Goal: Task Accomplishment & Management: Manage account settings

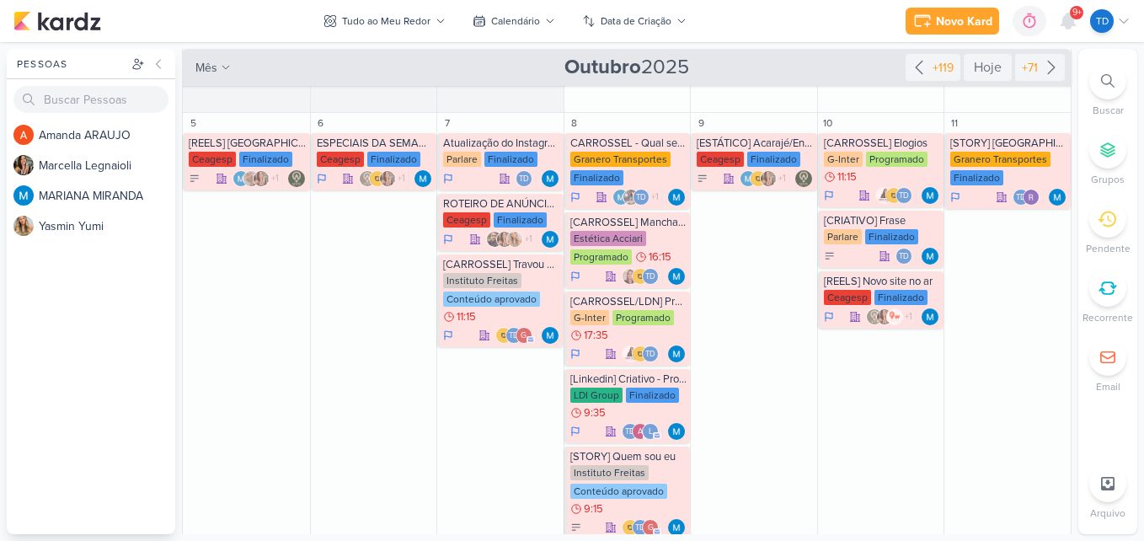
scroll to position [337, 0]
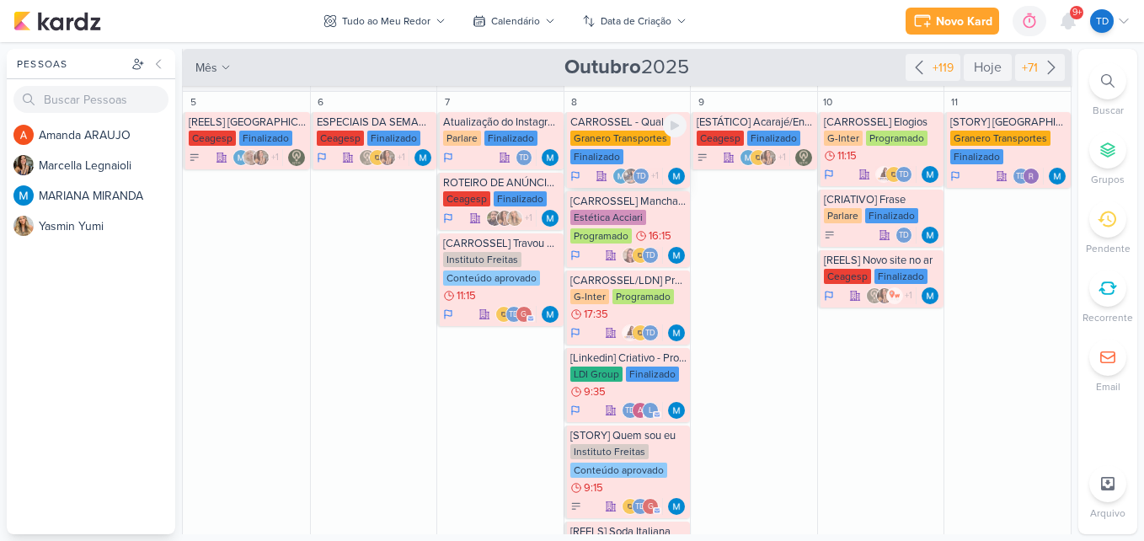
click at [602, 152] on div "Finalizado" at bounding box center [596, 156] width 53 height 15
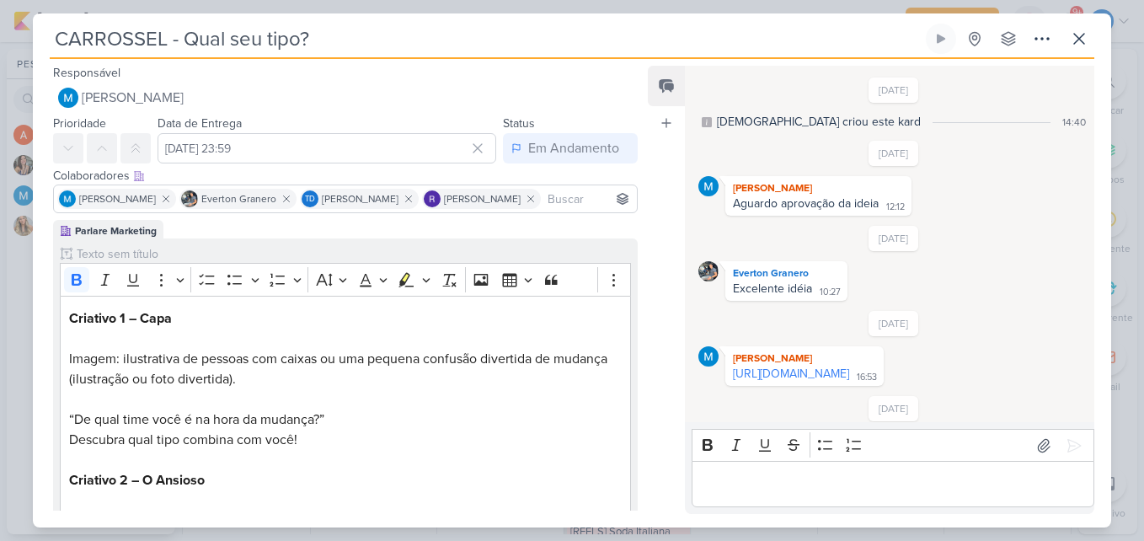
scroll to position [420, 0]
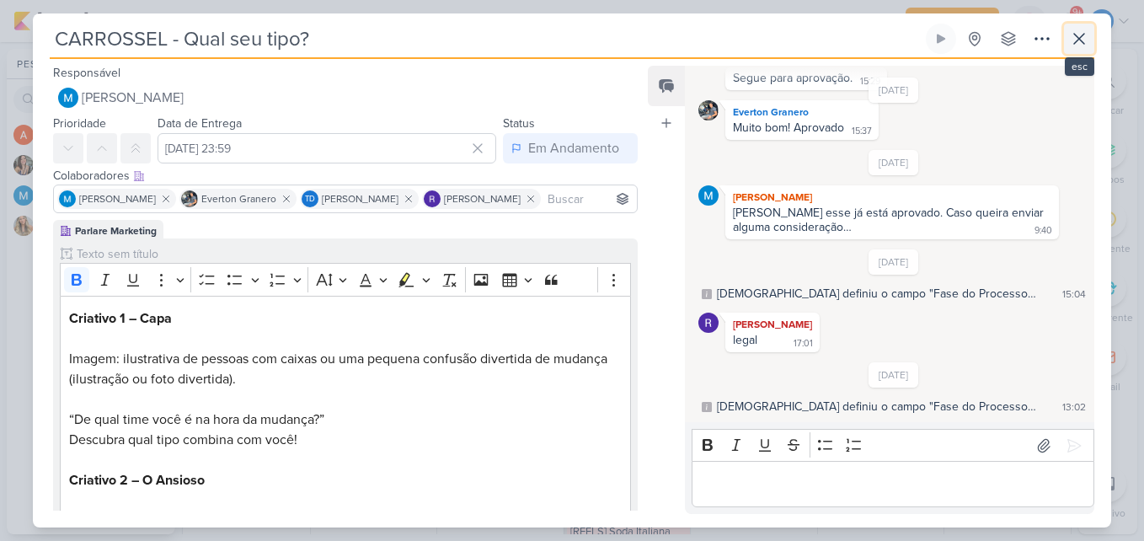
click at [1069, 36] on icon at bounding box center [1079, 39] width 20 height 20
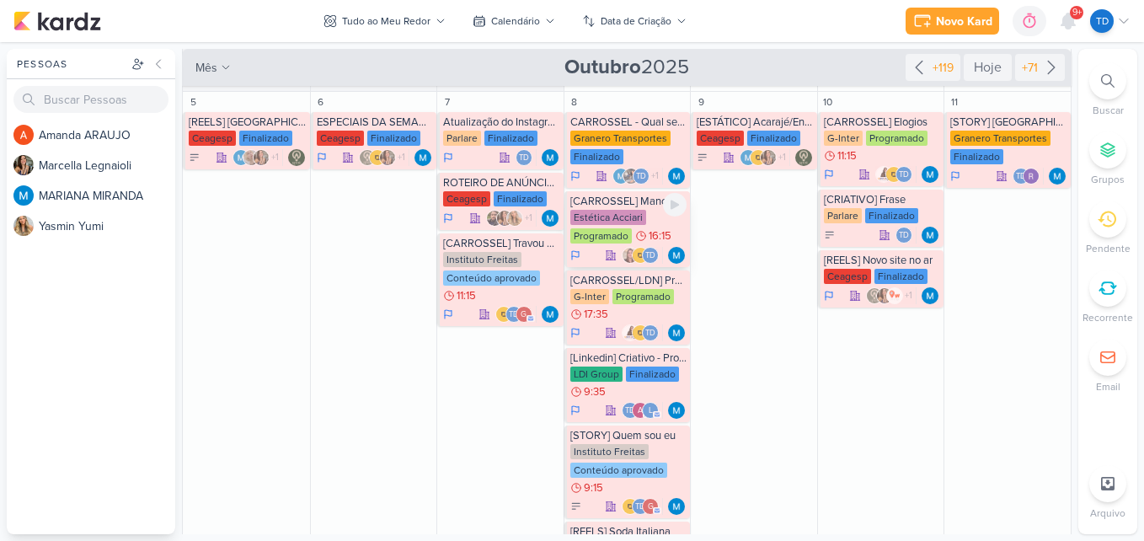
click at [621, 232] on div "Programado" at bounding box center [600, 235] width 61 height 15
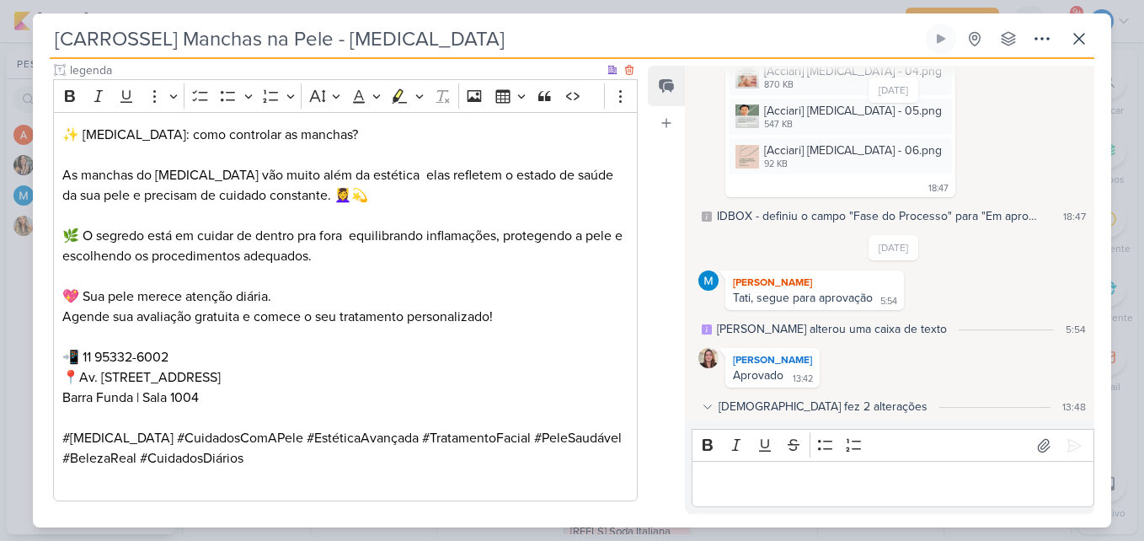
scroll to position [1270, 0]
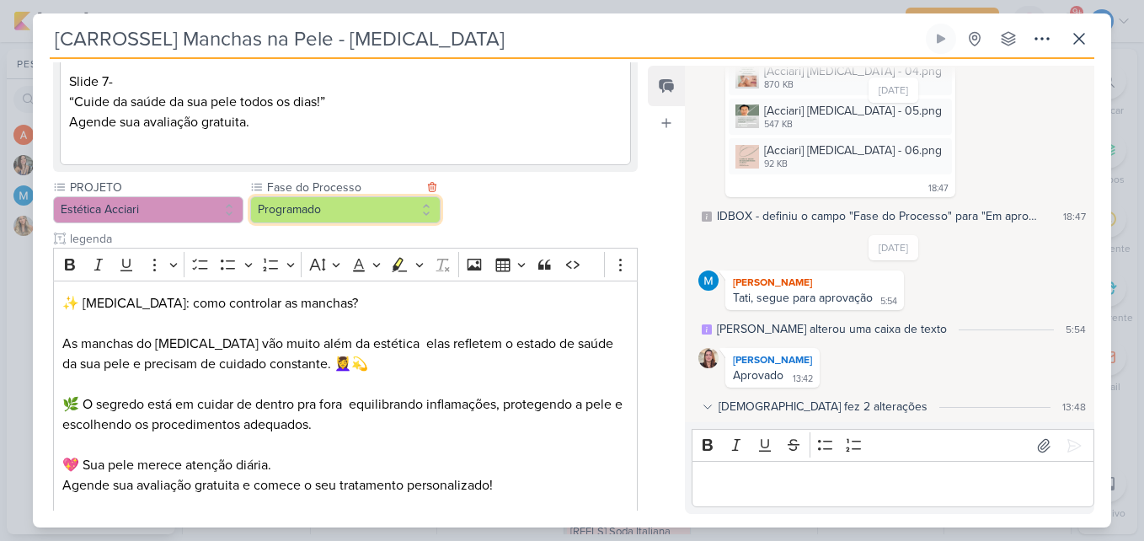
click at [352, 196] on button "Programado" at bounding box center [345, 209] width 190 height 27
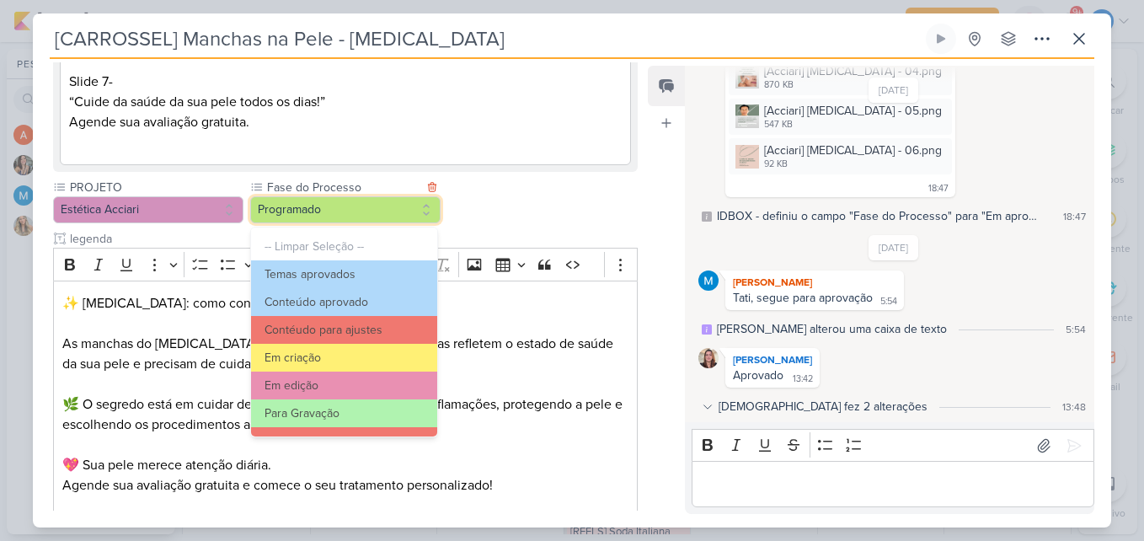
scroll to position [163, 0]
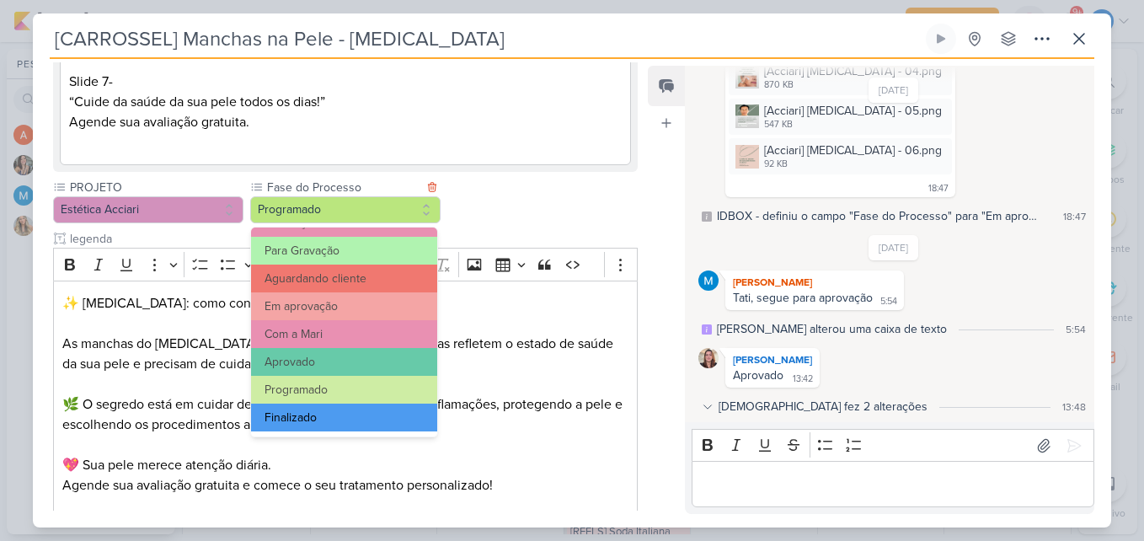
click at [345, 413] on button "Finalizado" at bounding box center [344, 417] width 186 height 28
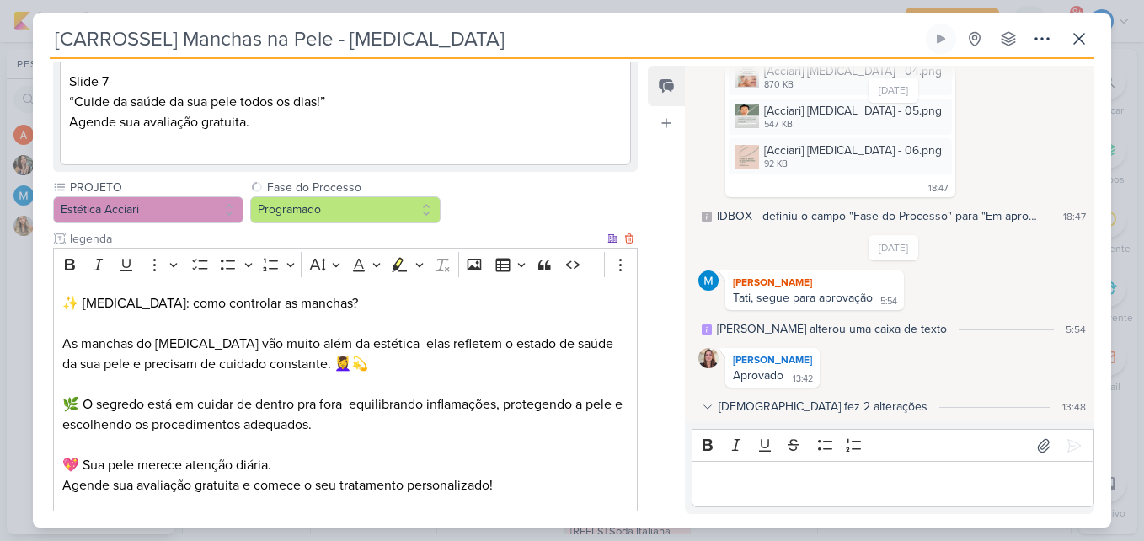
scroll to position [1523, 0]
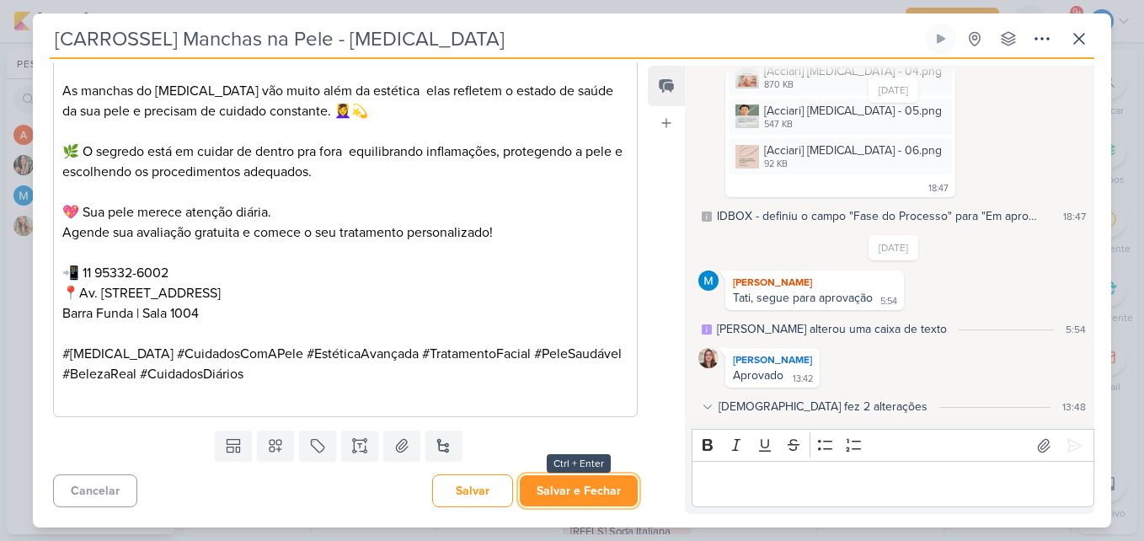
click at [561, 498] on button "Salvar e Fechar" at bounding box center [579, 490] width 118 height 31
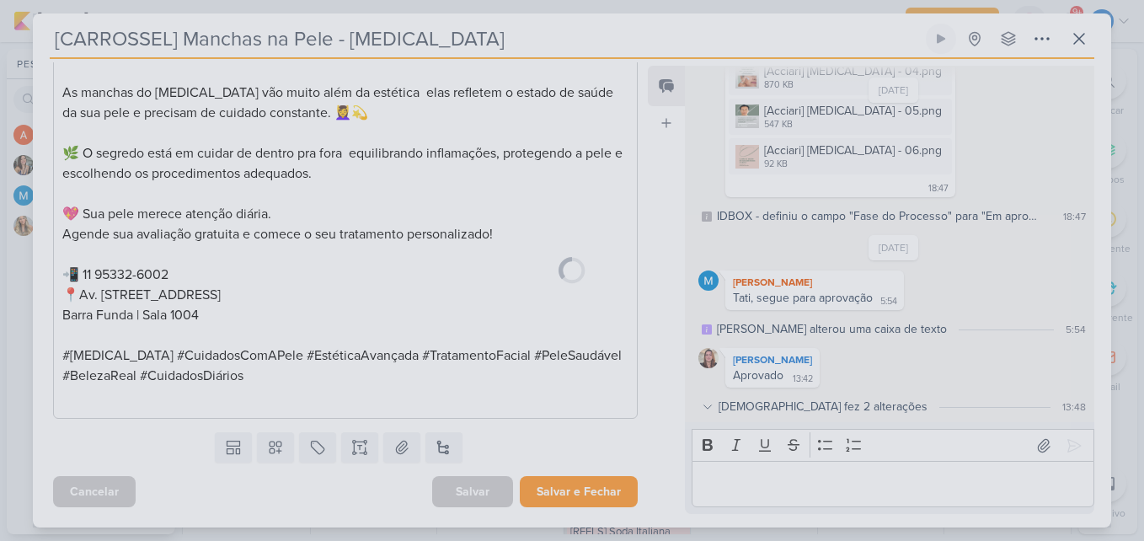
scroll to position [1521, 0]
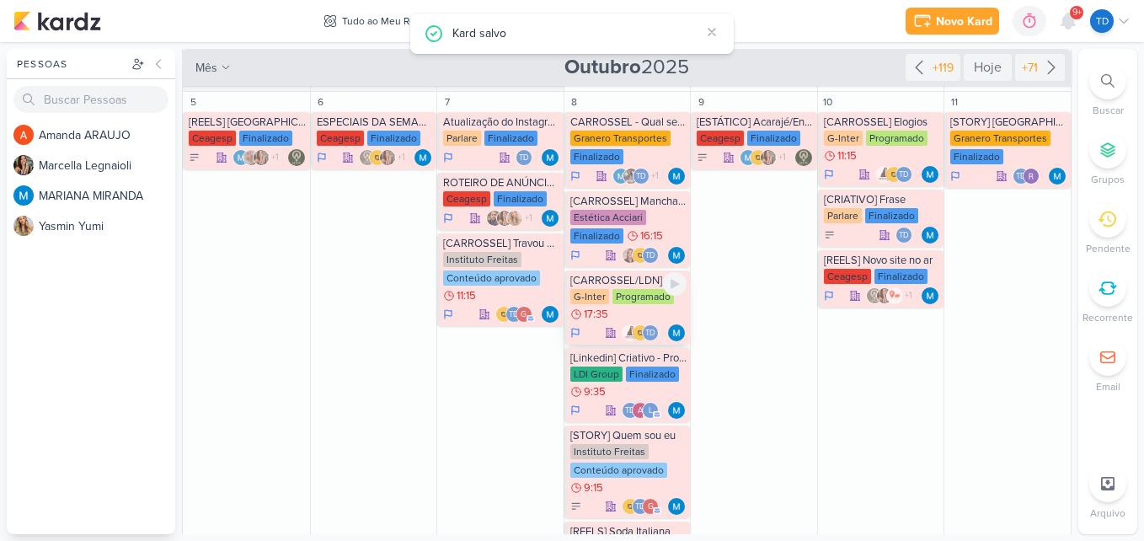
click at [621, 301] on div "Programado" at bounding box center [642, 296] width 61 height 15
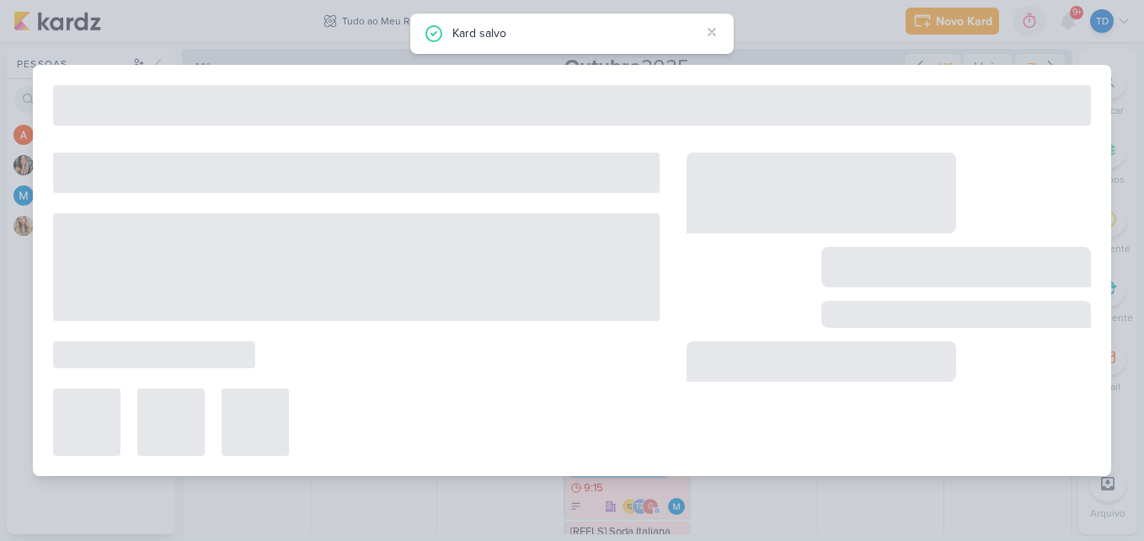
type input "[CARROSSEL/LDN] Presença Confirmada!"
type input "8 de outubro de 2025 às 17:35"
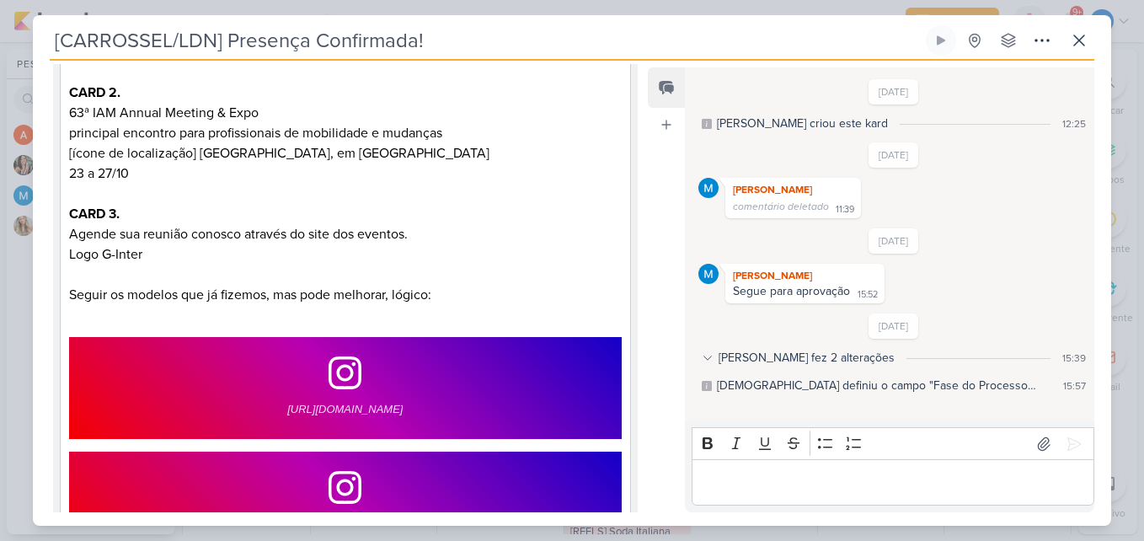
scroll to position [968, 0]
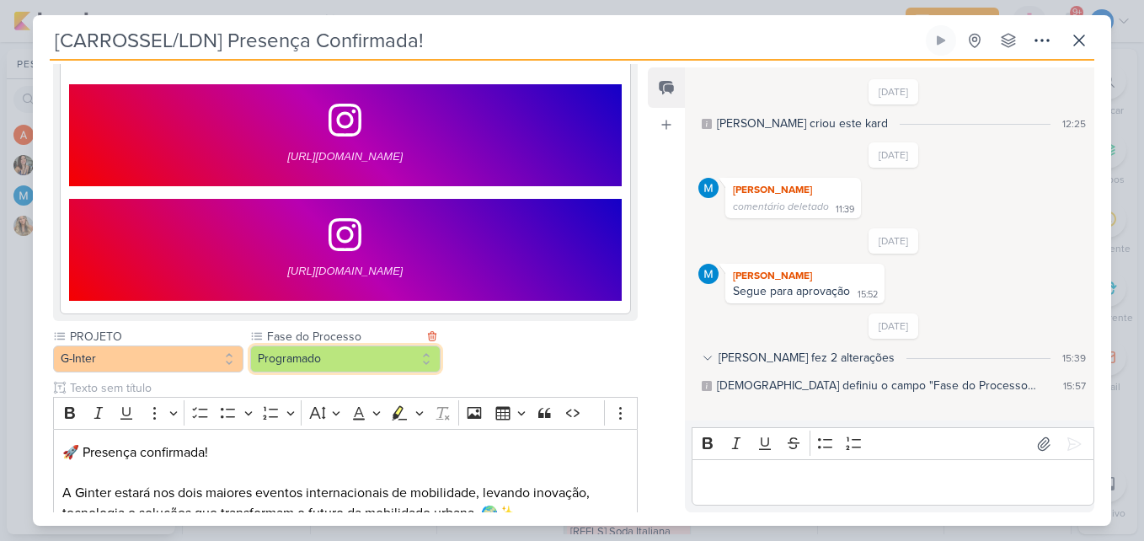
click at [355, 345] on button "Programado" at bounding box center [345, 358] width 190 height 27
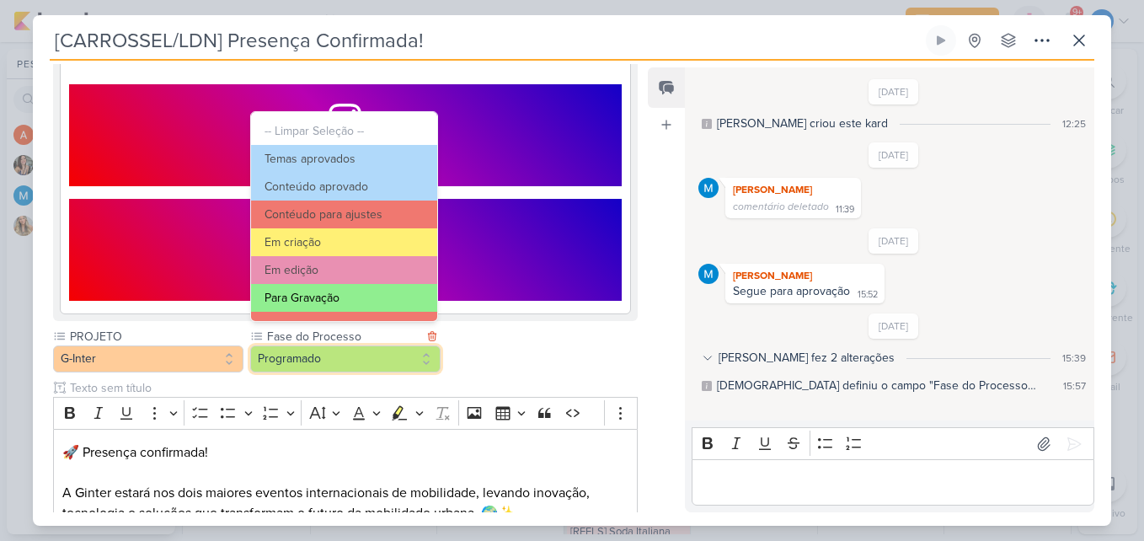
scroll to position [163, 0]
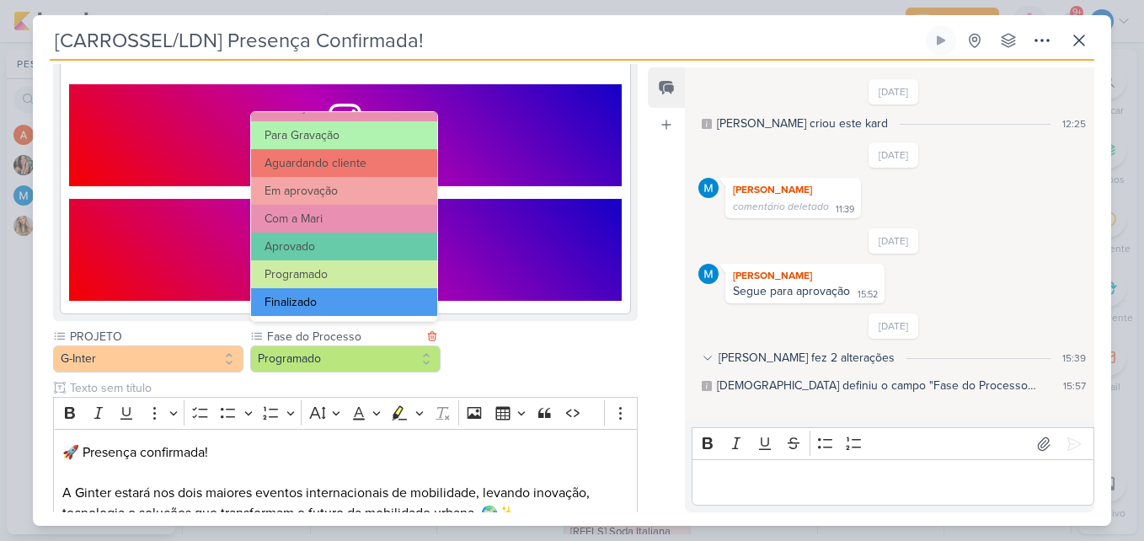
click at [364, 306] on button "Finalizado" at bounding box center [344, 302] width 186 height 28
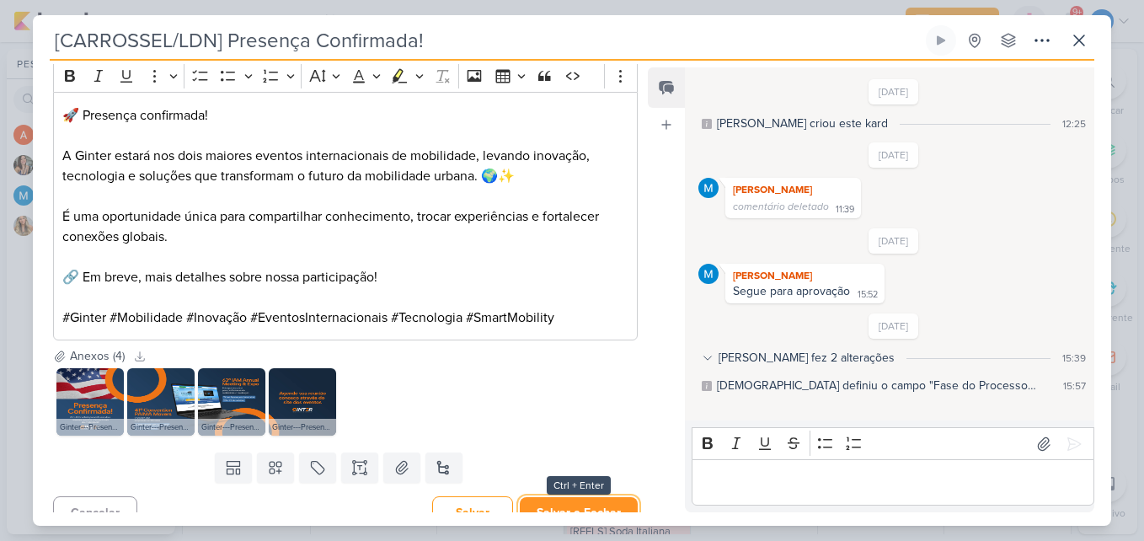
click at [591, 497] on button "Salvar e Fechar" at bounding box center [579, 512] width 118 height 31
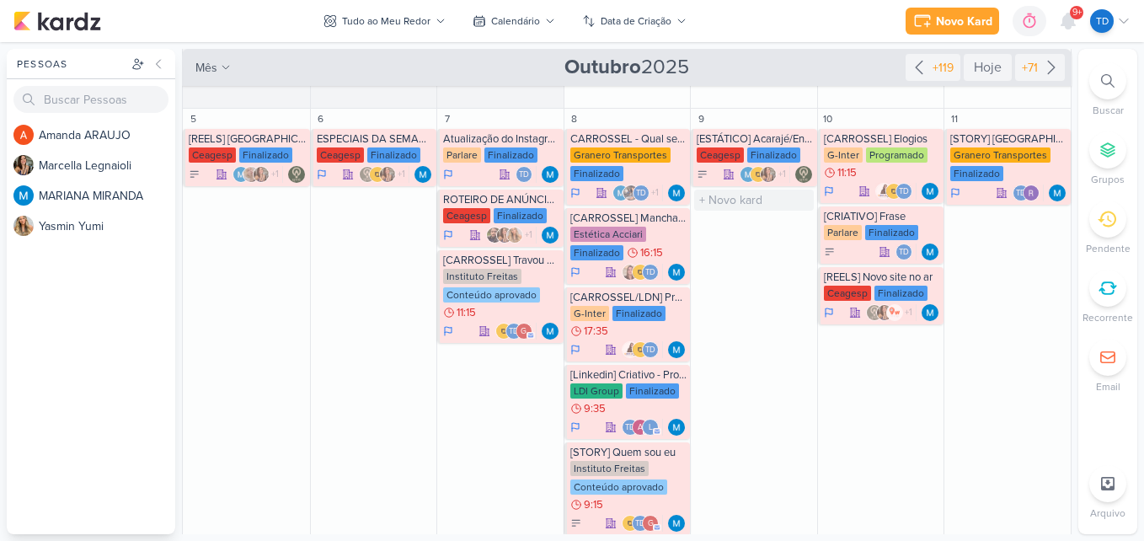
scroll to position [168, 0]
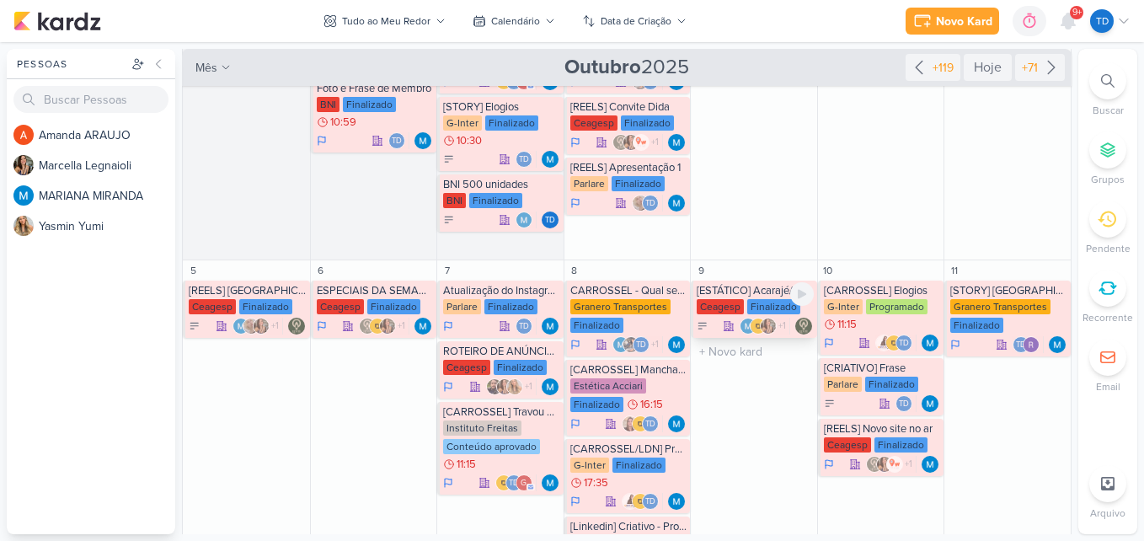
click at [750, 310] on div "Finalizado" at bounding box center [773, 306] width 53 height 15
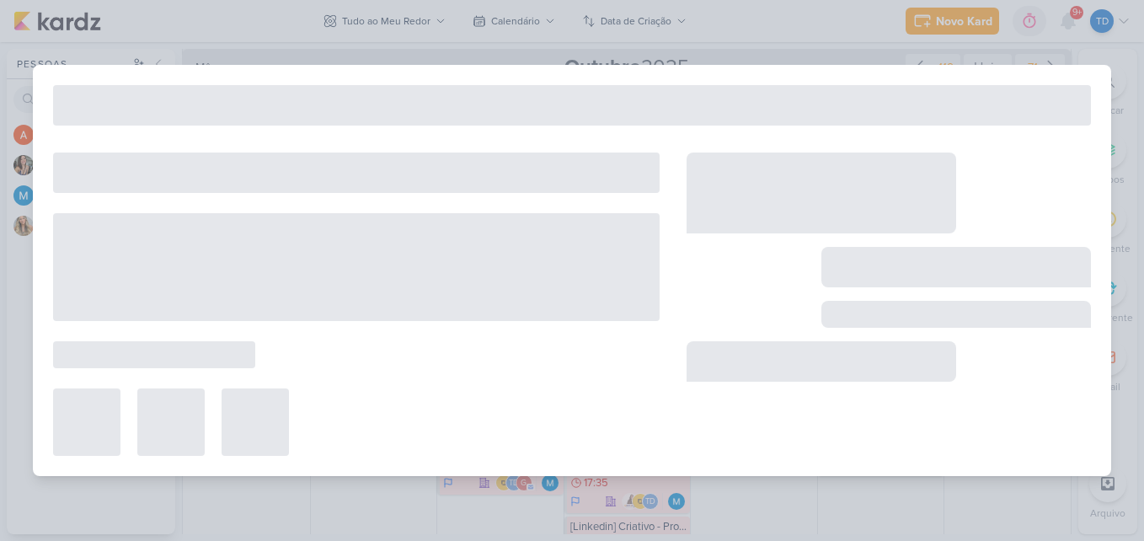
type input "[ESTÁTICO] Acarajé/Entrada"
type input "9 de outubro de 2025 às 23:59"
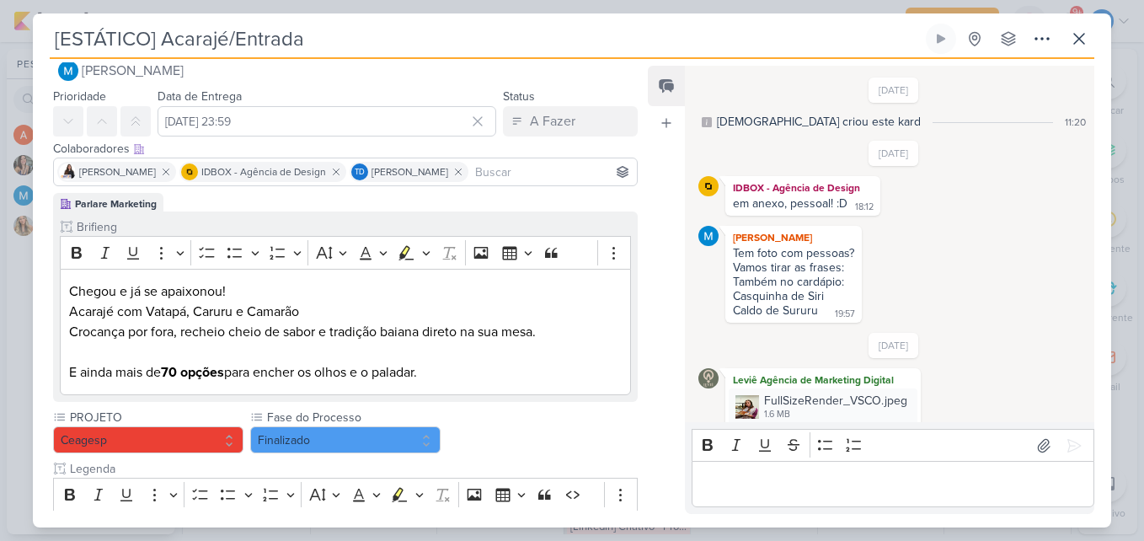
scroll to position [568, 0]
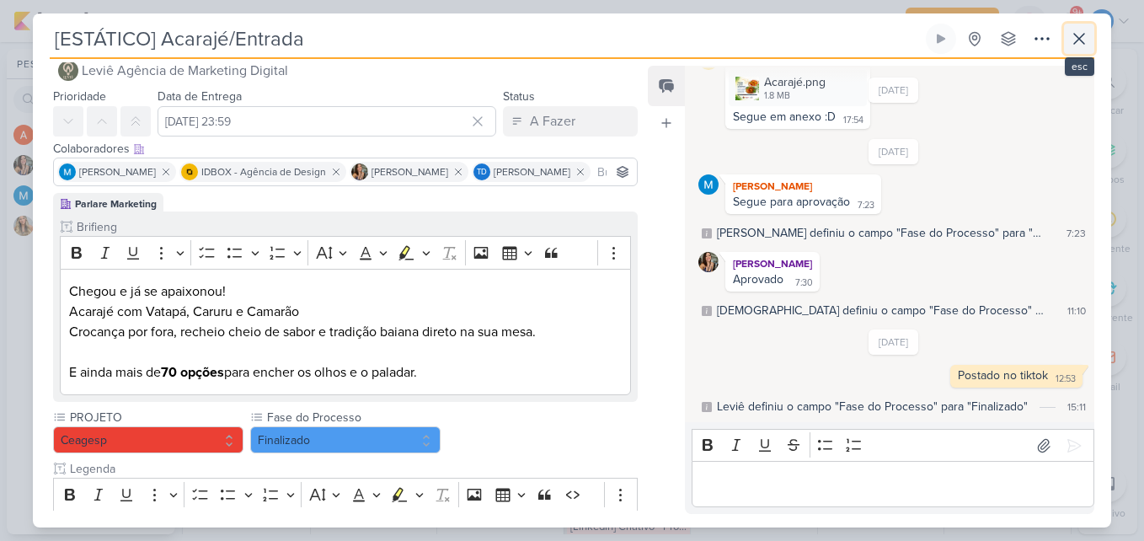
click at [1075, 43] on icon at bounding box center [1079, 39] width 10 height 10
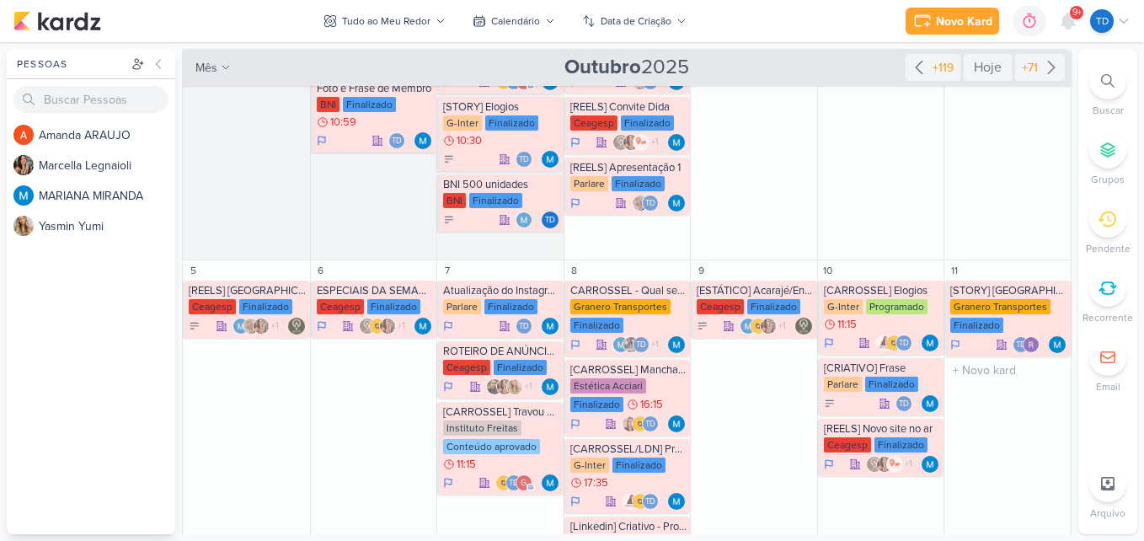
scroll to position [253, 0]
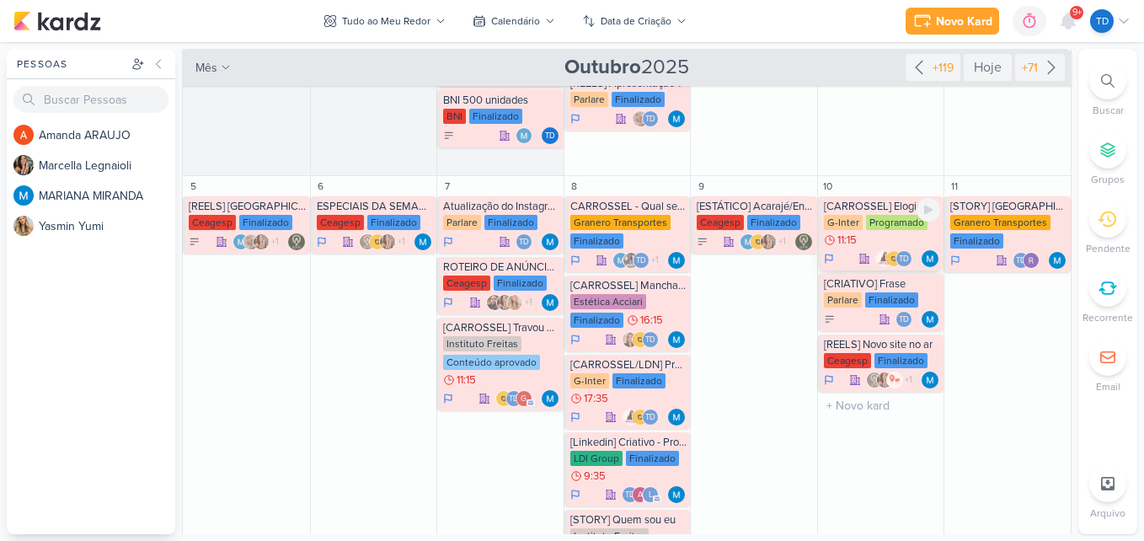
click at [888, 229] on div "Programado" at bounding box center [896, 222] width 61 height 15
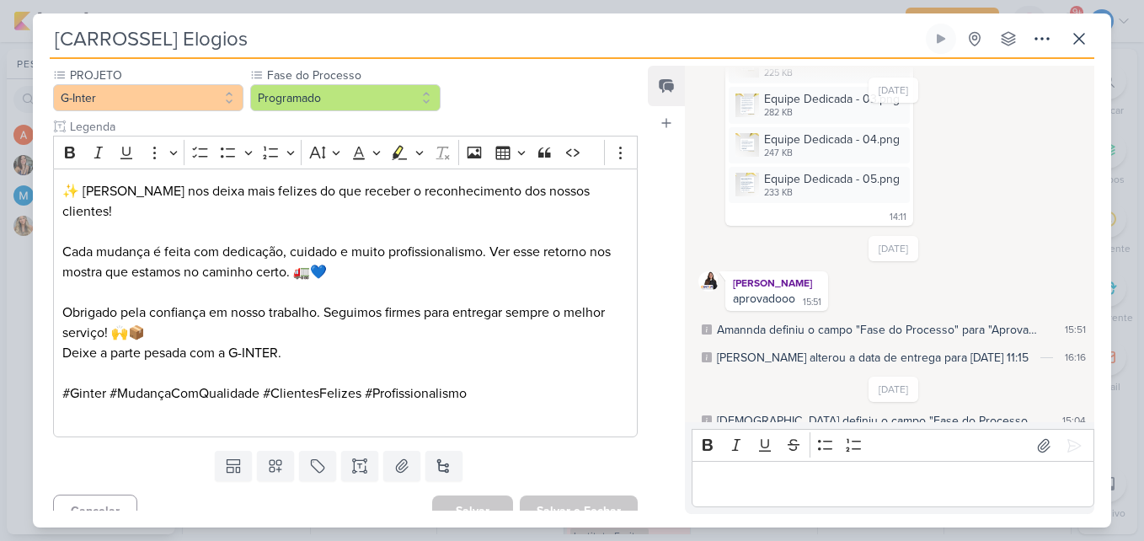
scroll to position [1287, 0]
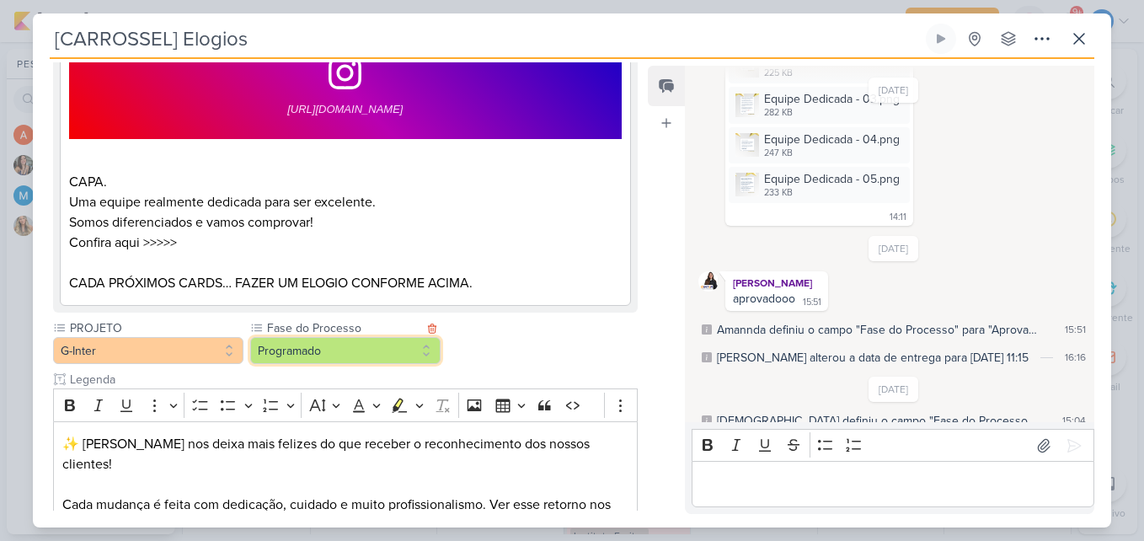
click at [376, 347] on button "Programado" at bounding box center [345, 350] width 190 height 27
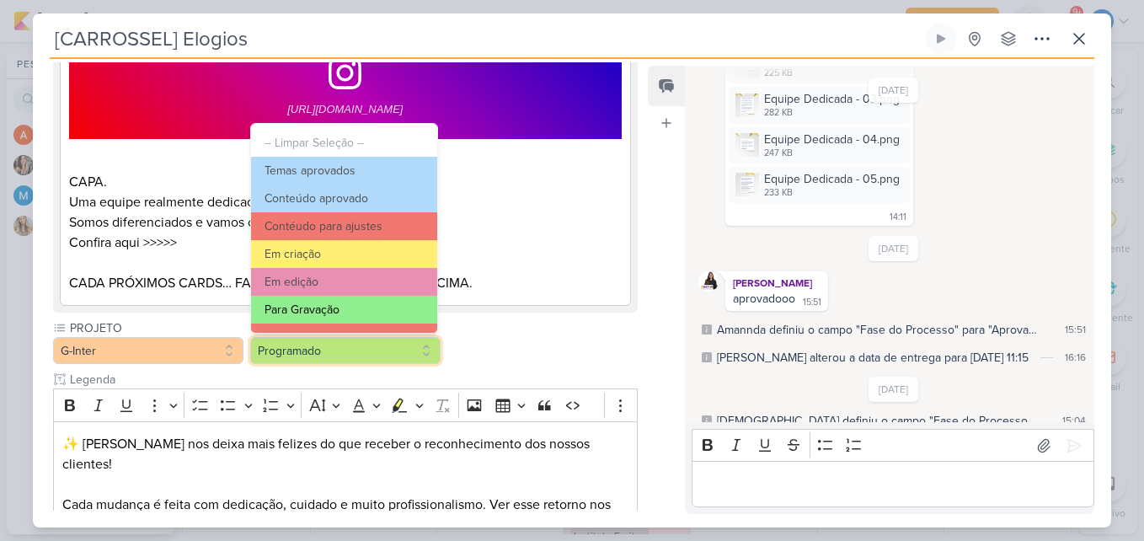
scroll to position [163, 0]
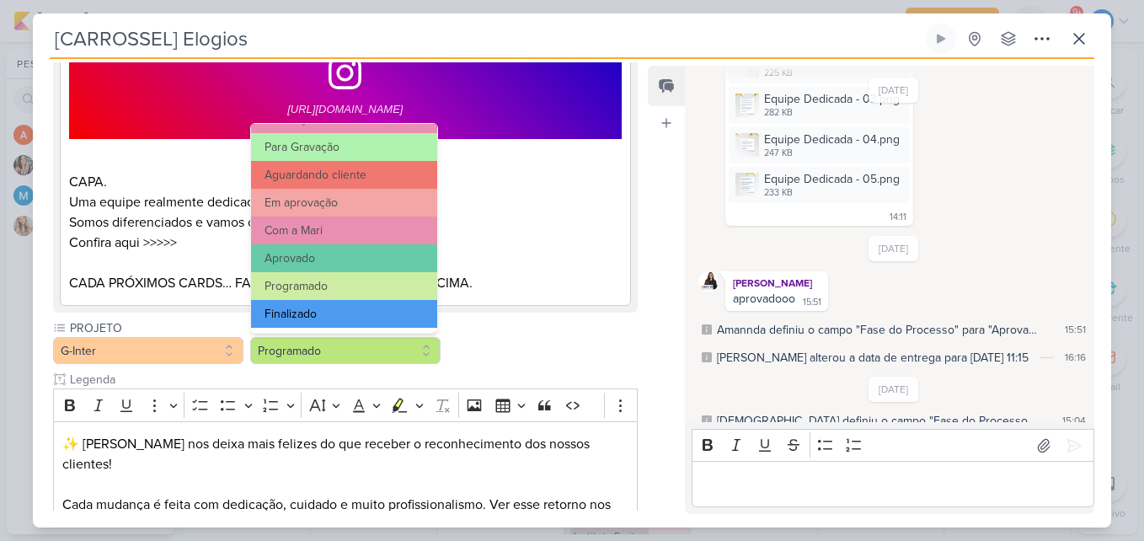
click at [382, 310] on button "Finalizado" at bounding box center [344, 314] width 186 height 28
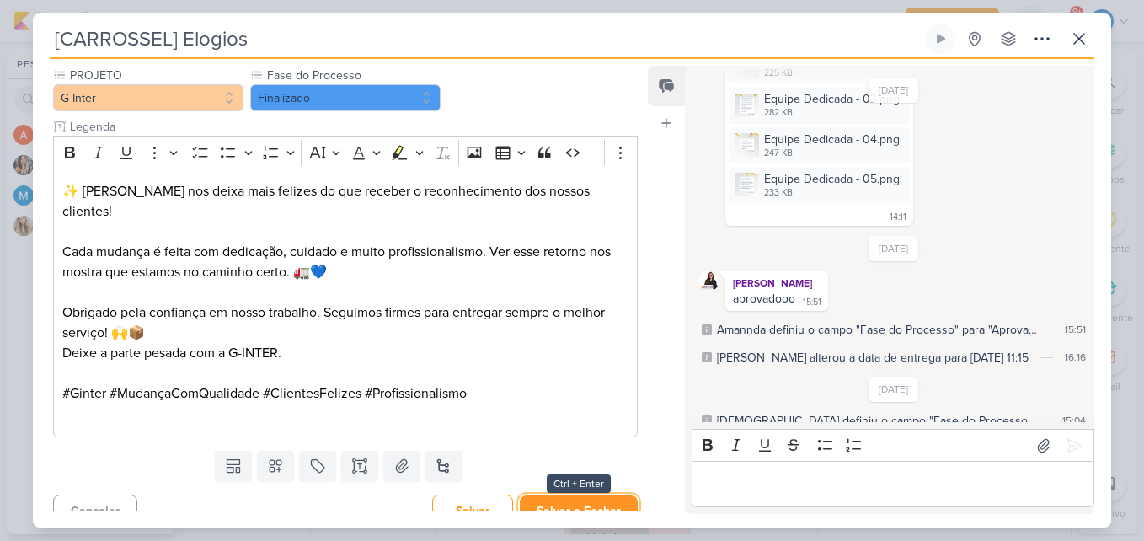
click at [572, 499] on button "Salvar e Fechar" at bounding box center [579, 510] width 118 height 31
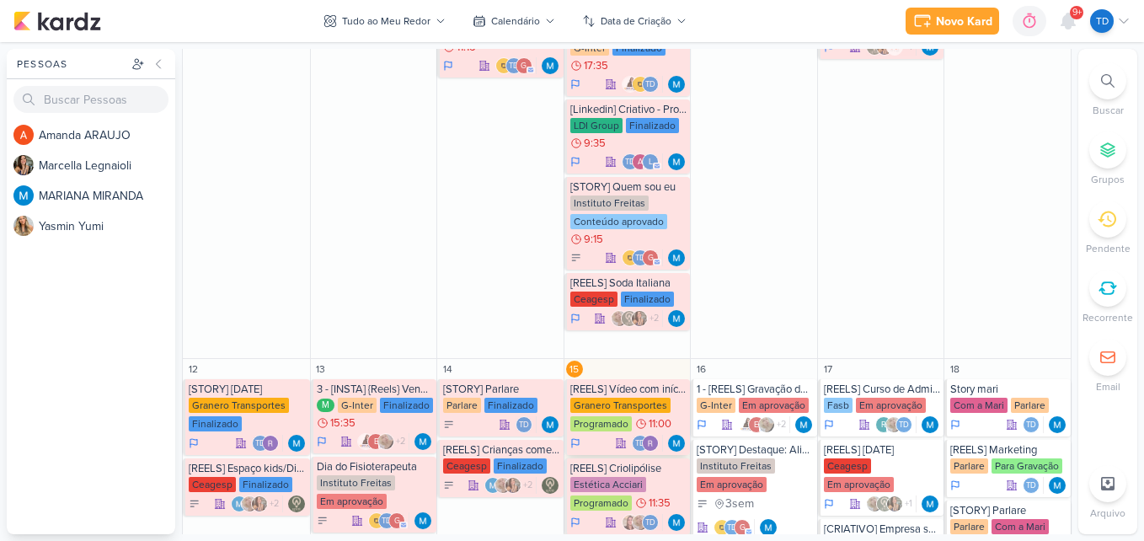
scroll to position [589, 0]
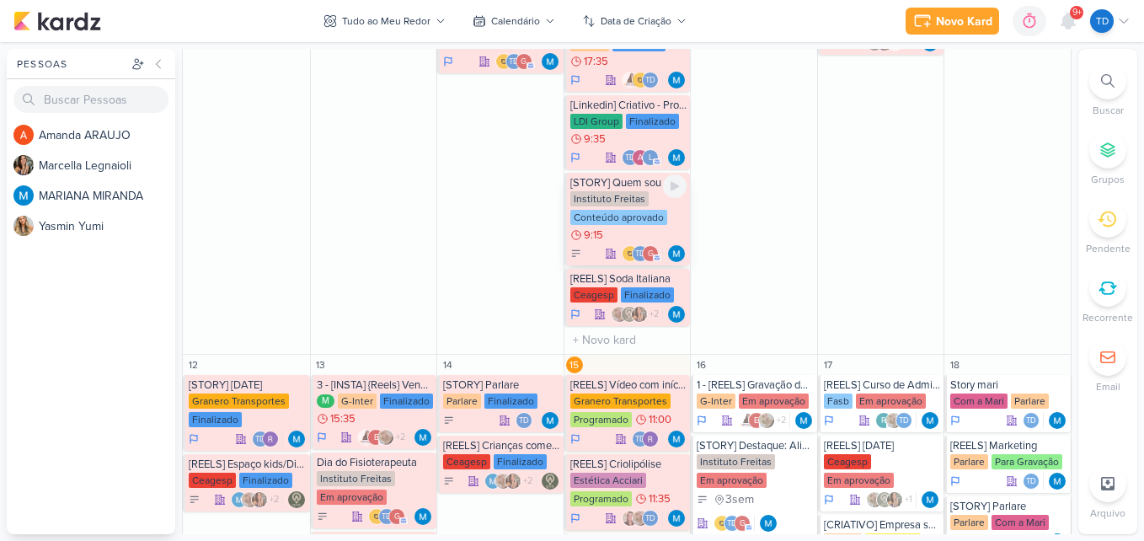
click at [610, 199] on div "Instituto Freitas" at bounding box center [609, 198] width 78 height 15
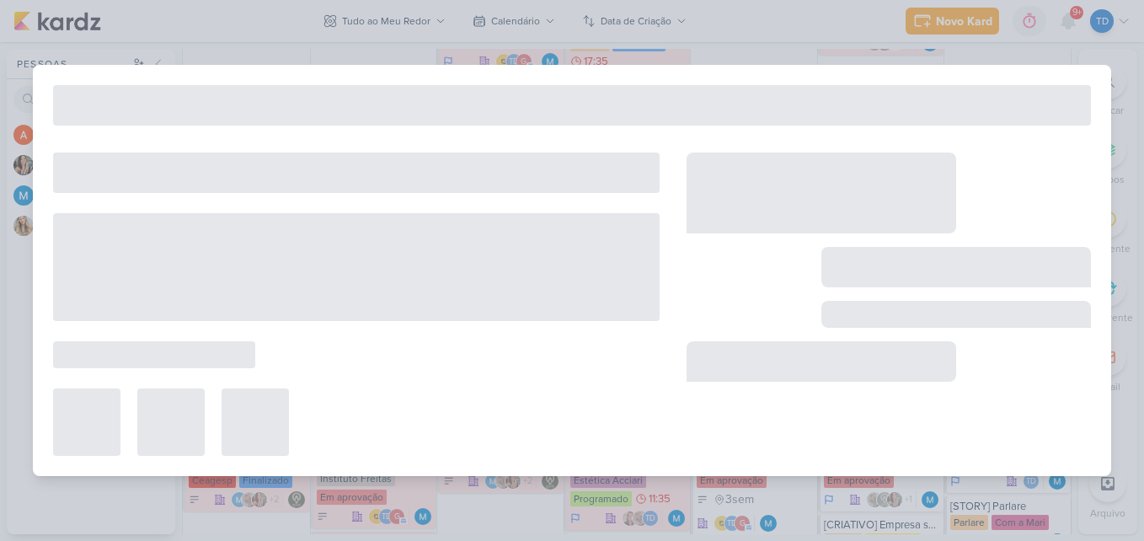
type input "[STORY] Quem sou eu"
type input "8 de outubro de 2025 às 09:15"
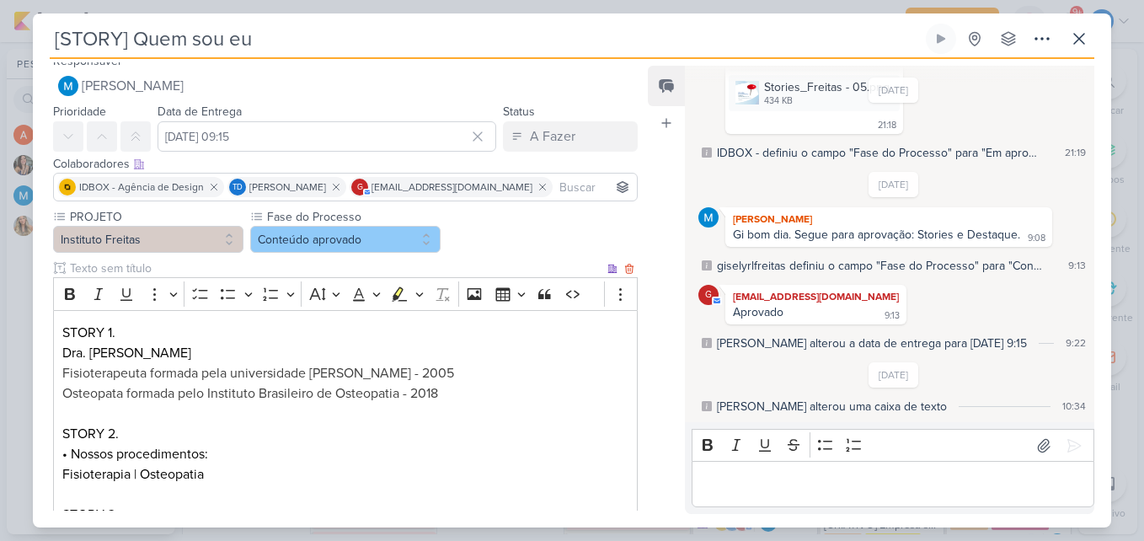
scroll to position [0, 0]
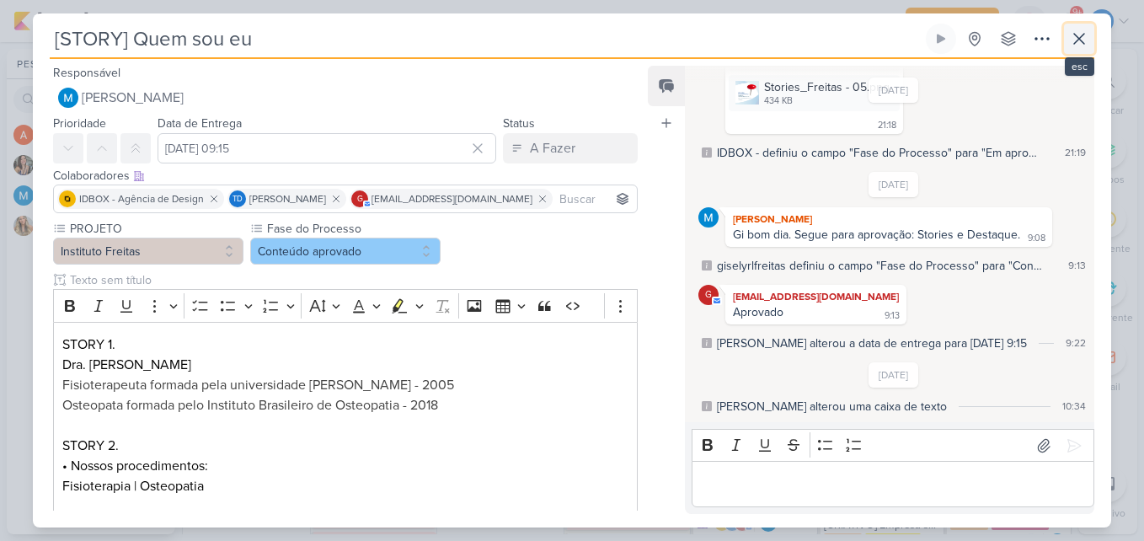
click at [1077, 45] on icon at bounding box center [1079, 39] width 20 height 20
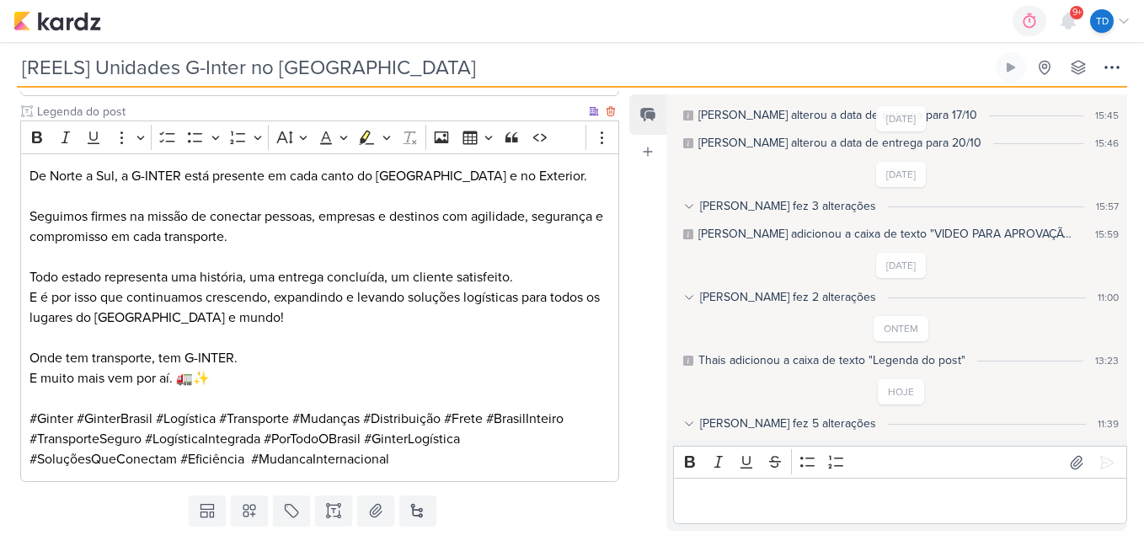
scroll to position [536, 0]
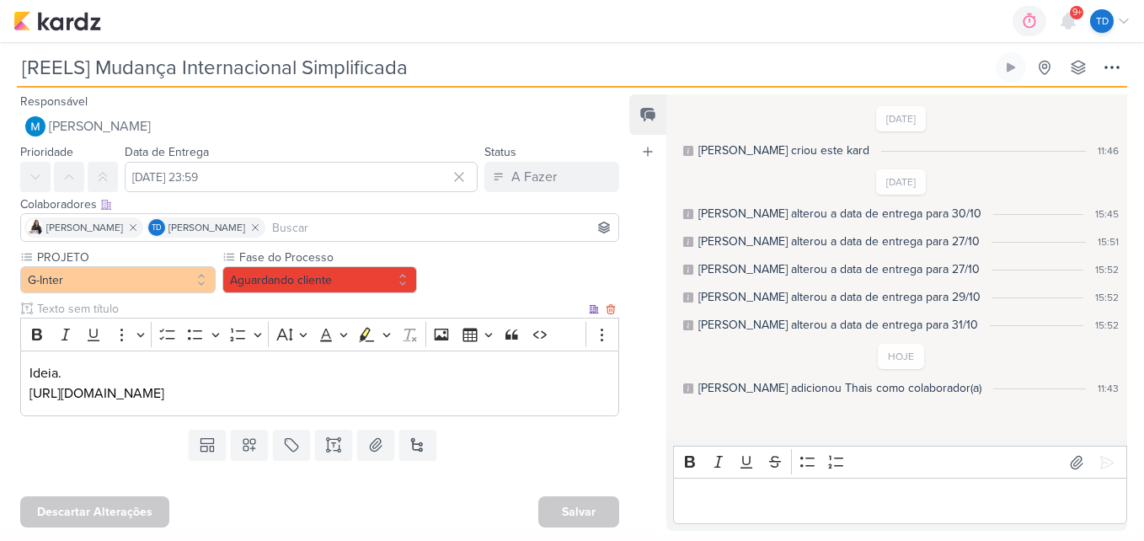
click at [464, 397] on p "https://www.instagram.com/reel/DM-Zo97AZHT/?igsh=X3dBbFMtR2RI" at bounding box center [319, 393] width 581 height 20
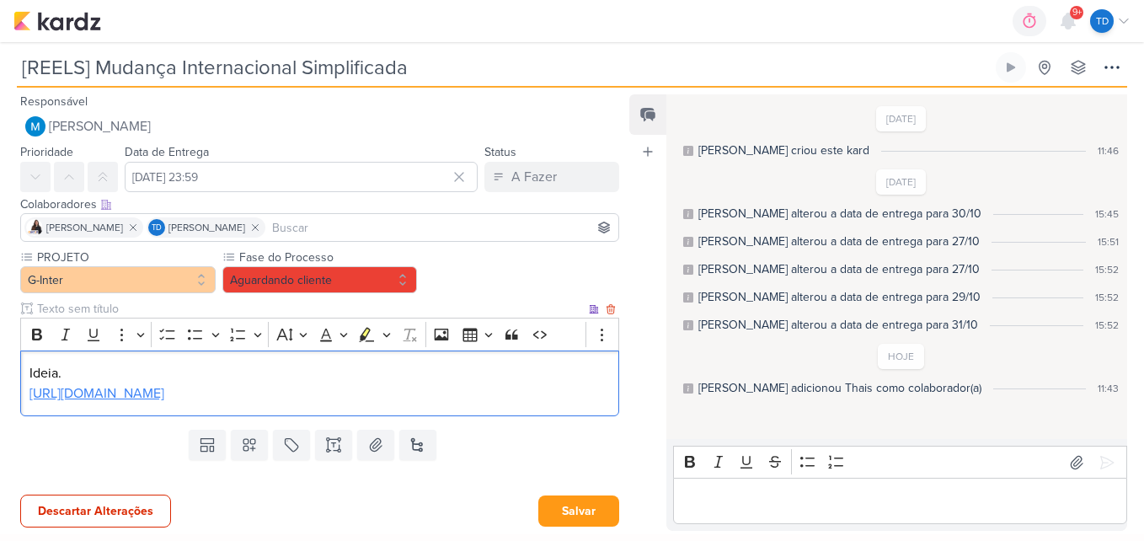
click at [164, 387] on link "https://www.instagram.com/reel/DM-Zo97AZHT/?igsh=X3dBbFMtR2RI" at bounding box center [96, 393] width 135 height 17
click at [164, 397] on link "https://www.instagram.com/reel/DM-Zo97AZHT/?igsh=X3dBbFMtR2RI" at bounding box center [96, 393] width 135 height 17
click at [164, 400] on link "https://www.instagram.com/reel/DM-Zo97AZHT/?igsh=X3dBbFMtR2RI" at bounding box center [96, 393] width 135 height 17
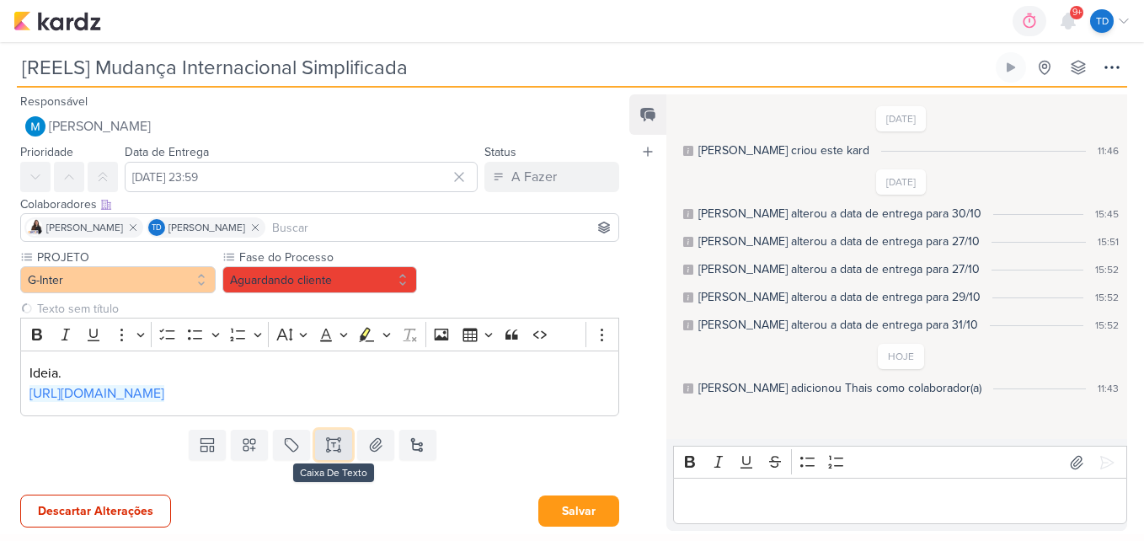
click at [327, 441] on icon at bounding box center [333, 444] width 17 height 17
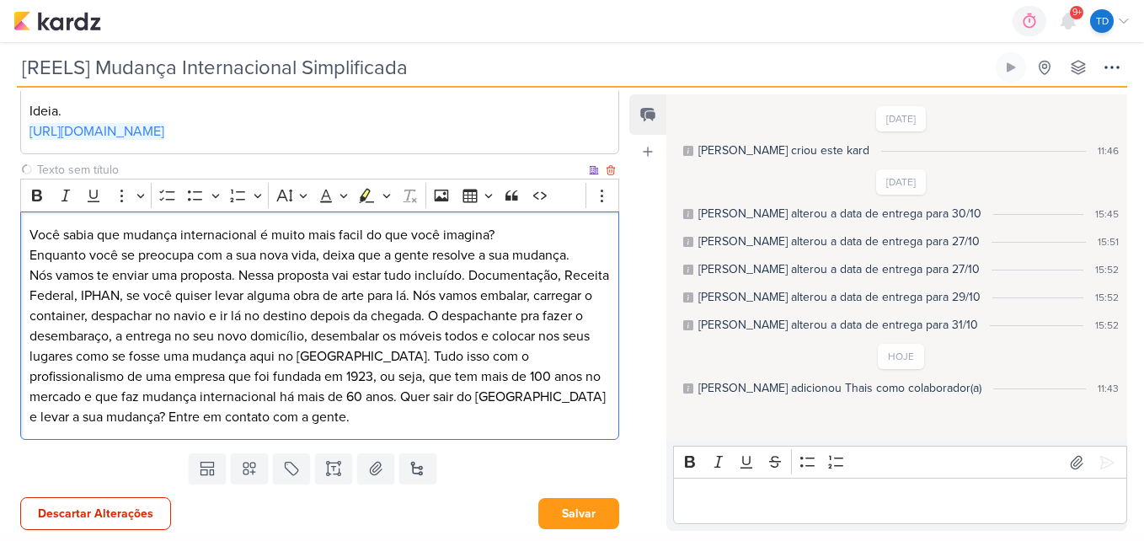
scroll to position [264, 0]
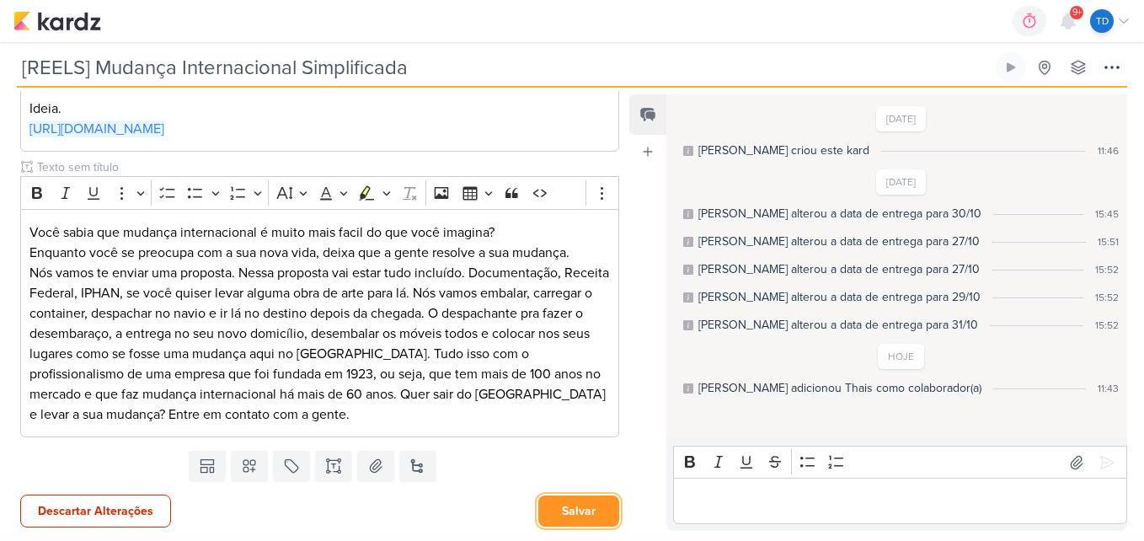
click at [558, 510] on button "Salvar" at bounding box center [578, 510] width 81 height 31
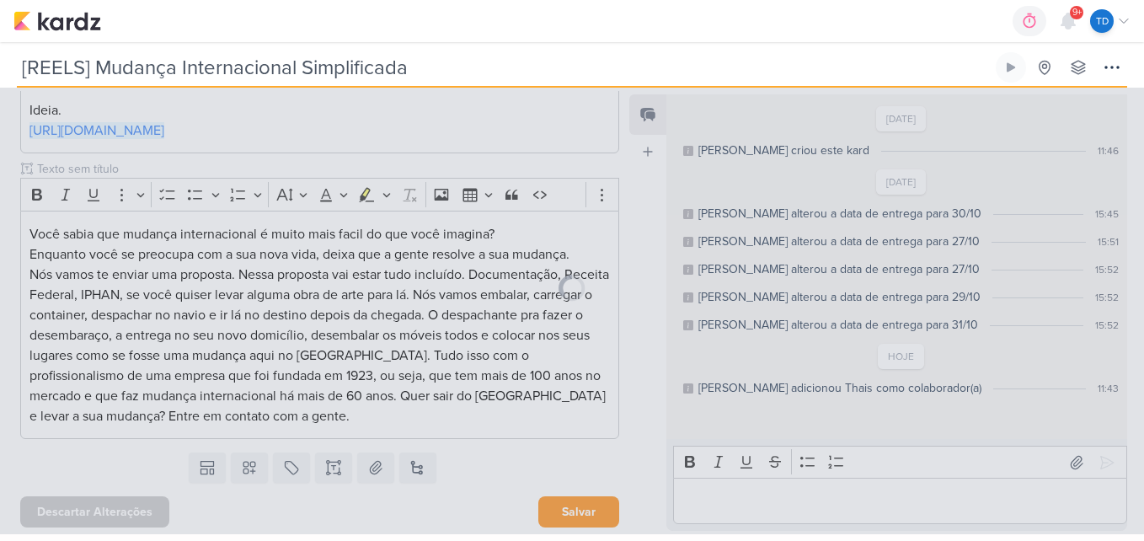
scroll to position [263, 0]
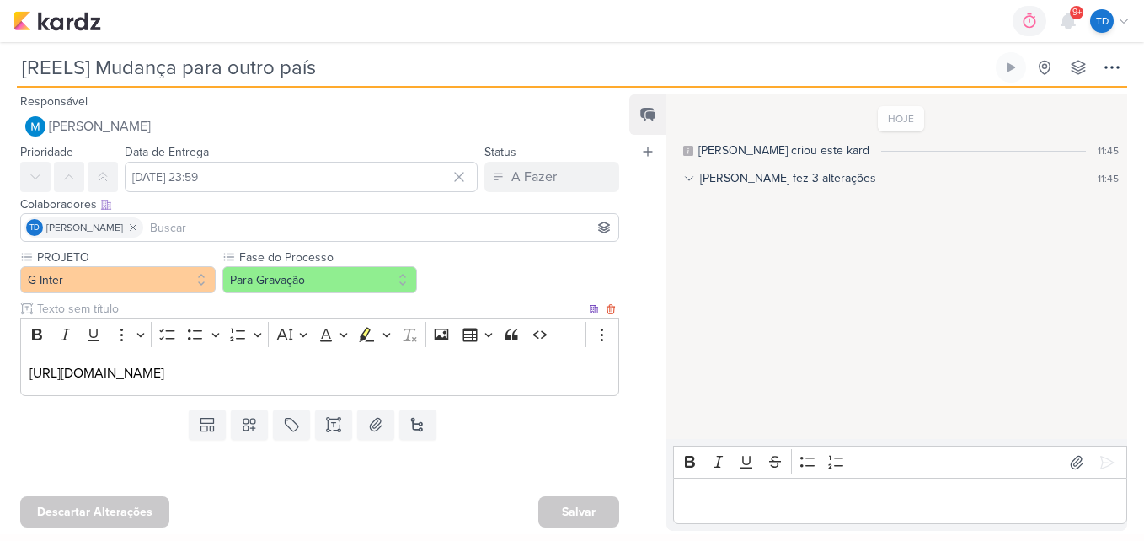
click at [520, 371] on p "https://www.instagram.com/reel/DMp5U6iuuD1/?igsh=QkFKQkx2VHBfNA%3D%3D" at bounding box center [319, 373] width 581 height 20
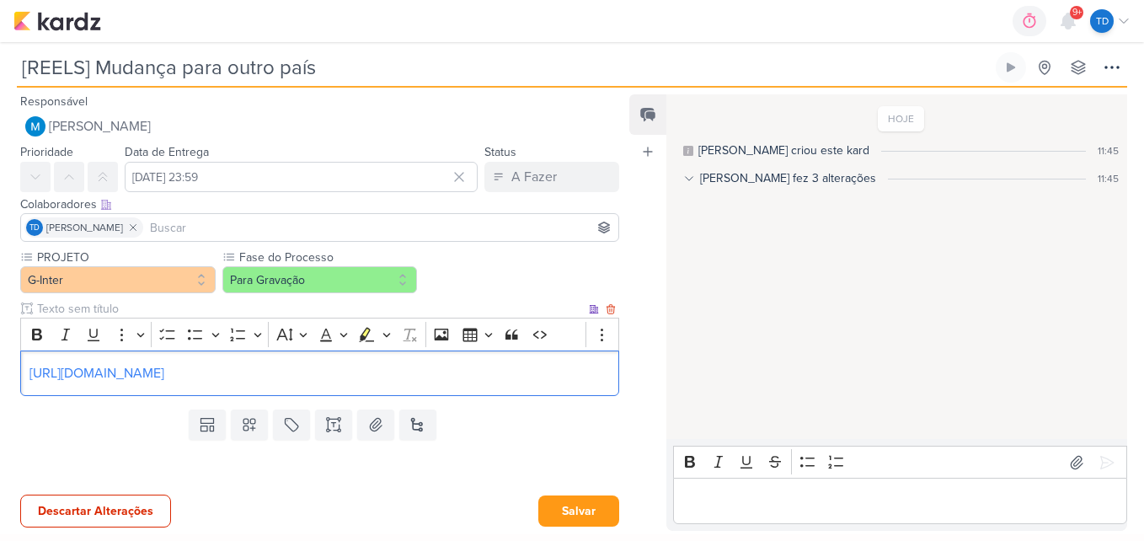
click at [467, 390] on div "https://www.instagram.com/reel/DMp5U6iuuD1/?igsh=QkFKQkx2VHBfNA%3D%3D" at bounding box center [319, 373] width 599 height 46
click at [164, 373] on link "https://www.instagram.com/reel/DMp5U6iuuD1/?igsh=QkFKQkx2VHBfNA%3D%3D" at bounding box center [96, 373] width 135 height 17
drag, startPoint x: 438, startPoint y: 454, endPoint x: 423, endPoint y: 460, distance: 16.3
click at [437, 456] on div at bounding box center [313, 466] width 626 height 41
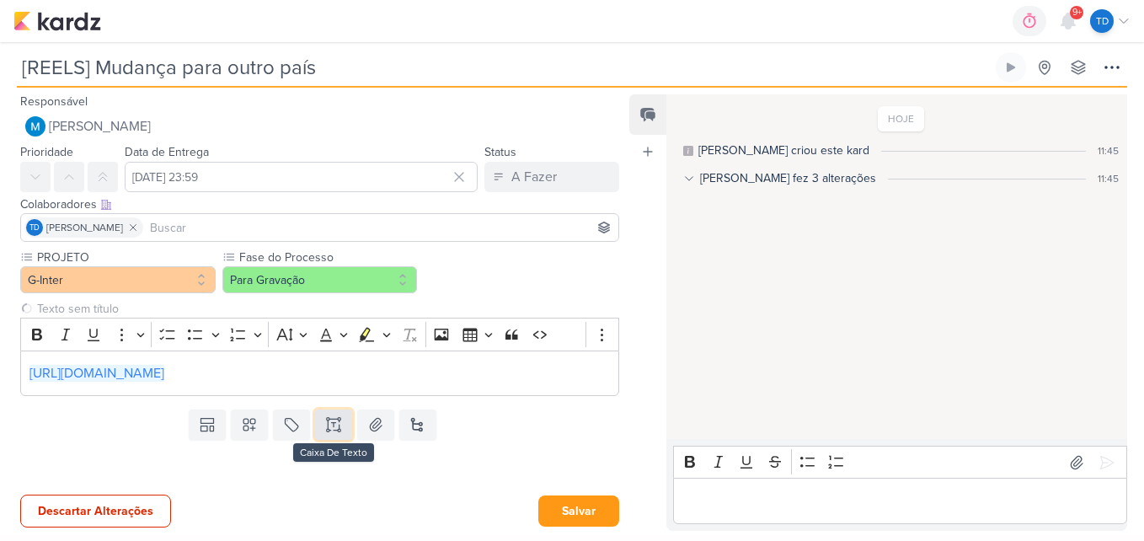
click at [327, 431] on icon at bounding box center [328, 430] width 3 height 3
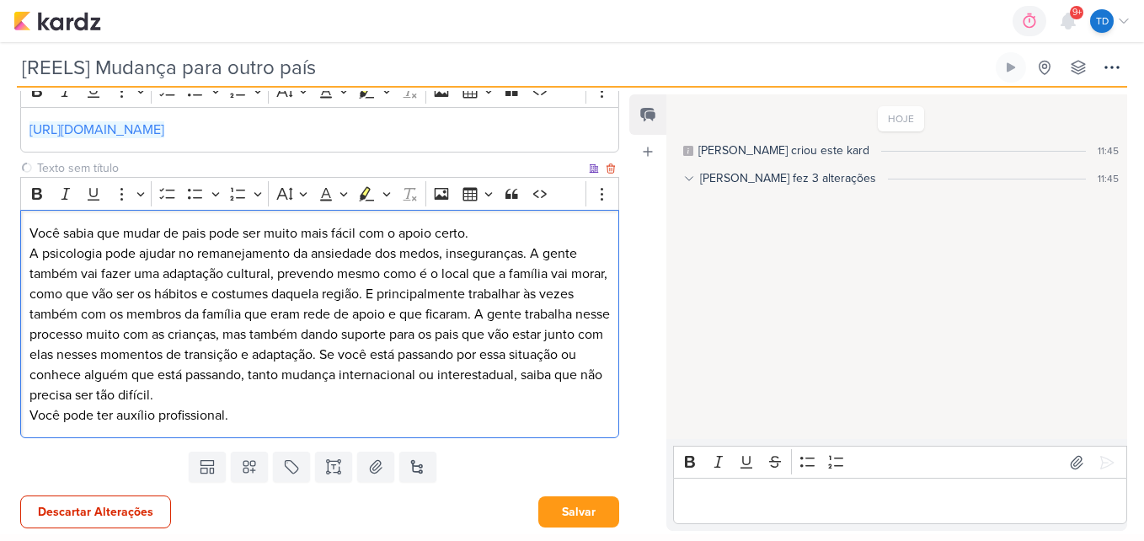
scroll to position [244, 0]
click at [573, 515] on button "Salvar" at bounding box center [578, 510] width 81 height 31
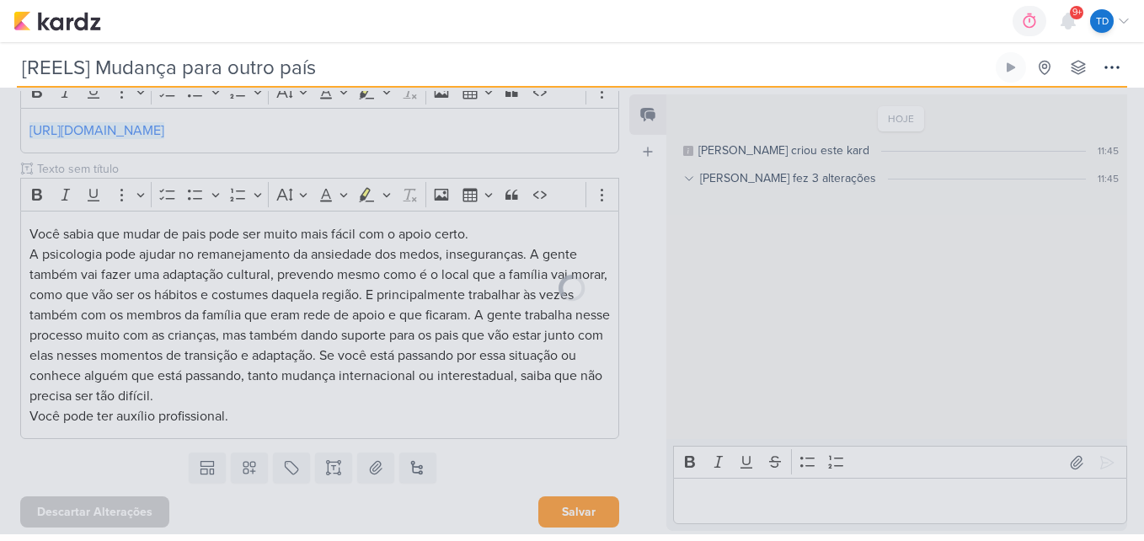
scroll to position [243, 0]
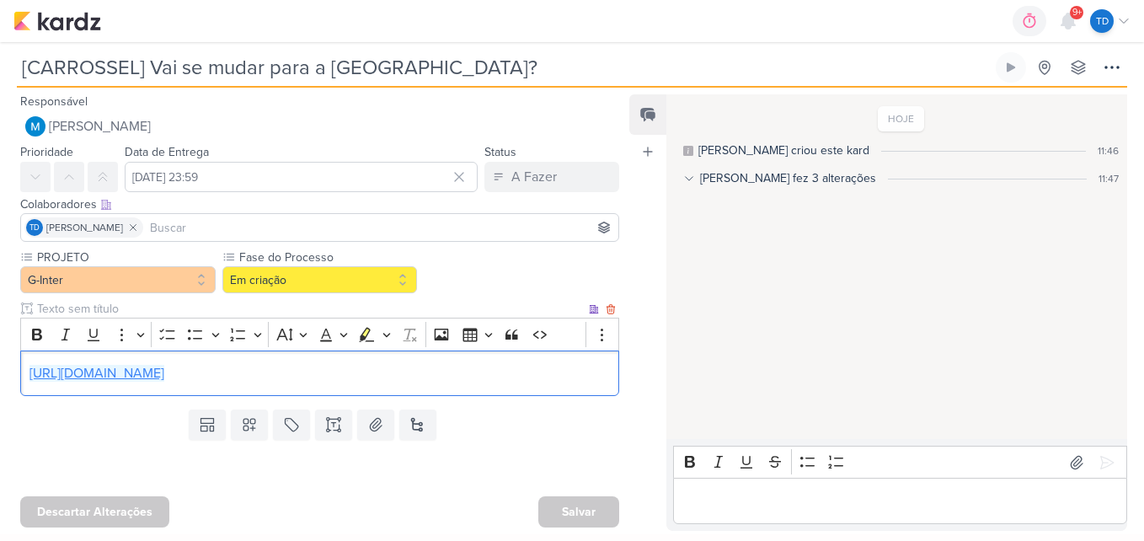
click at [164, 380] on link "[URL][DOMAIN_NAME]" at bounding box center [96, 373] width 135 height 17
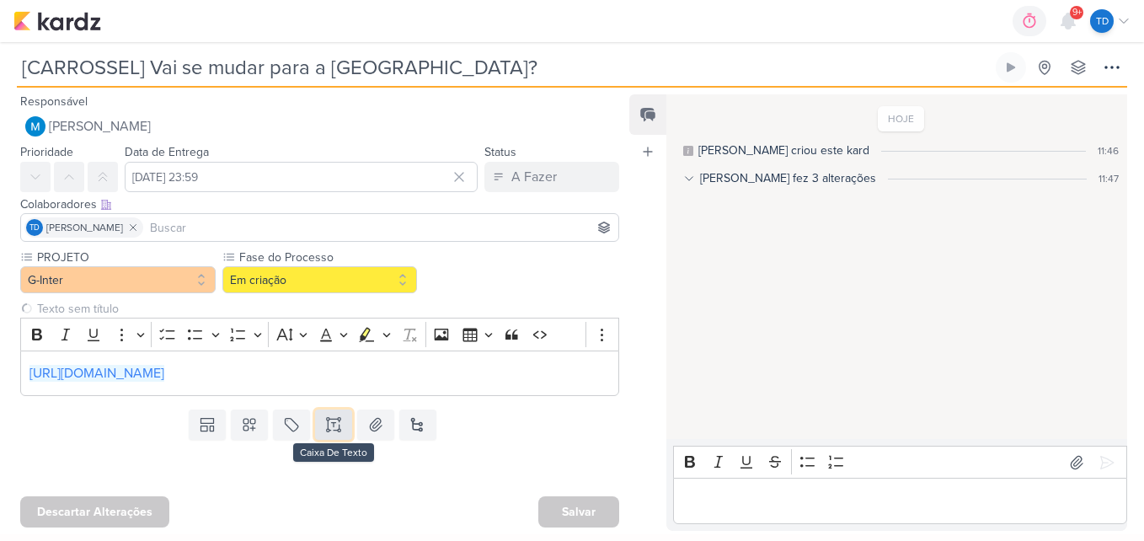
click at [338, 431] on icon at bounding box center [339, 430] width 3 height 3
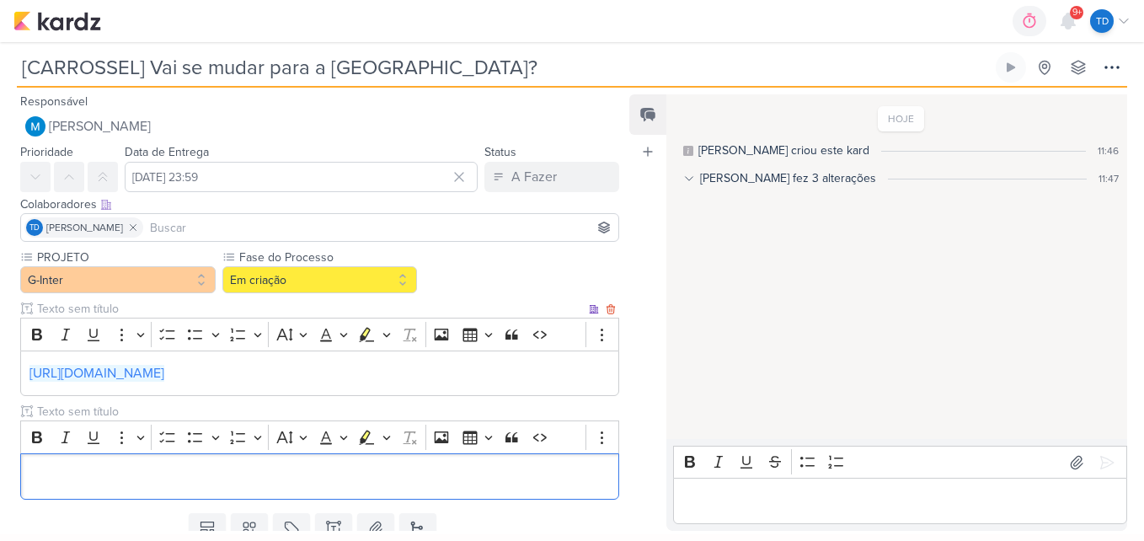
scroll to position [62, 0]
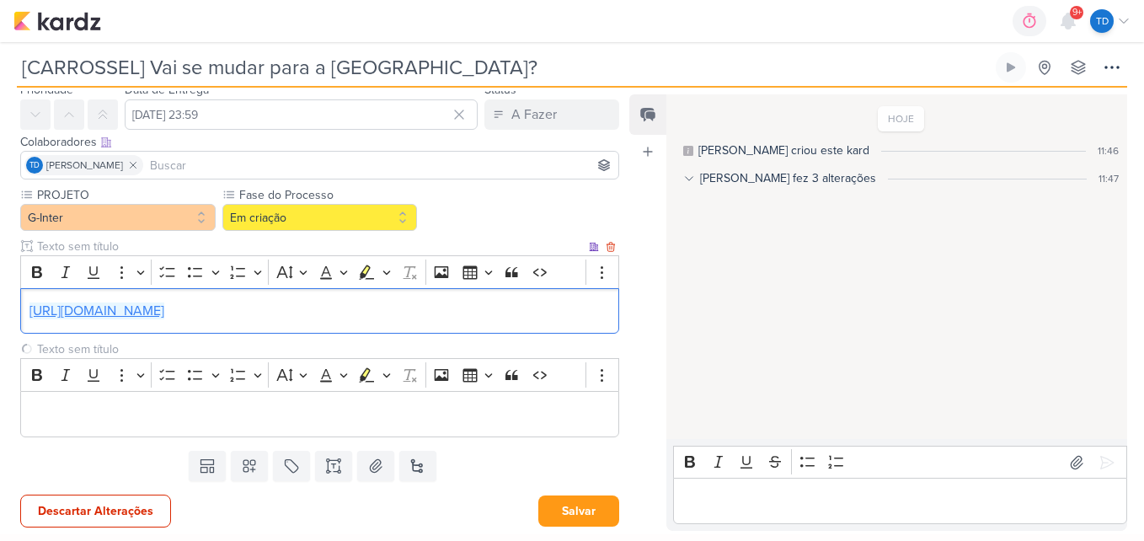
click at [164, 314] on link "[URL][DOMAIN_NAME]" at bounding box center [96, 310] width 135 height 17
click at [164, 310] on link "[URL][DOMAIN_NAME]" at bounding box center [96, 310] width 135 height 17
click at [312, 413] on p "Editor editing area: main" at bounding box center [319, 414] width 581 height 20
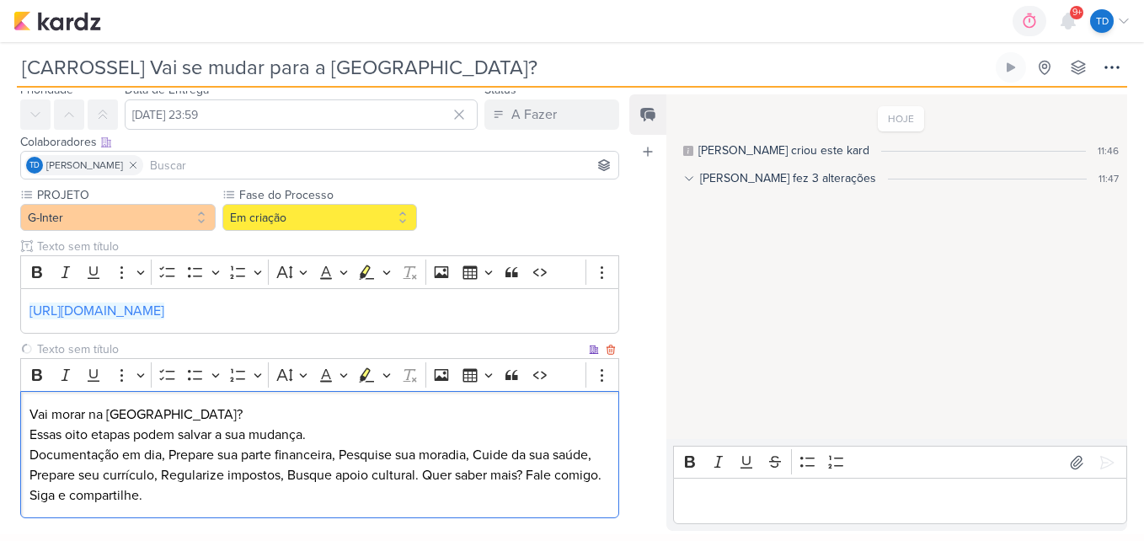
scroll to position [143, 0]
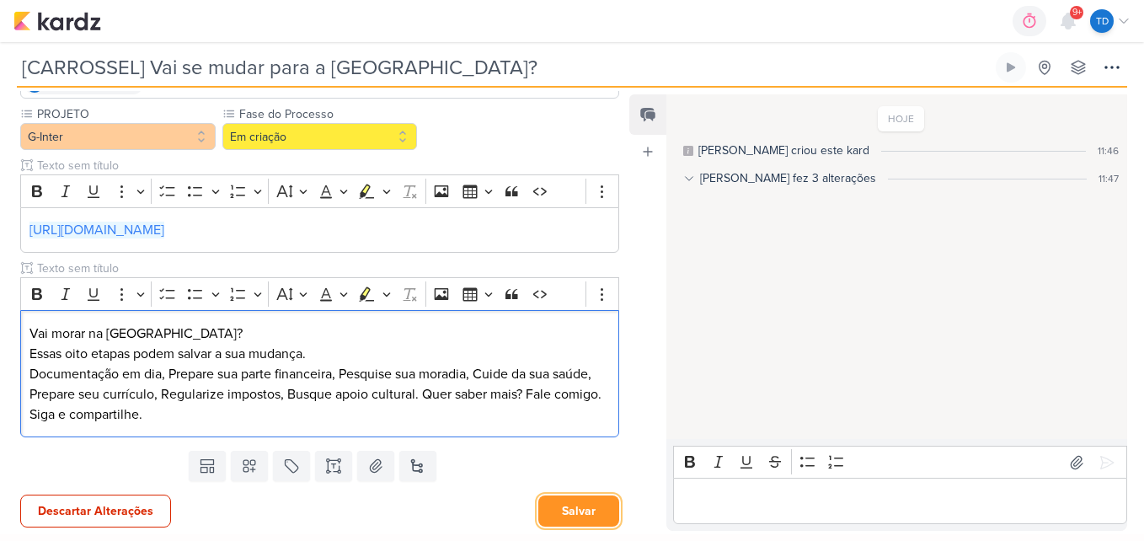
click at [558, 508] on button "Salvar" at bounding box center [578, 510] width 81 height 31
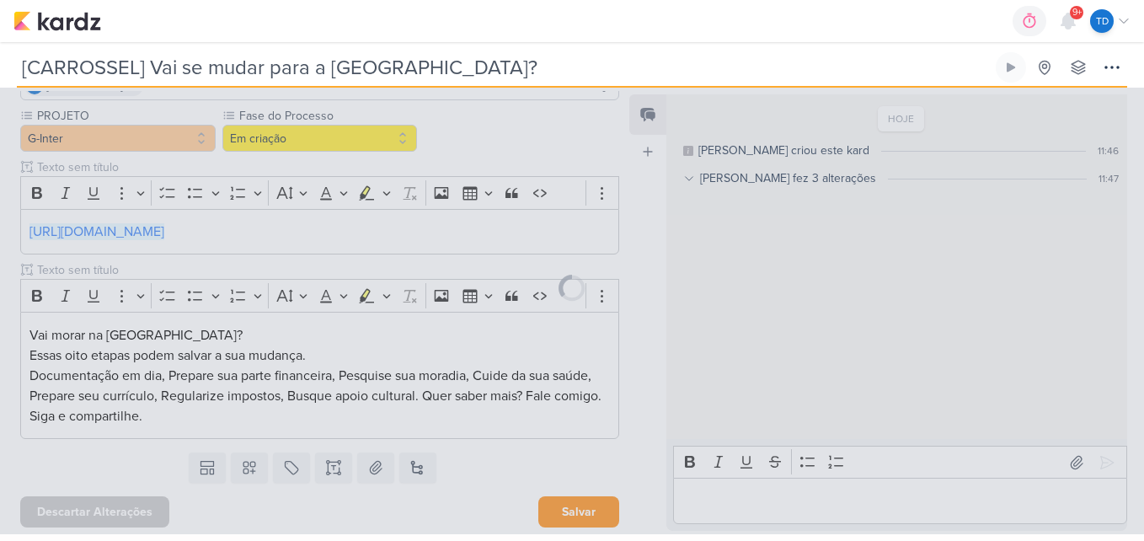
scroll to position [141, 0]
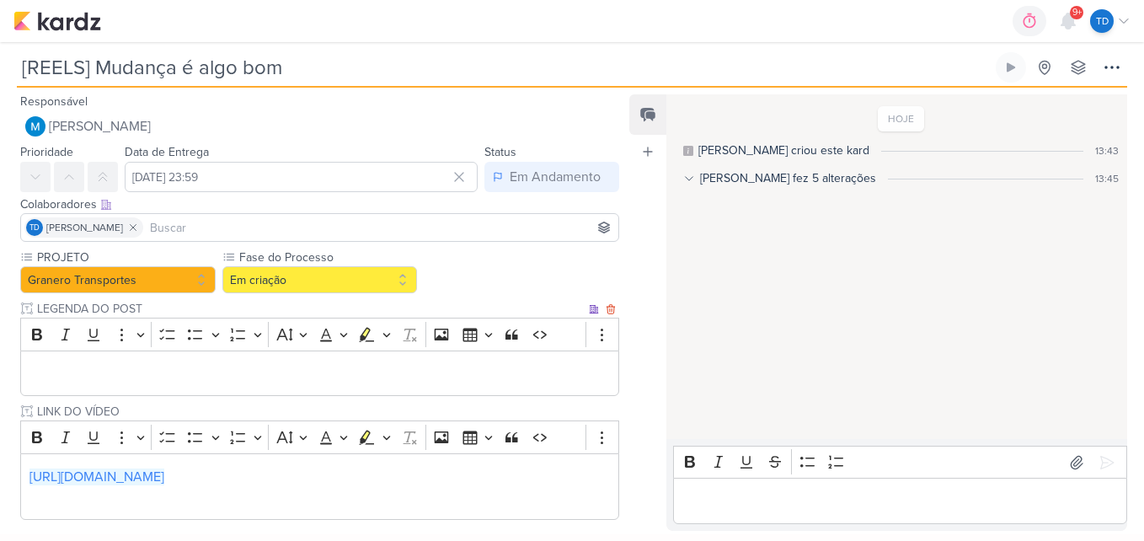
scroll to position [81, 0]
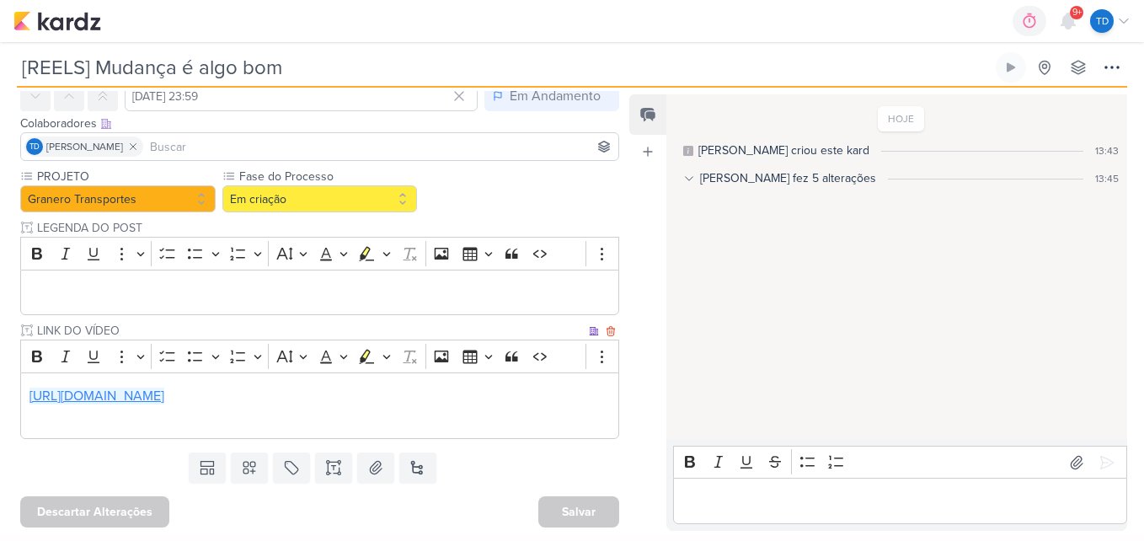
click at [164, 393] on link "https://drive.google.com/drive/folders/1Pqh54dJbfMwtzaw42S2xf_oA2BjxJw2u" at bounding box center [96, 395] width 135 height 17
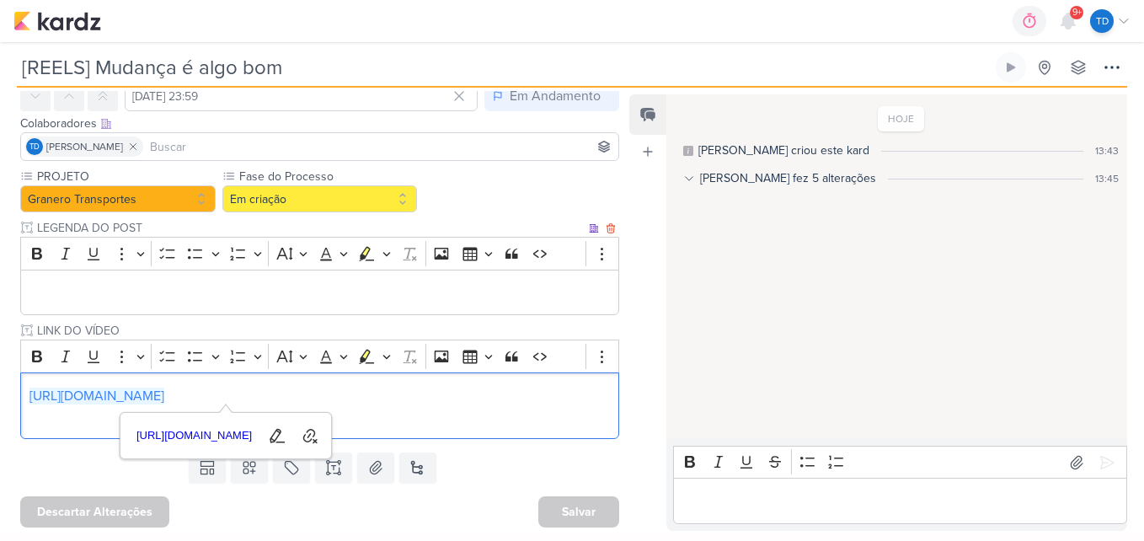
click at [318, 299] on p "Editor editing area: main" at bounding box center [319, 292] width 581 height 20
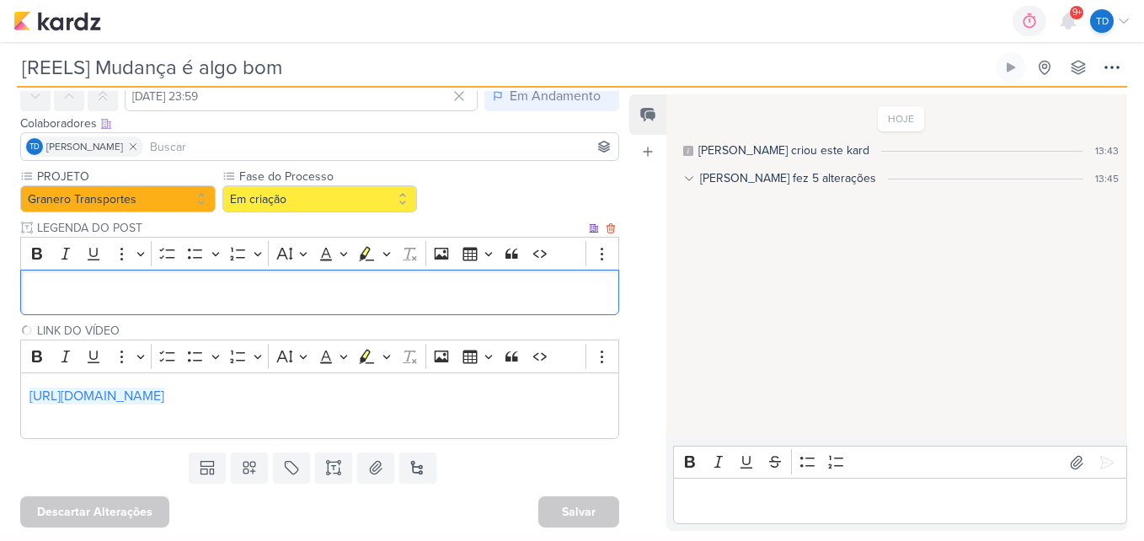
scroll to position [154, 0]
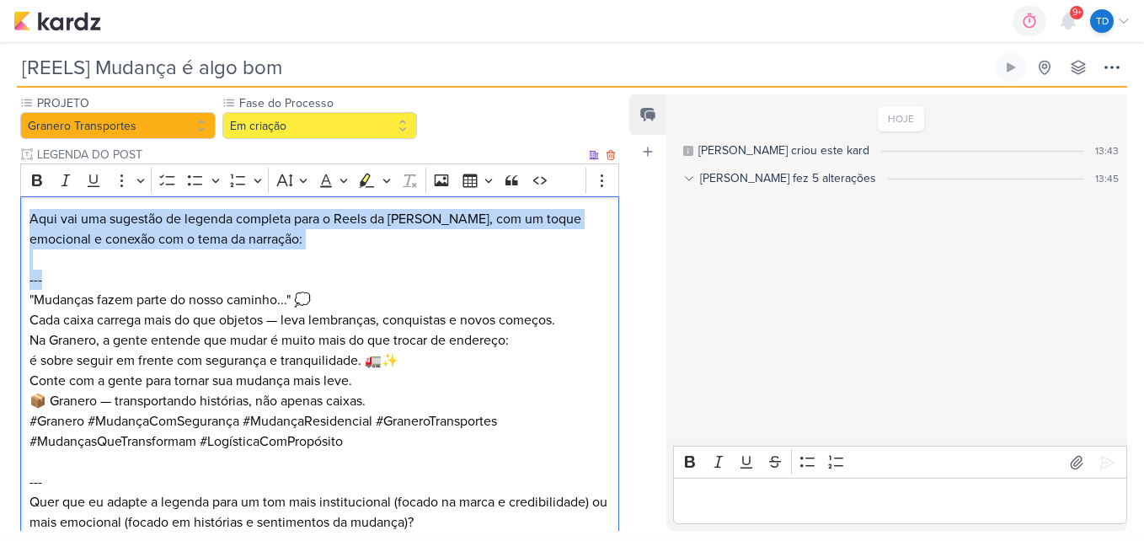
drag, startPoint x: 57, startPoint y: 285, endPoint x: 25, endPoint y: 211, distance: 81.5
click at [25, 211] on div "Aqui vai uma sugestão de legenda completa para o Reels da Granero, com um toque…" at bounding box center [319, 370] width 599 height 349
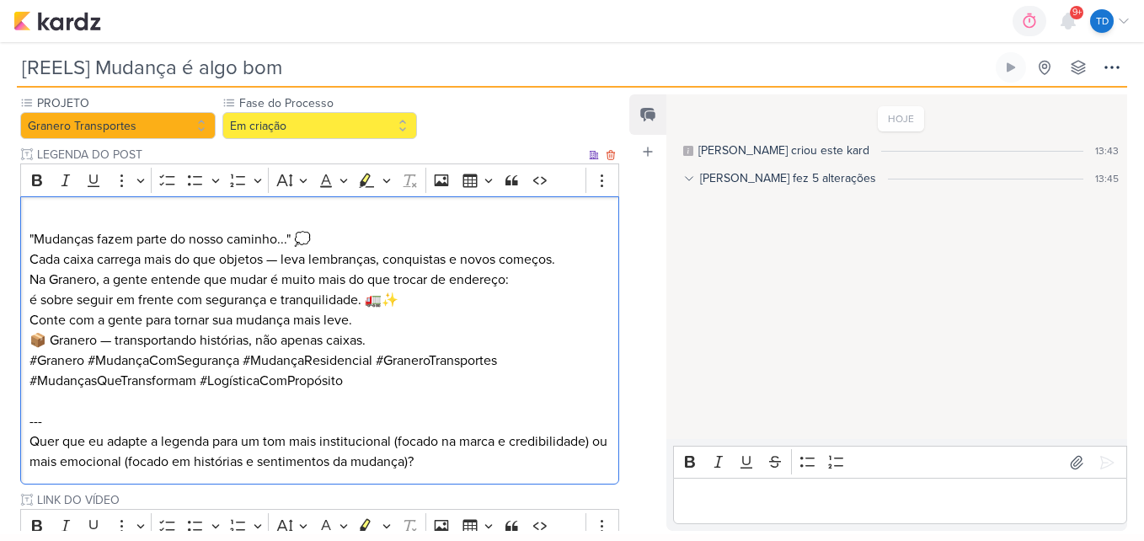
click at [34, 238] on p ""Mudanças fazem parte do nosso caminho..." 💭 Cada caixa carrega mais do que obj…" at bounding box center [319, 269] width 581 height 81
click at [290, 231] on p "Mudanças fazem parte do nosso caminho..." 💭 Cada caixa carrega mais do que obje…" at bounding box center [319, 269] width 581 height 81
click at [277, 261] on p "Mudanças fazem parte do nosso caminho…💭 Cada caixa carrega mais do que objetos …" at bounding box center [319, 269] width 581 height 81
click at [319, 239] on p "Mudanças fazem parte do nosso caminho…💭 Cada caixa carrega mais do que objetos …" at bounding box center [319, 269] width 581 height 81
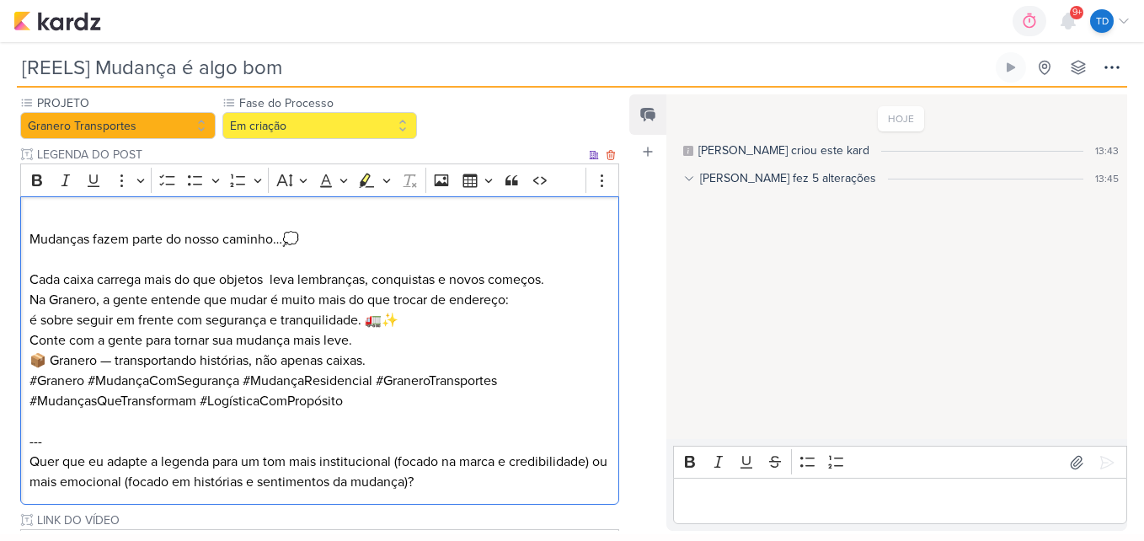
click at [29, 233] on p "Mudanças fazem parte do nosso caminho…💭" at bounding box center [319, 239] width 581 height 20
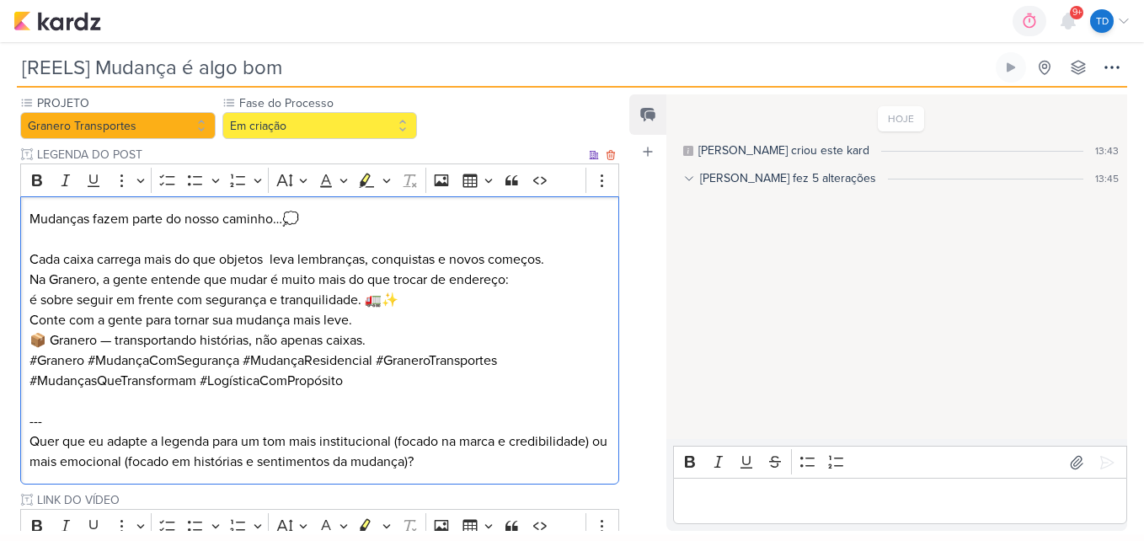
click at [408, 297] on p "Cada caixa carrega mais do que objetos leva lembranças, conquistas e novos come…" at bounding box center [319, 269] width 581 height 81
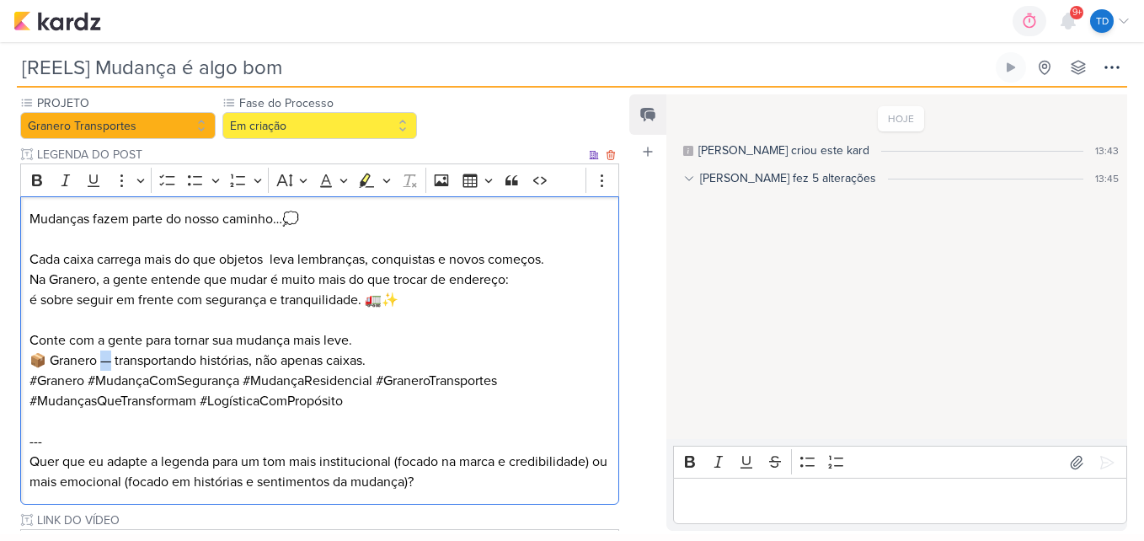
drag, startPoint x: 115, startPoint y: 359, endPoint x: 104, endPoint y: 360, distance: 11.1
click at [104, 360] on p "Conte com a gente para tornar sua mudança mais leve. 📦 Granero — transportando …" at bounding box center [319, 350] width 581 height 40
click at [400, 360] on p "Conte com a gente para tornar sua mudança mais leve. 📦 Granero transportando hi…" at bounding box center [319, 350] width 581 height 40
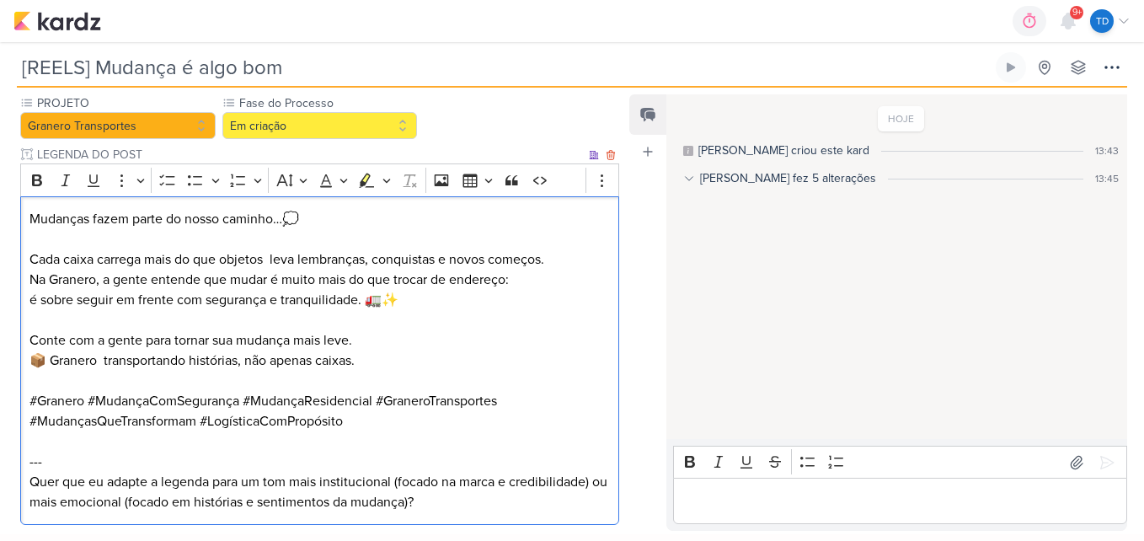
click at [28, 394] on div "Mudanças fazem parte do nosso caminho…💭 Cada caixa carrega mais do que objetos …" at bounding box center [319, 360] width 599 height 329
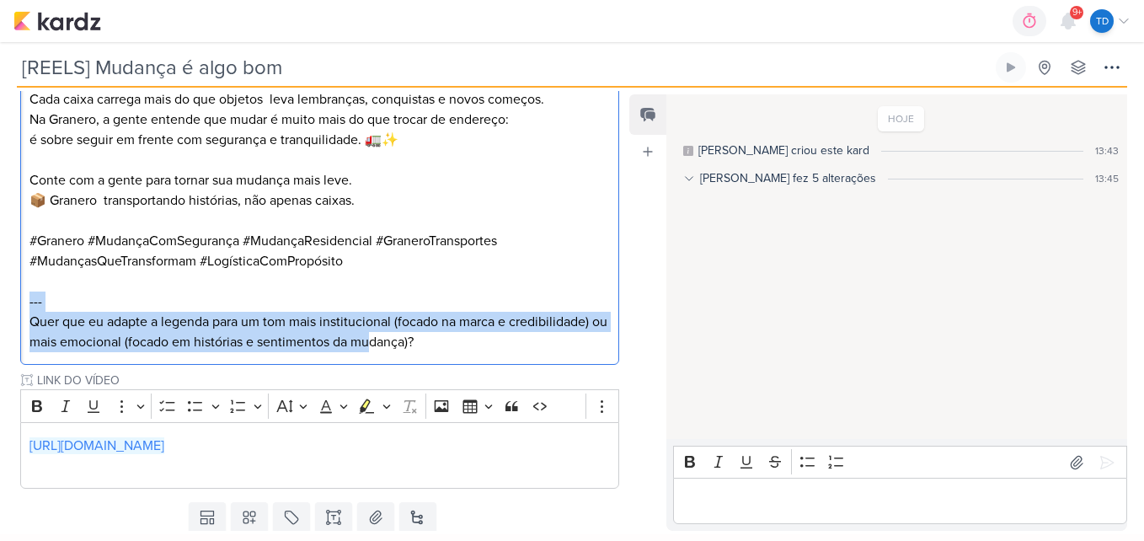
scroll to position [365, 0]
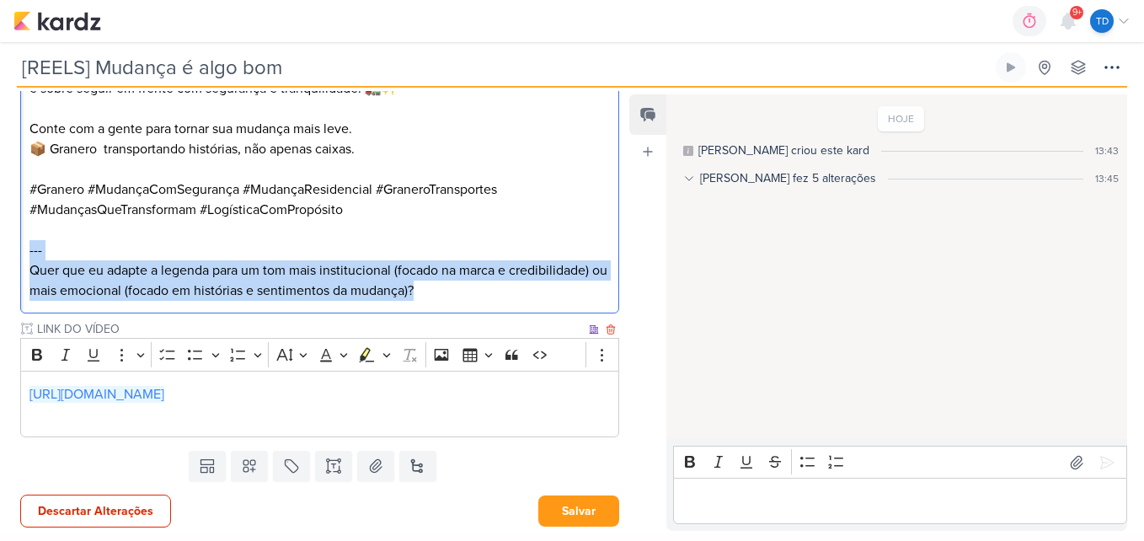
drag, startPoint x: 27, startPoint y: 463, endPoint x: 604, endPoint y: 371, distance: 584.2
click at [604, 371] on div "PROJETO Granero Transportes Fase do Processo" at bounding box center [319, 160] width 599 height 554
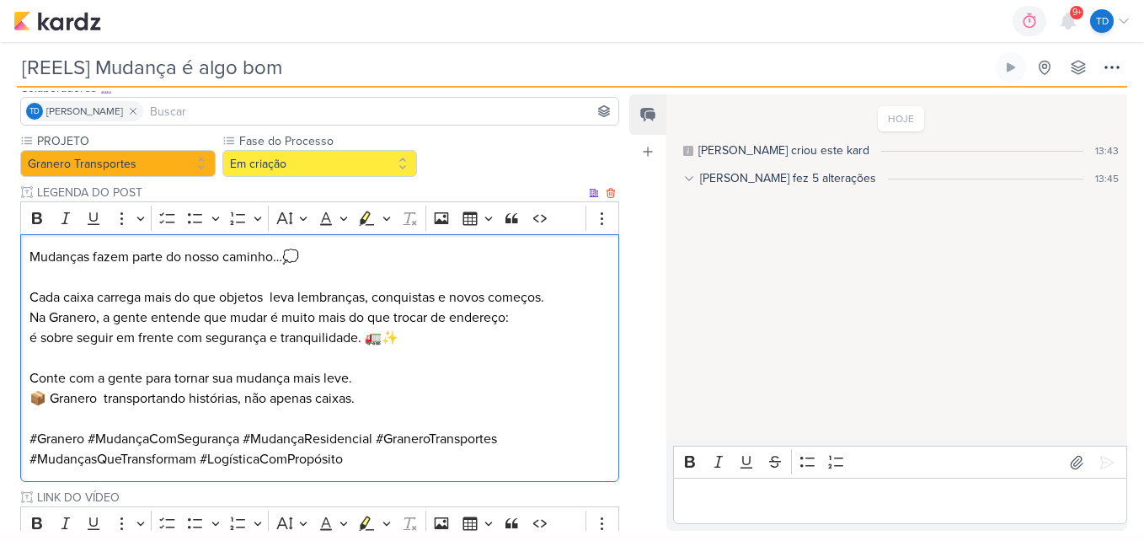
scroll to position [285, 0]
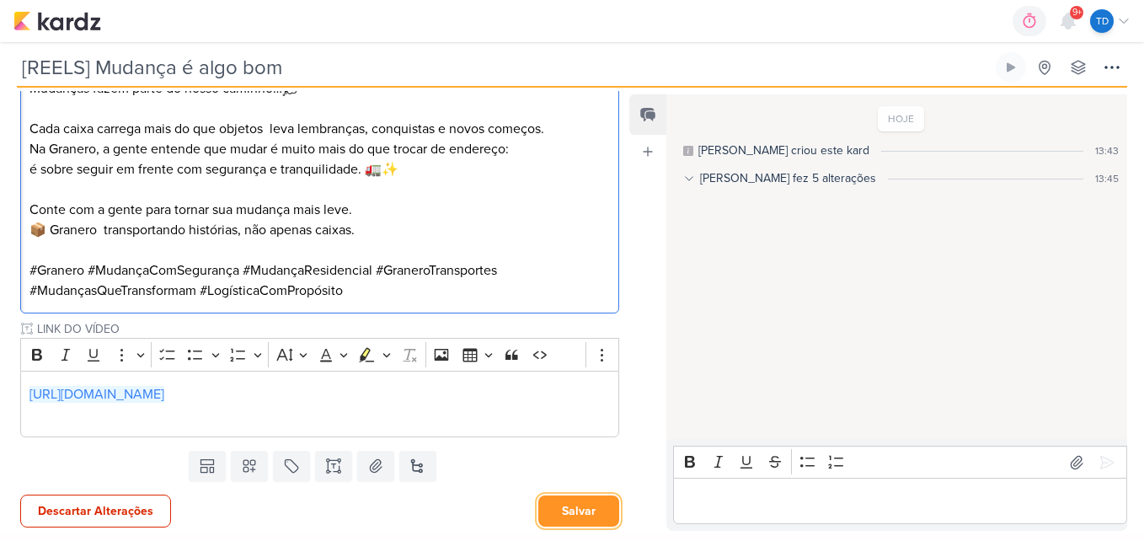
click at [554, 506] on button "Salvar" at bounding box center [578, 510] width 81 height 31
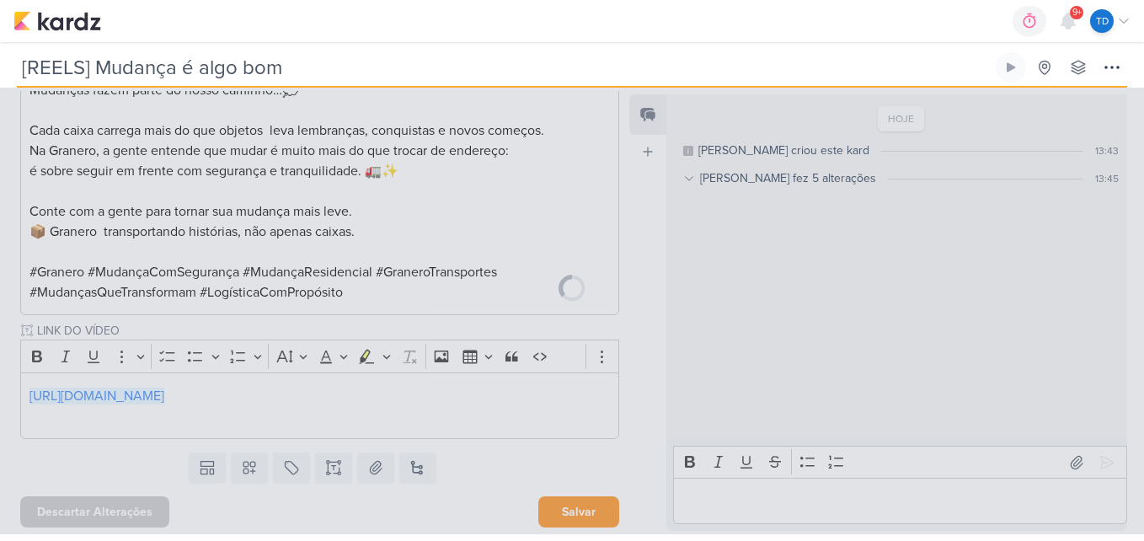
scroll to position [283, 0]
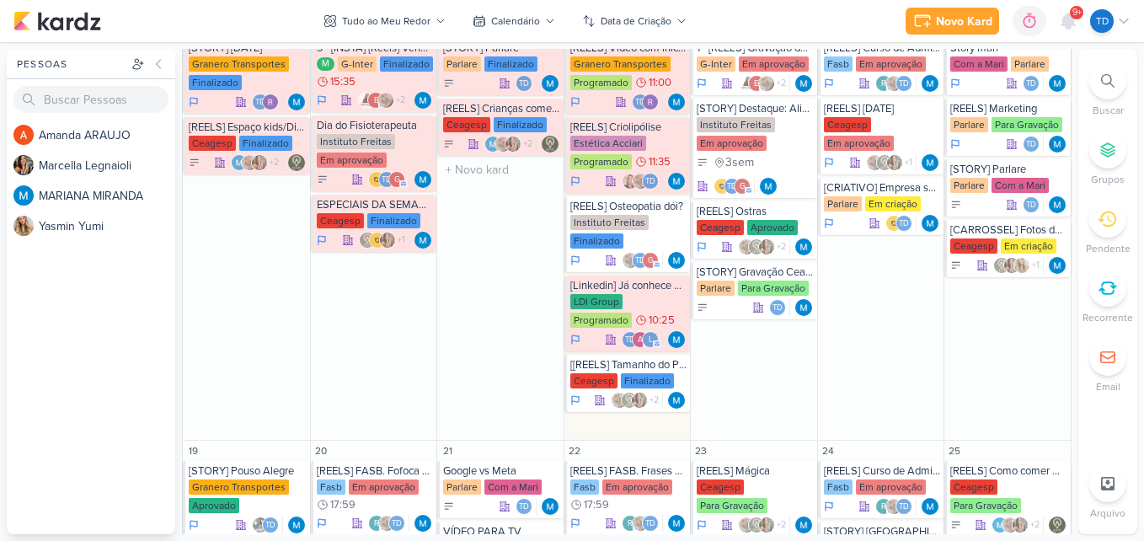
scroll to position [842, 0]
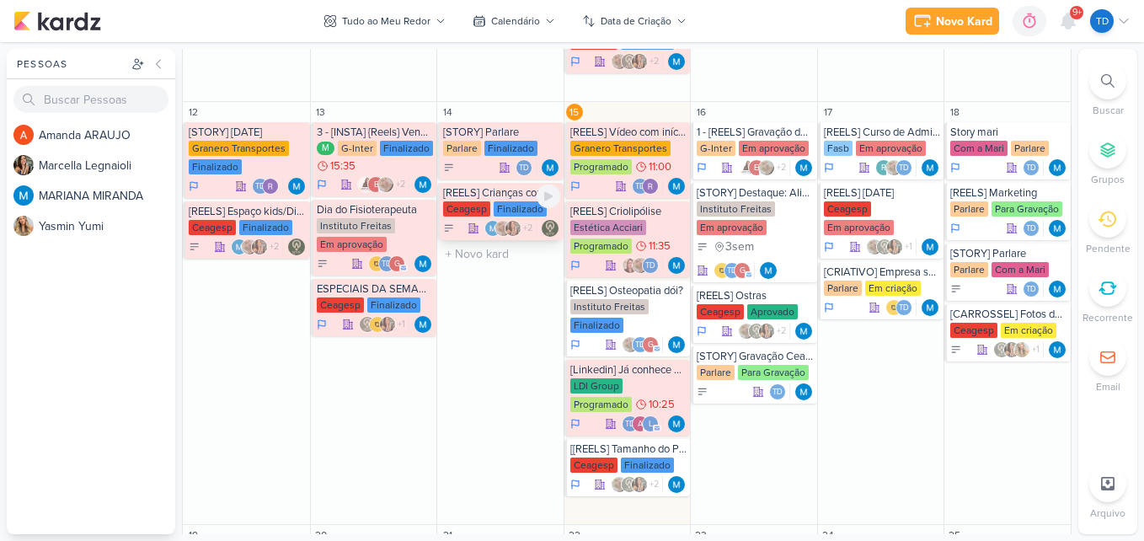
click at [500, 202] on div "Finalizado" at bounding box center [519, 208] width 53 height 15
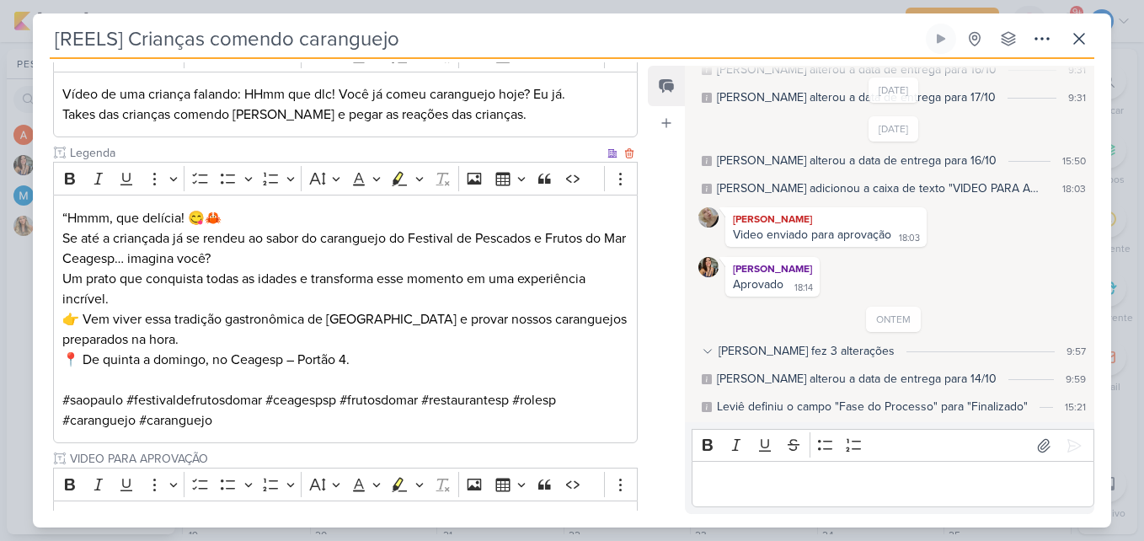
scroll to position [443, 0]
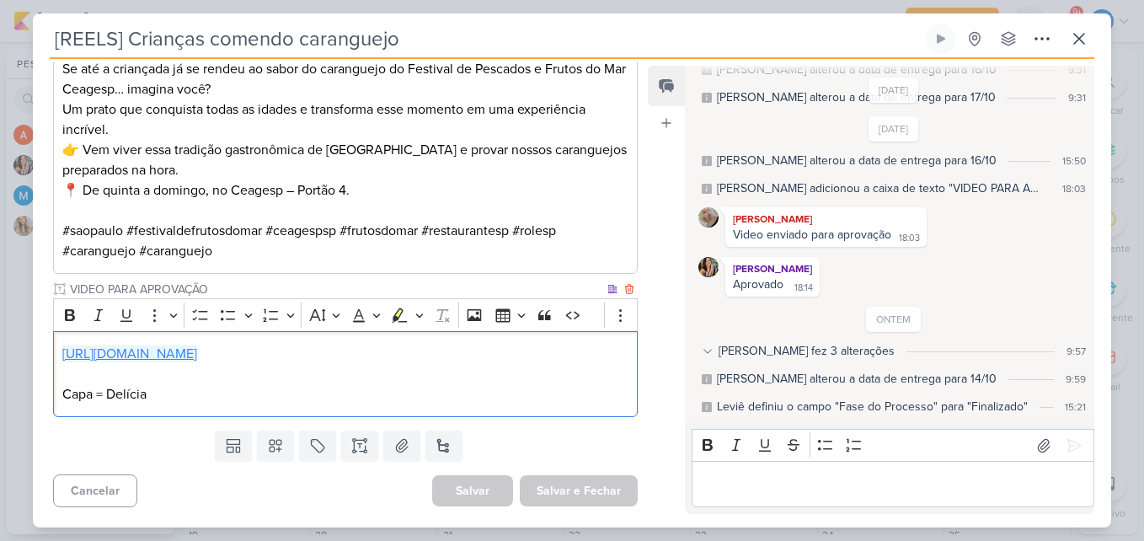
click at [197, 355] on link "https://drive.google.com/drive/u/2/folders/1a4NjQUz7QXLmM5ge_ByF7saimZr9mc4k" at bounding box center [129, 353] width 135 height 17
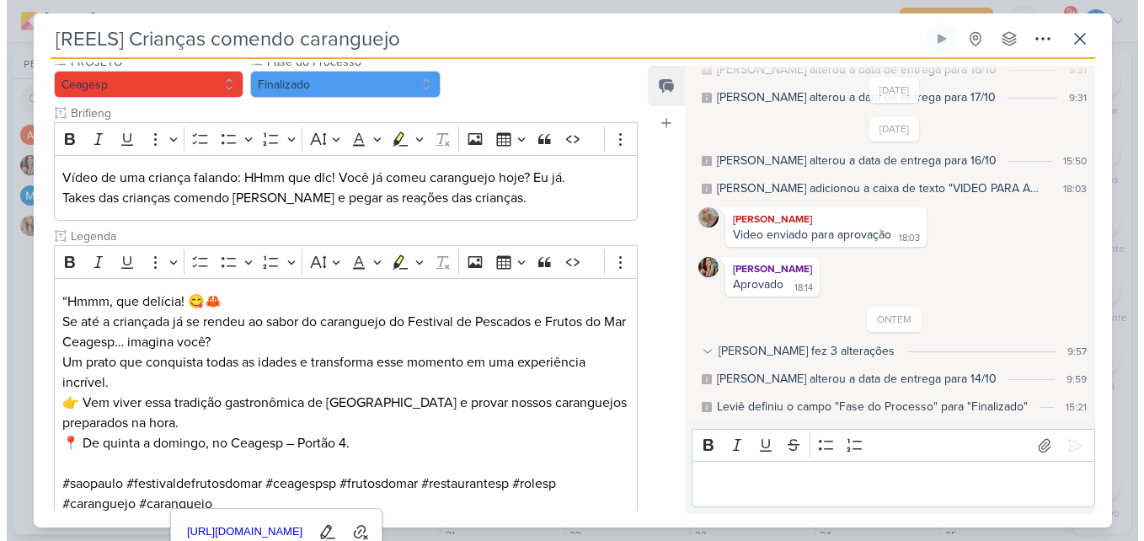
scroll to position [275, 0]
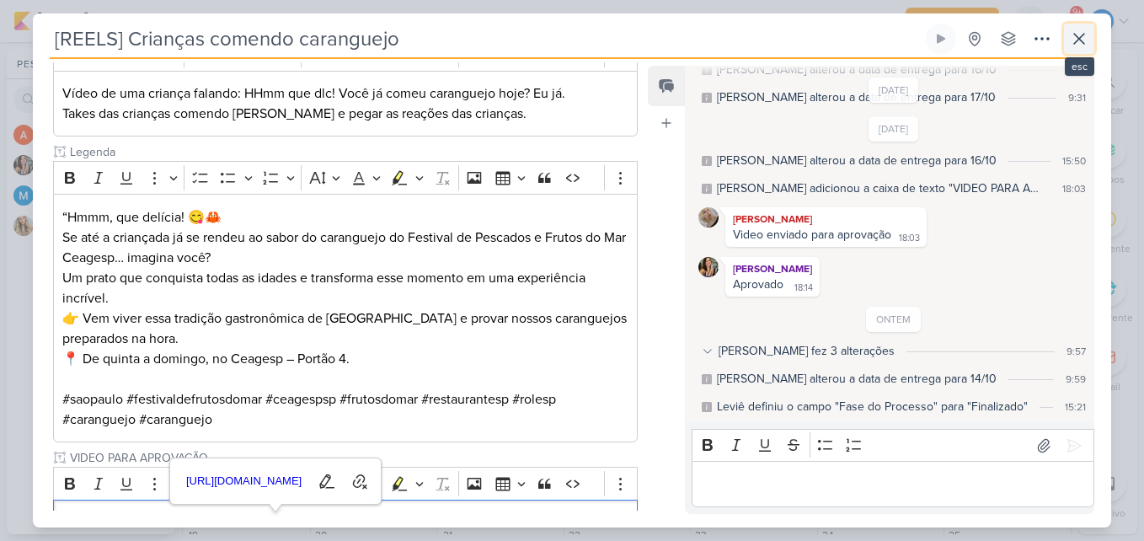
click at [1091, 41] on button at bounding box center [1079, 39] width 30 height 30
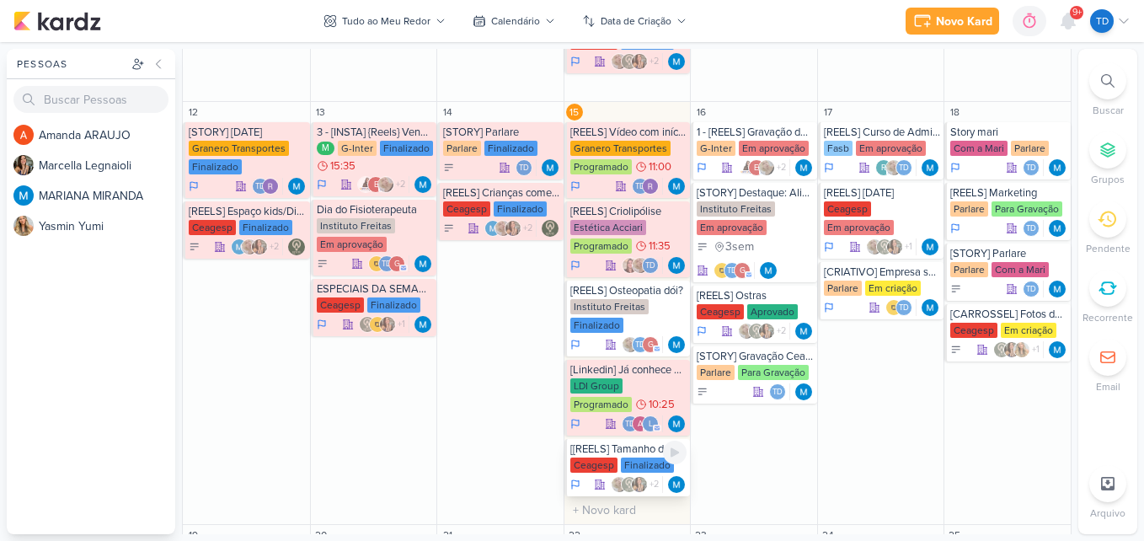
click at [628, 454] on div "[[REELS] Tamanho do Pirarucu" at bounding box center [628, 448] width 117 height 13
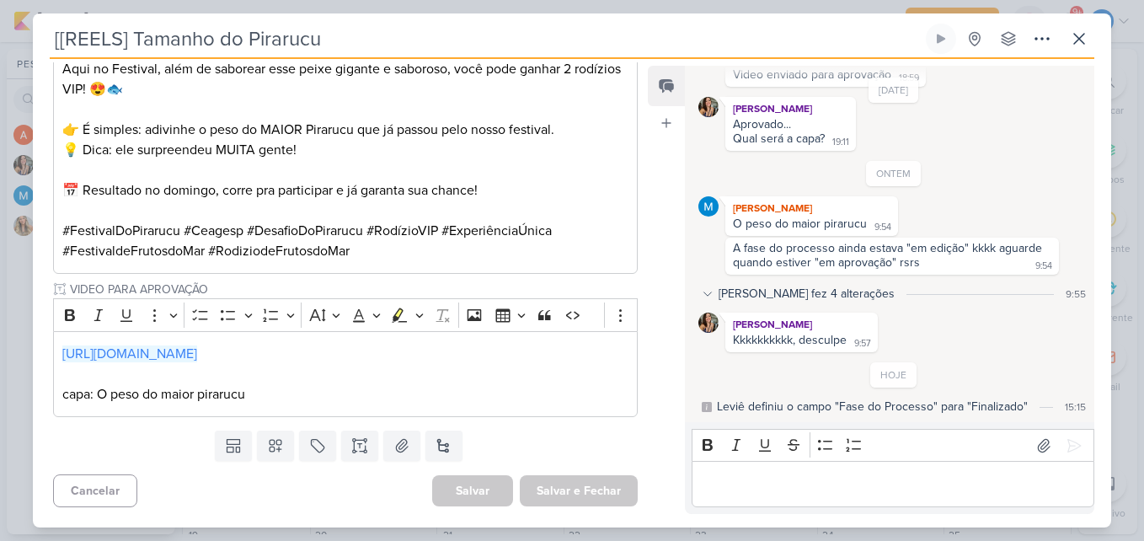
scroll to position [524, 0]
click at [197, 349] on link "https://drive.google.com/drive/u/2/folders/1vtAh0hhTkcYWO5vo0zZLbioy3C0WbYvO" at bounding box center [129, 353] width 135 height 17
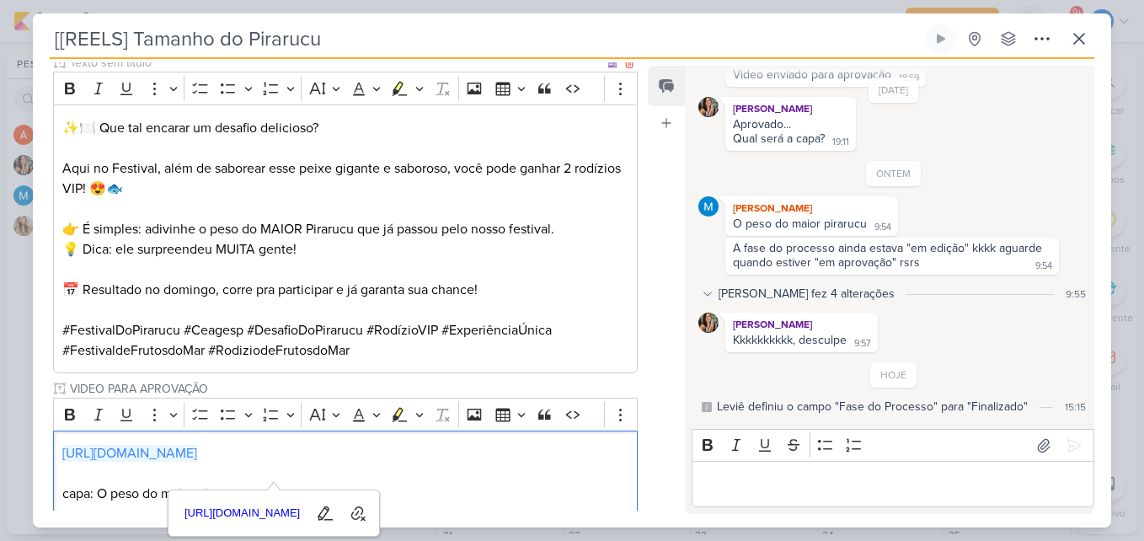
scroll to position [355, 0]
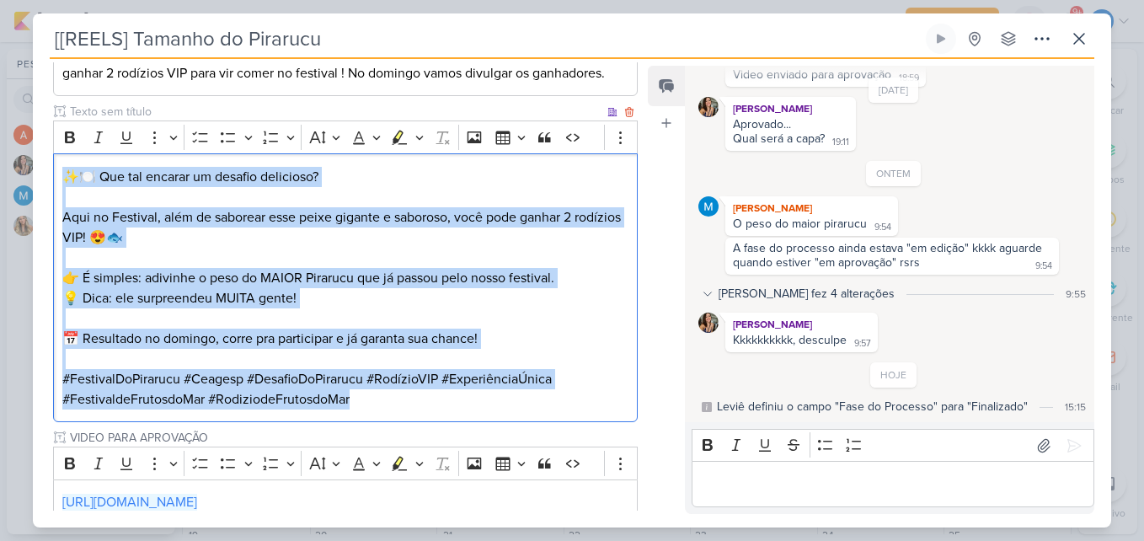
drag, startPoint x: 58, startPoint y: 188, endPoint x: 513, endPoint y: 426, distance: 513.4
click at [513, 422] on div "✨🍽️ Que tal encarar um desafio delicioso? Aqui no Festival, além de saborear es…" at bounding box center [345, 287] width 584 height 269
copy div "✨🍽️ Que tal encarar um desafio delicioso? Aqui no Festival, além de saborear es…"
click at [1077, 50] on button at bounding box center [1079, 39] width 30 height 30
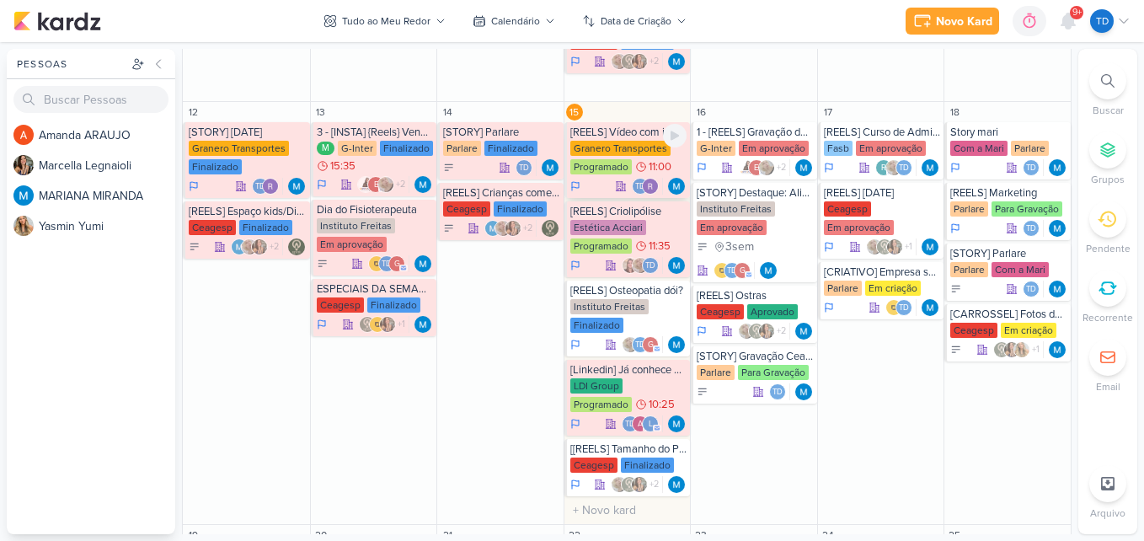
click at [621, 153] on div "Granero Transportes" at bounding box center [620, 148] width 100 height 15
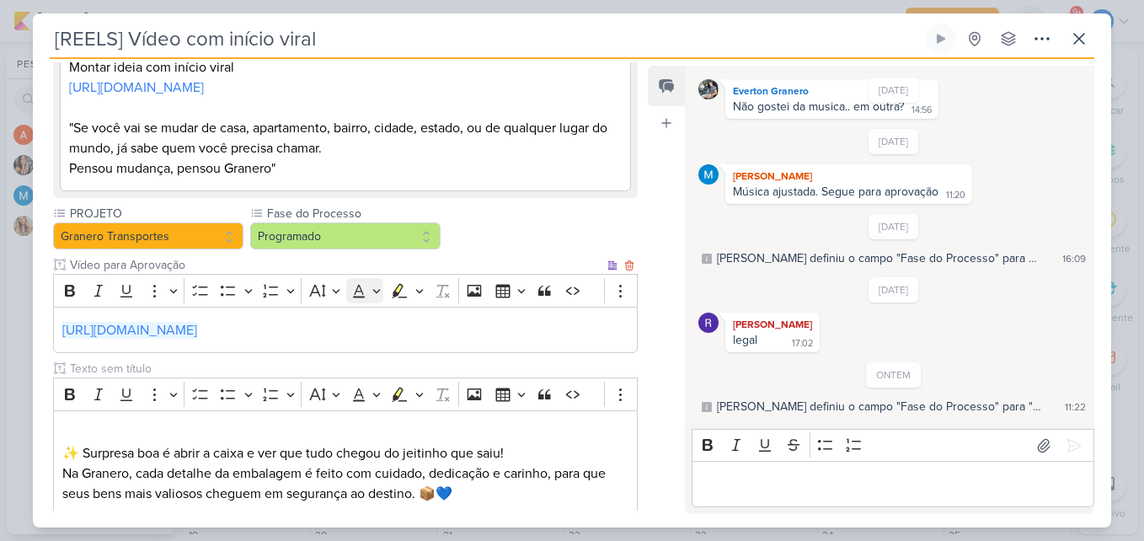
scroll to position [253, 0]
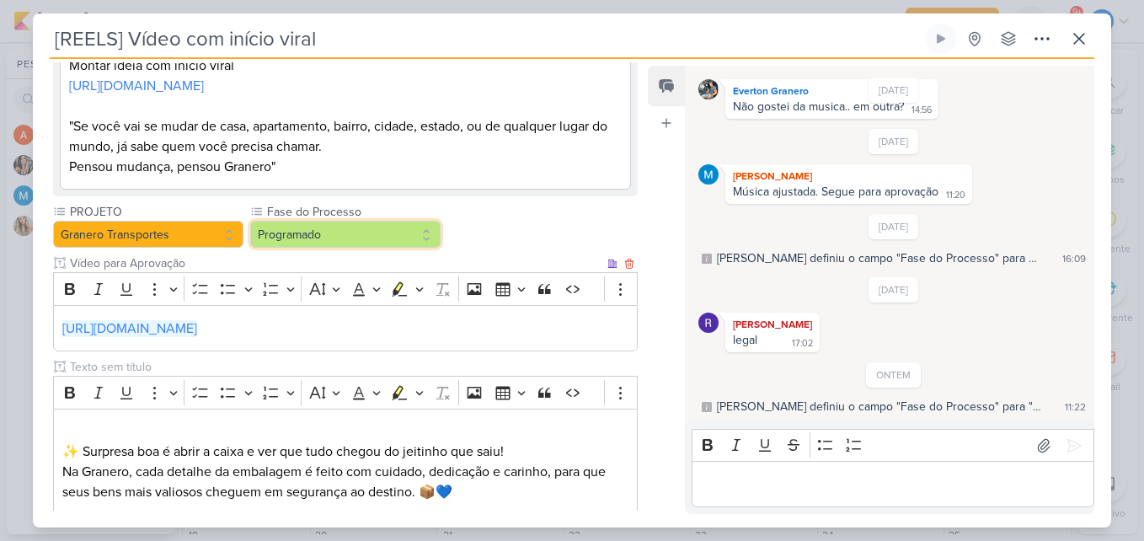
click at [379, 242] on button "Programado" at bounding box center [345, 234] width 190 height 27
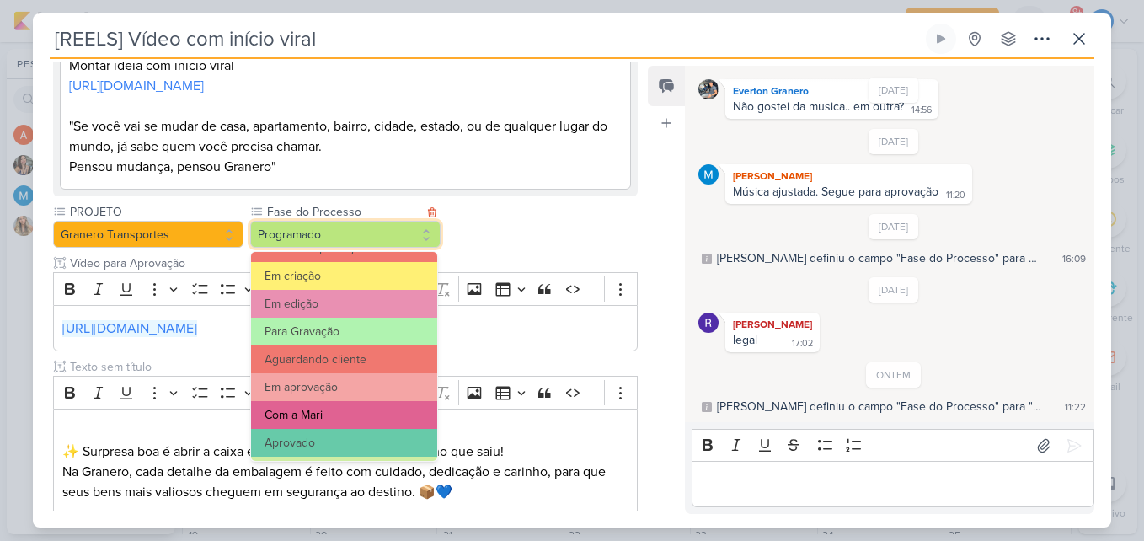
scroll to position [163, 0]
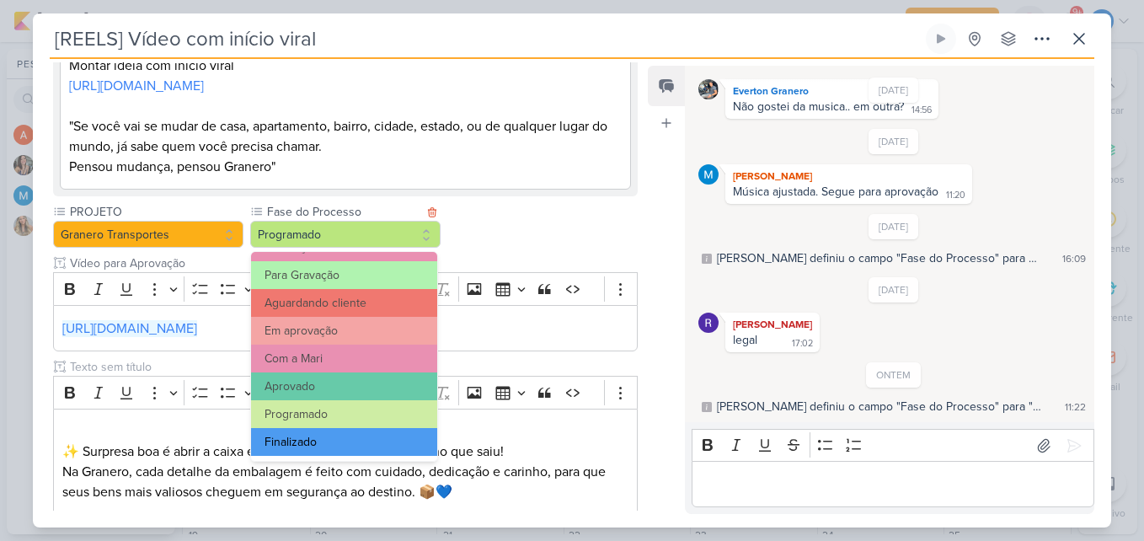
click at [366, 437] on button "Finalizado" at bounding box center [344, 442] width 186 height 28
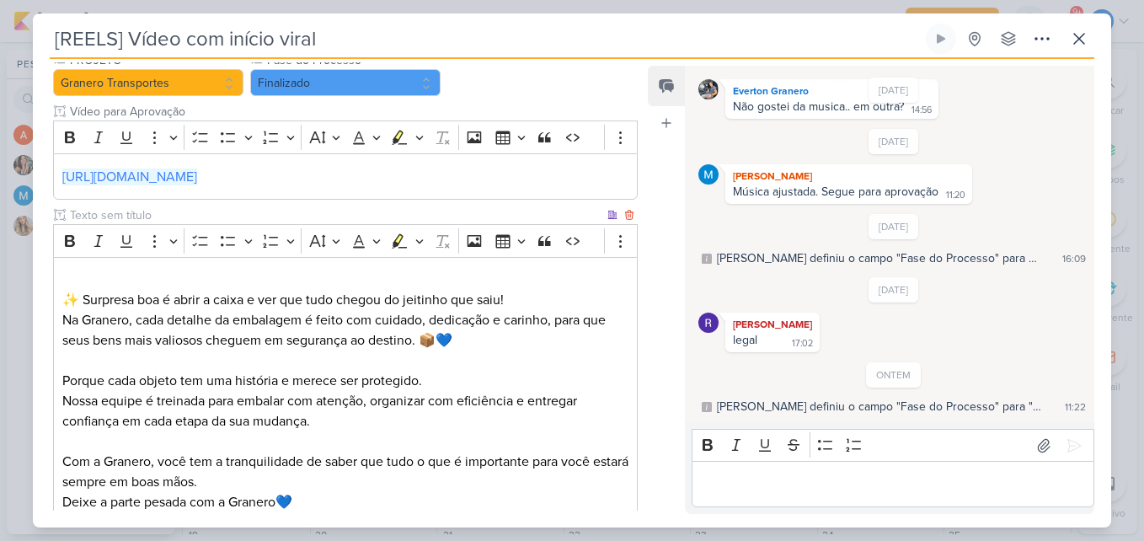
scroll to position [573, 0]
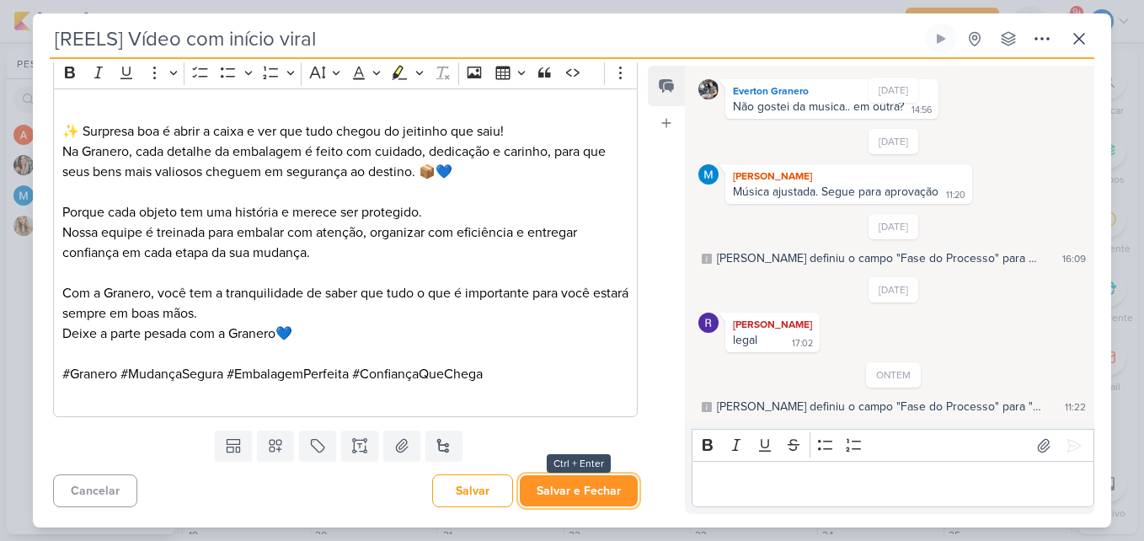
click at [605, 484] on button "Salvar e Fechar" at bounding box center [579, 490] width 118 height 31
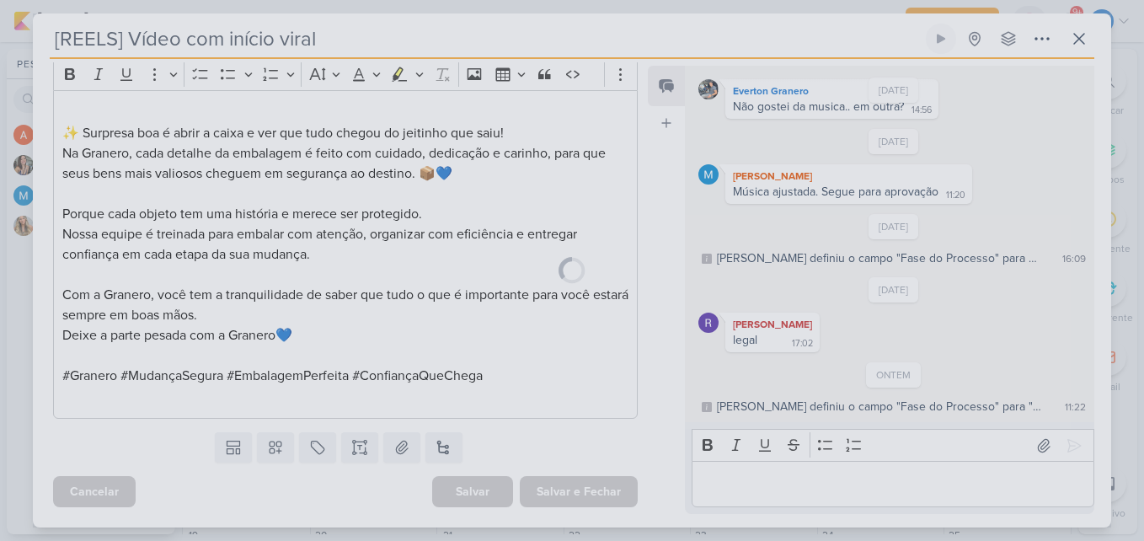
scroll to position [571, 0]
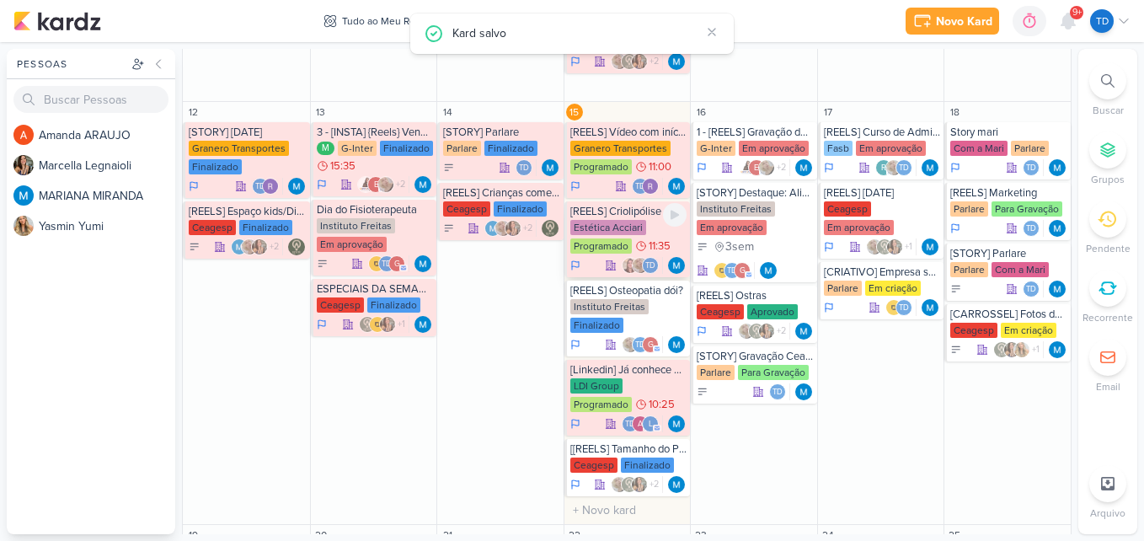
click at [641, 220] on div "Estética Acciari Programado 11:35" at bounding box center [628, 237] width 117 height 35
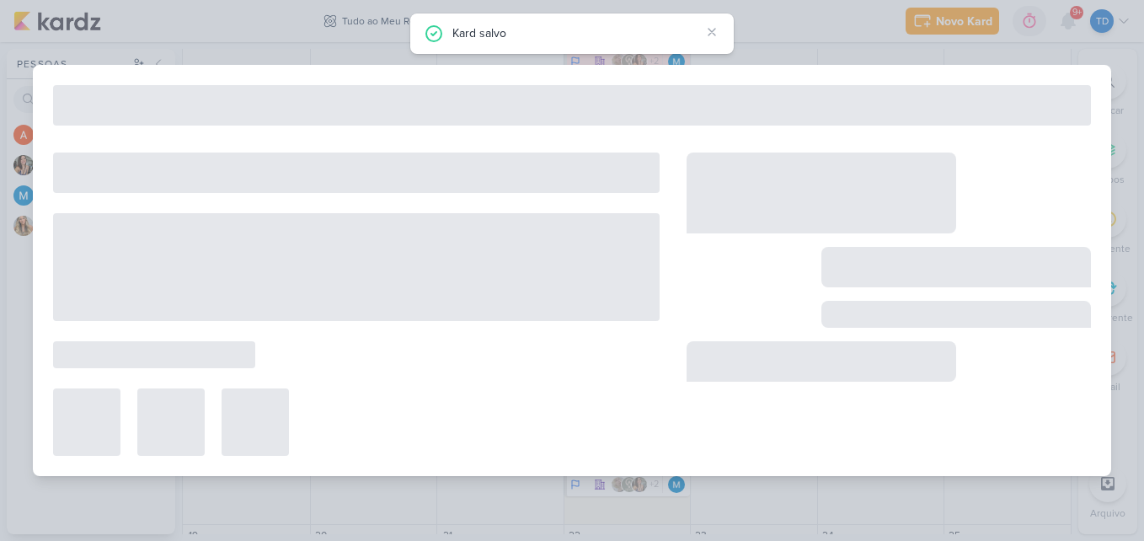
type input "[REELS] Criolipólise"
type input "15 de outubro de 2025 às 11:35"
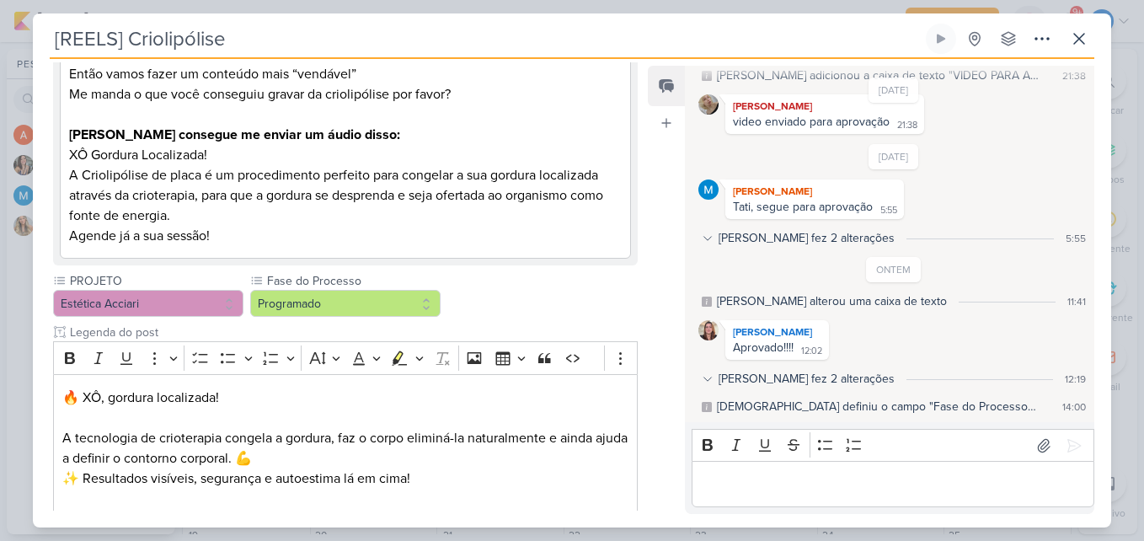
scroll to position [421, 0]
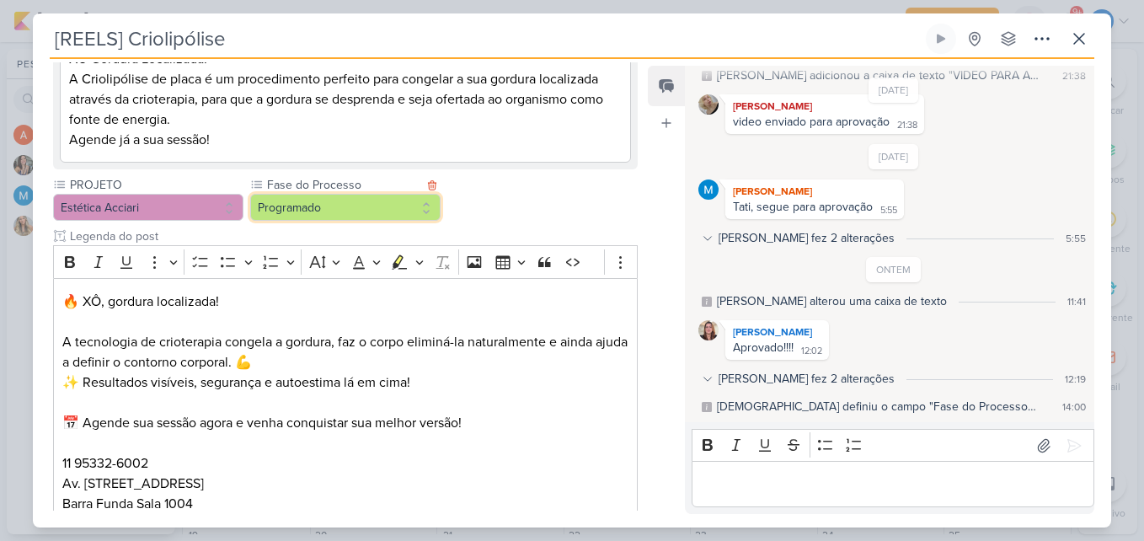
click at [361, 209] on button "Programado" at bounding box center [345, 207] width 190 height 27
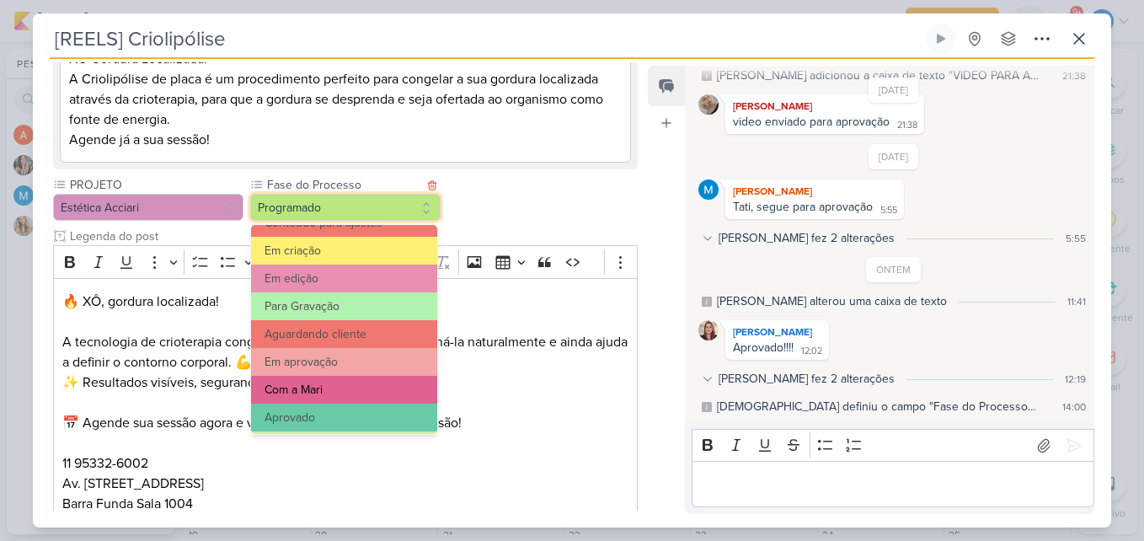
scroll to position [163, 0]
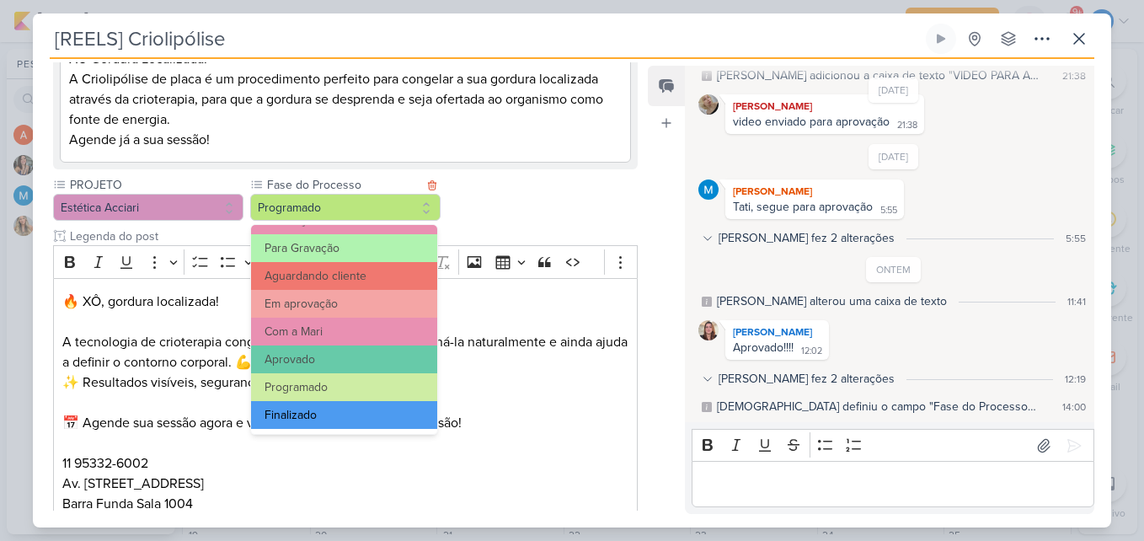
click at [337, 420] on button "Finalizado" at bounding box center [344, 415] width 186 height 28
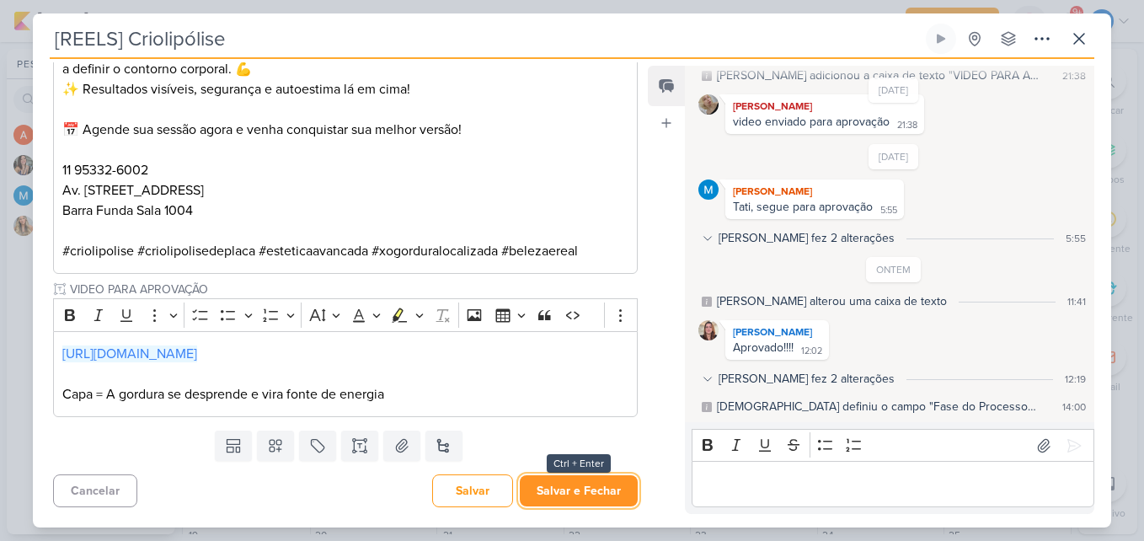
click at [572, 483] on button "Salvar e Fechar" at bounding box center [579, 490] width 118 height 31
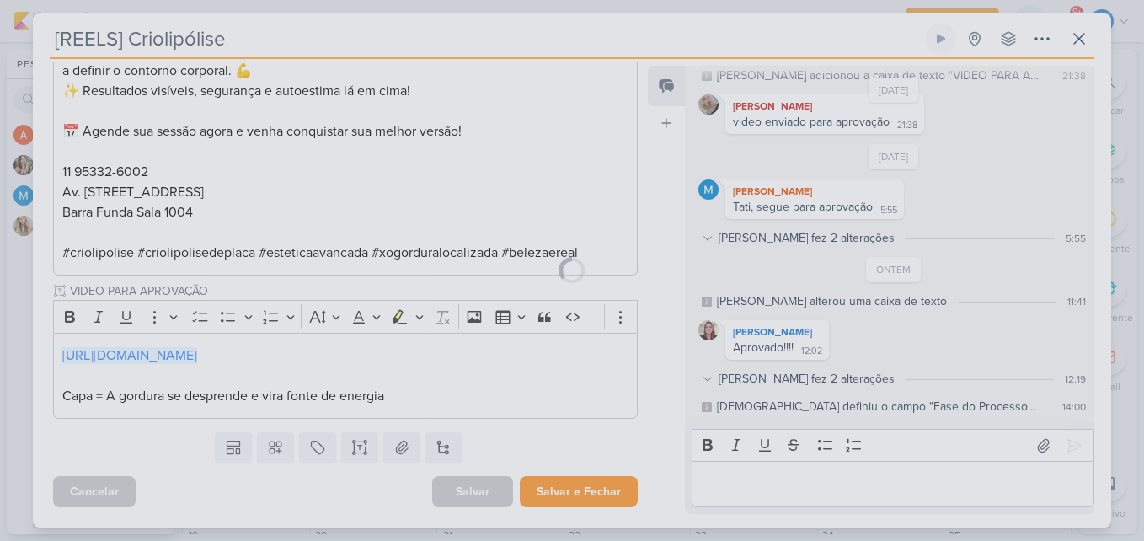
scroll to position [712, 0]
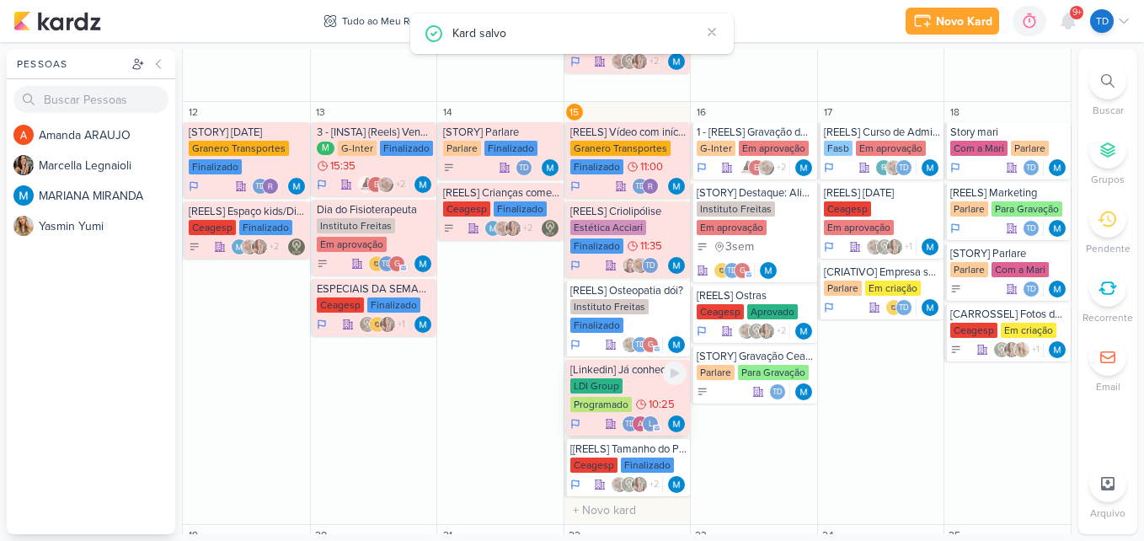
click at [622, 392] on div "LDI Group Programado 10:25" at bounding box center [628, 395] width 117 height 35
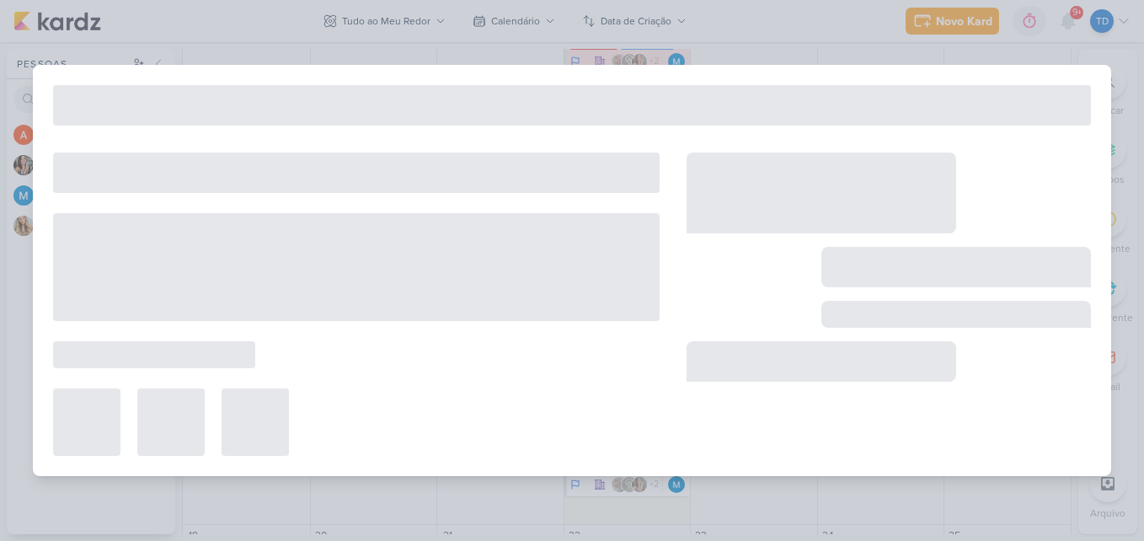
type input "[Linkedin] Já conhece nosso site?"
type input "15 de outubro de 2025 às 10:25"
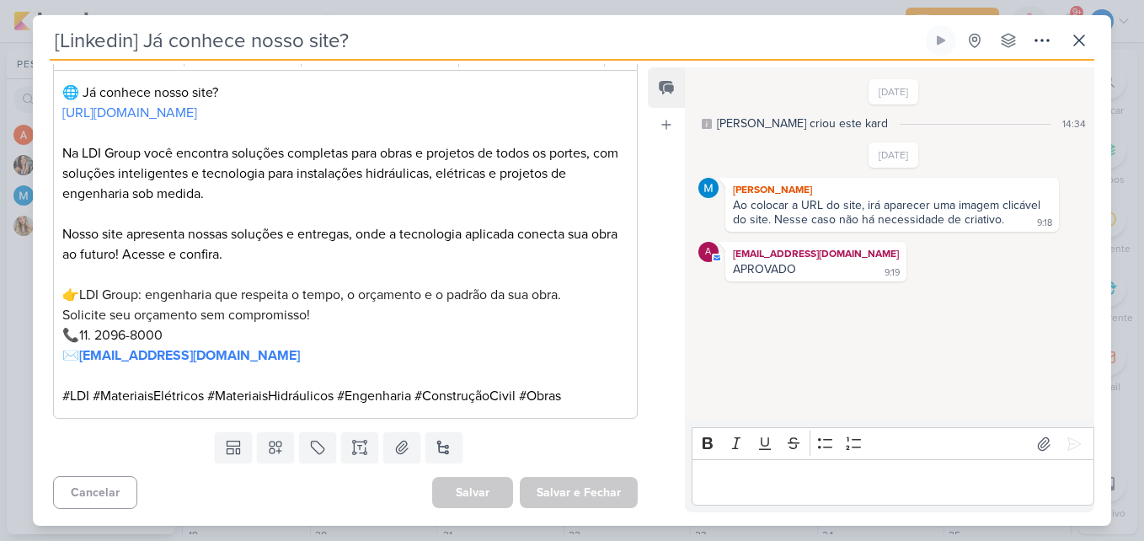
scroll to position [0, 0]
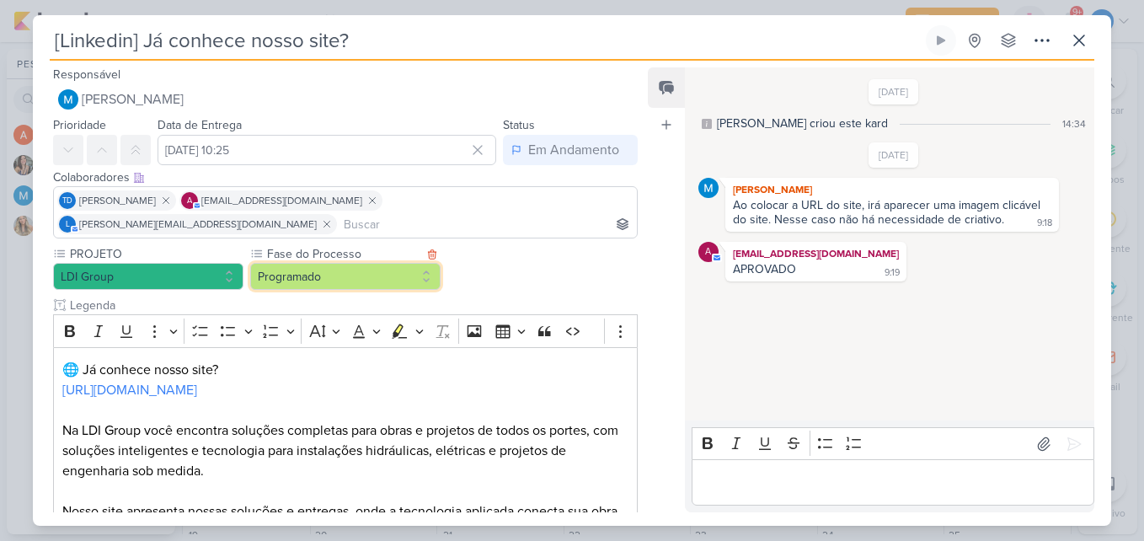
click at [327, 263] on button "Programado" at bounding box center [345, 276] width 190 height 27
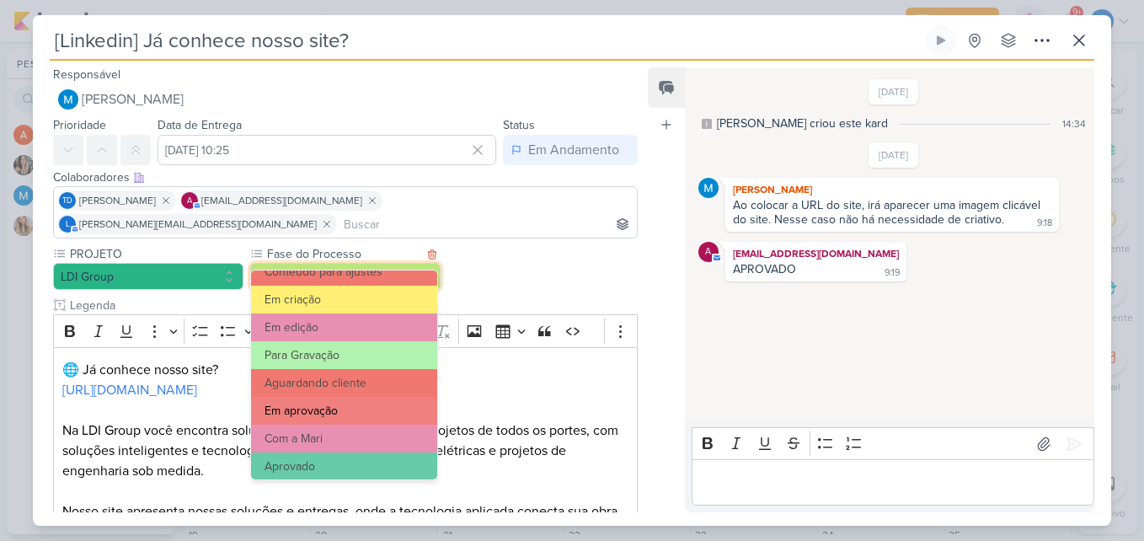
scroll to position [163, 0]
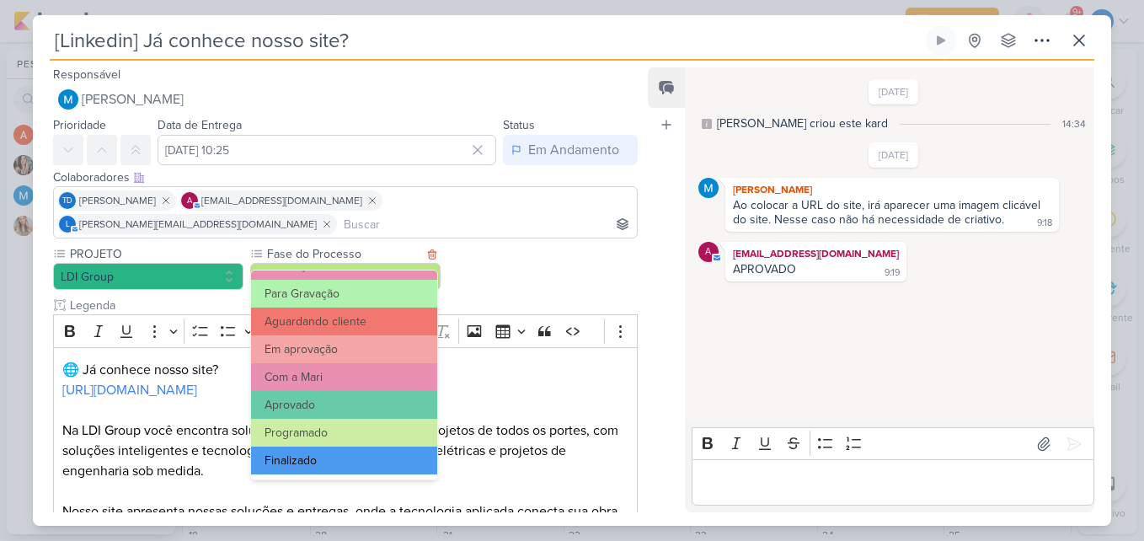
click at [329, 454] on button "Finalizado" at bounding box center [344, 460] width 186 height 28
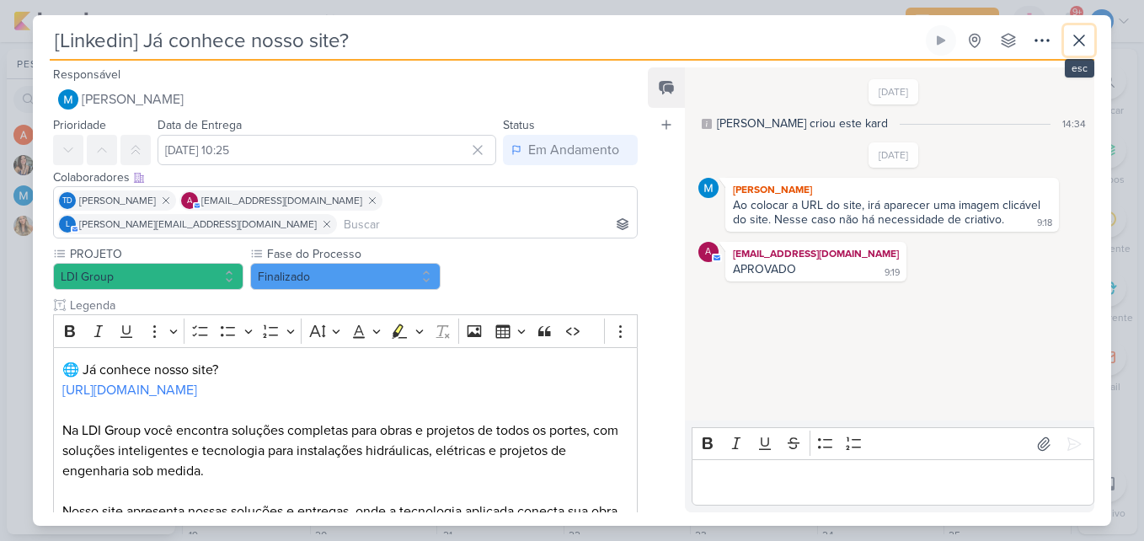
drag, startPoint x: 1078, startPoint y: 41, endPoint x: 1084, endPoint y: 51, distance: 11.7
click at [1079, 42] on icon at bounding box center [1079, 40] width 20 height 20
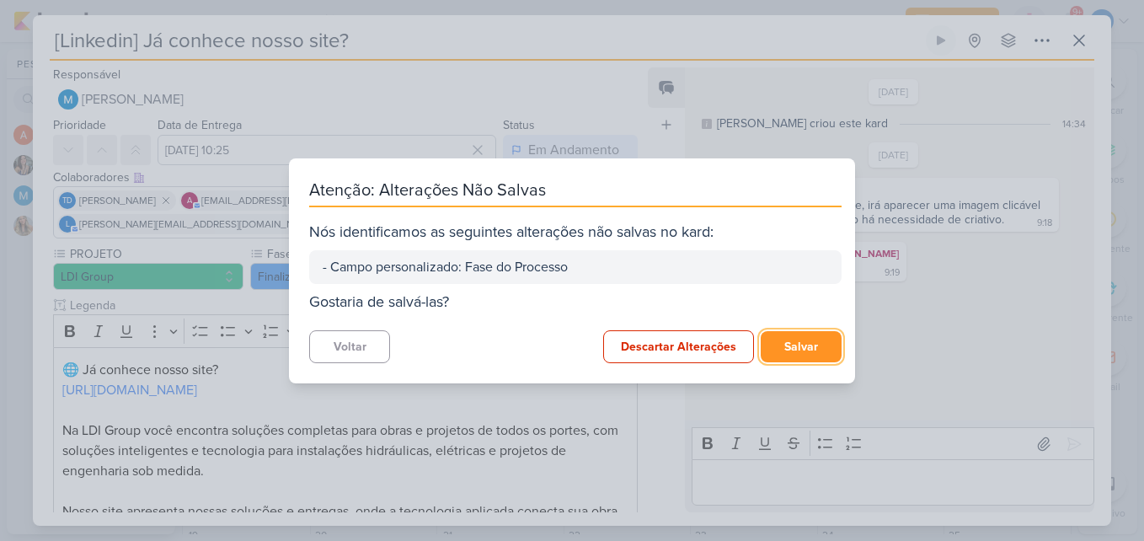
click at [826, 339] on button "Salvar" at bounding box center [800, 346] width 81 height 31
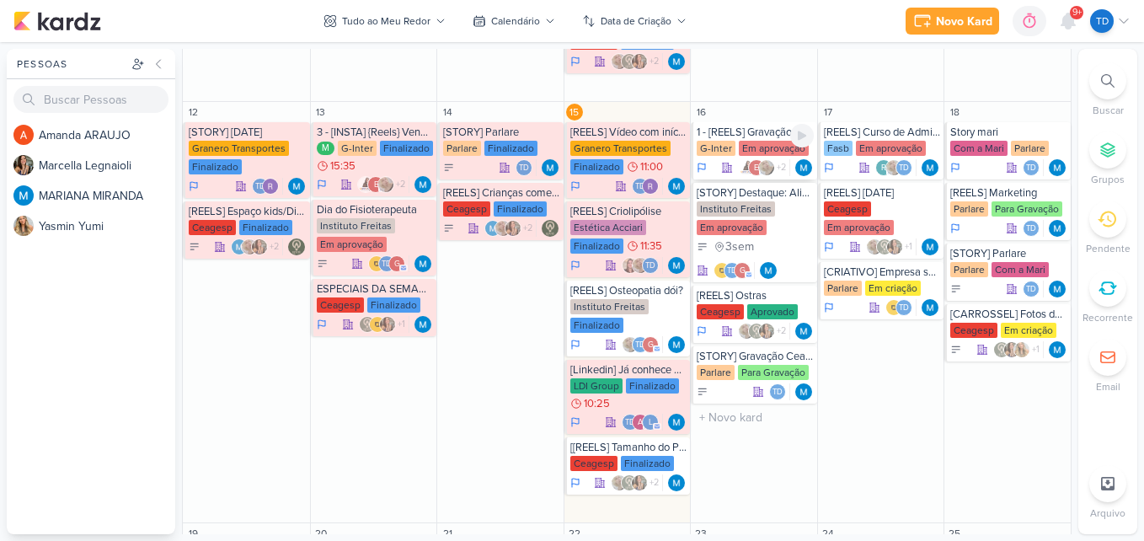
click at [754, 168] on p "e" at bounding box center [756, 168] width 4 height 8
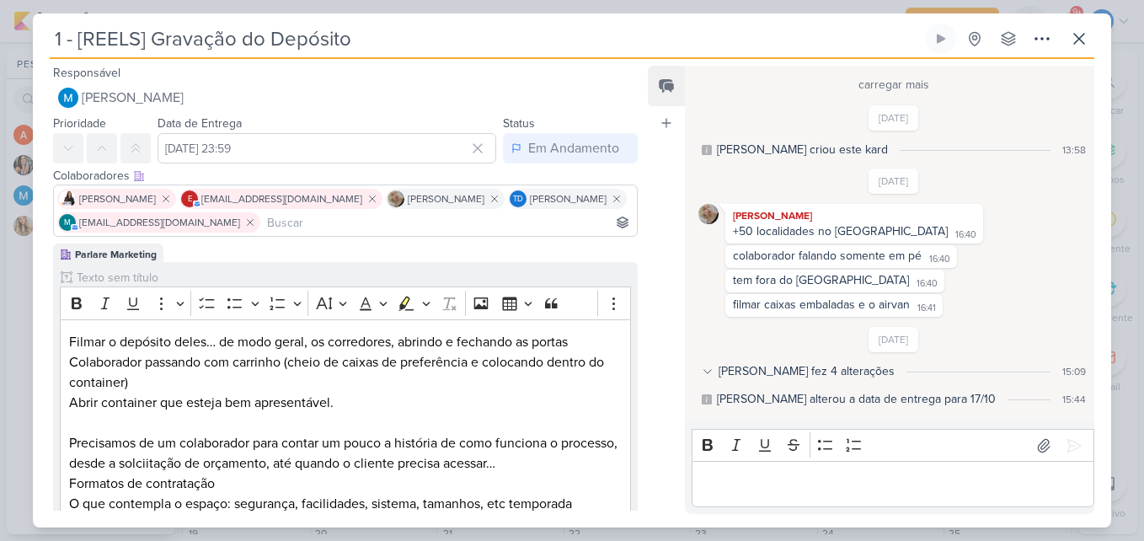
scroll to position [525, 0]
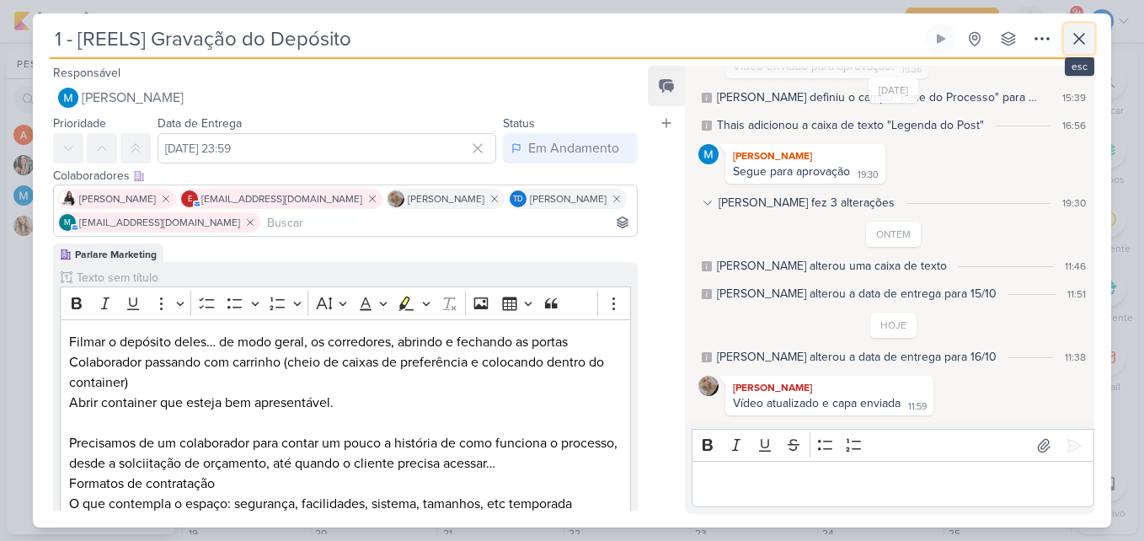
click at [1082, 46] on icon at bounding box center [1079, 39] width 20 height 20
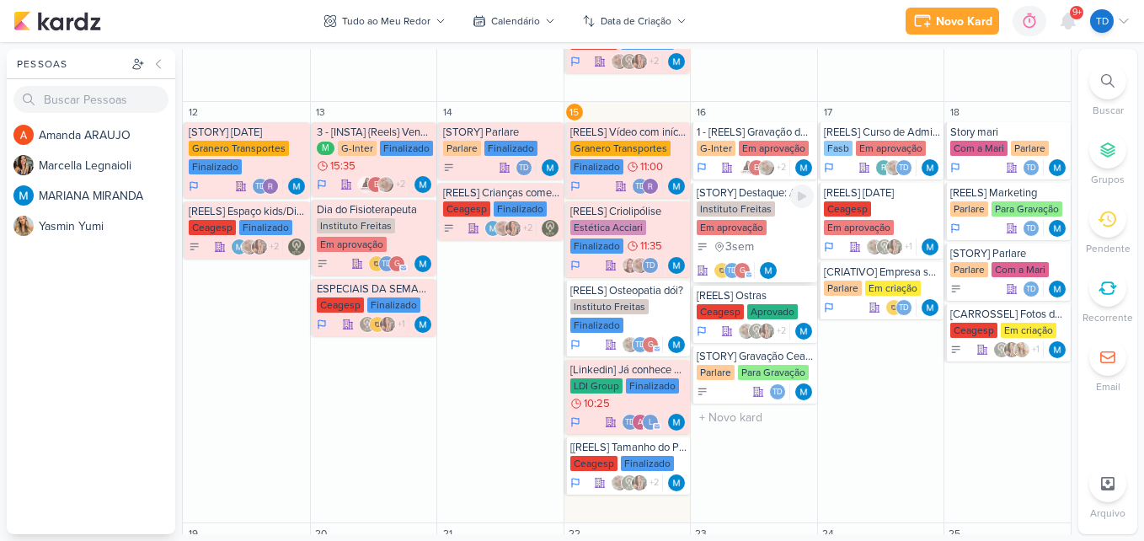
click at [771, 218] on div "Instituto Freitas Em aprovação" at bounding box center [754, 218] width 117 height 35
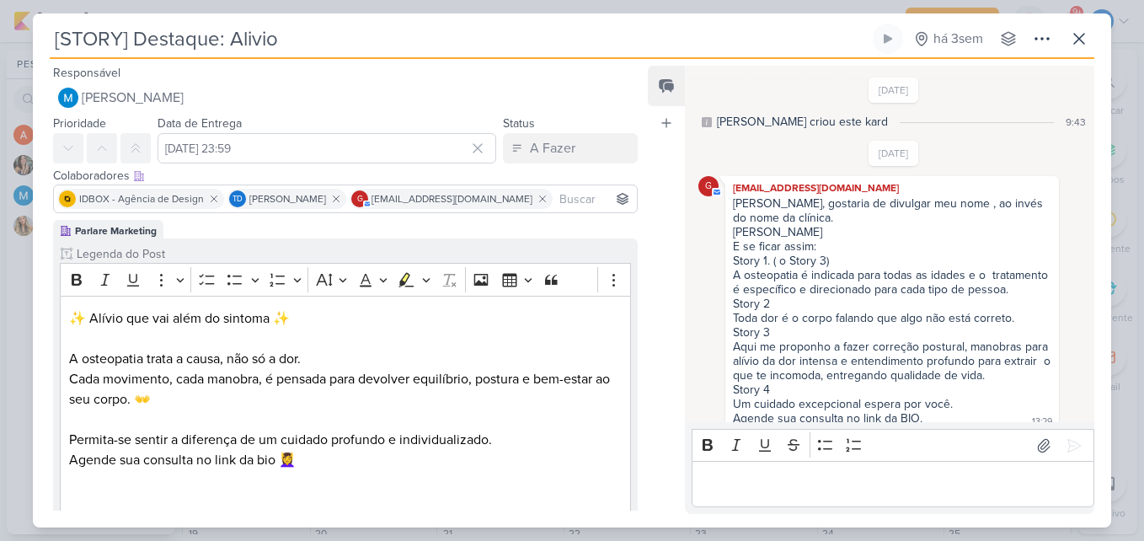
scroll to position [788, 0]
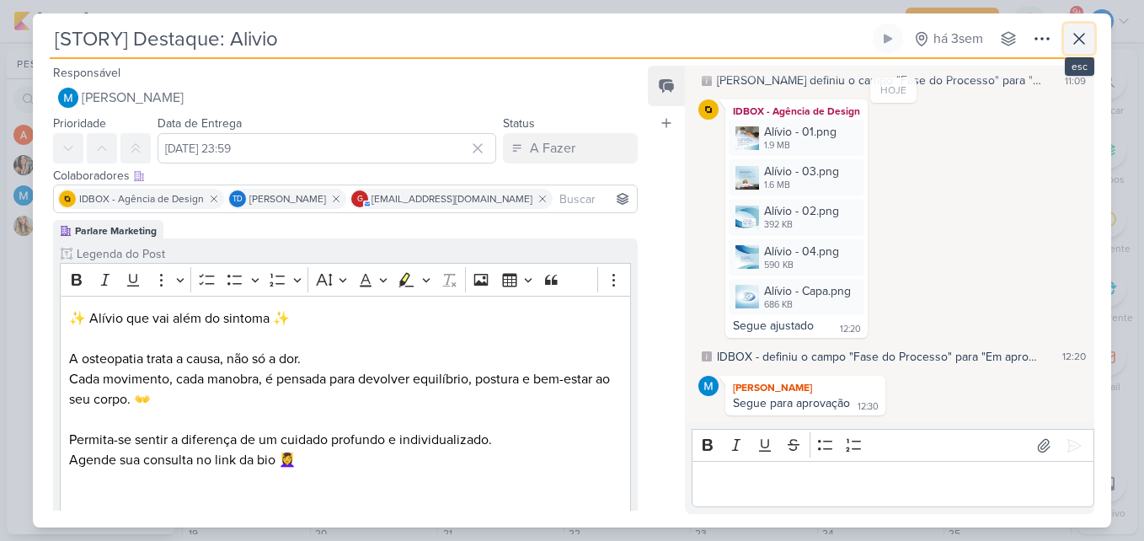
click at [1067, 40] on button at bounding box center [1079, 39] width 30 height 30
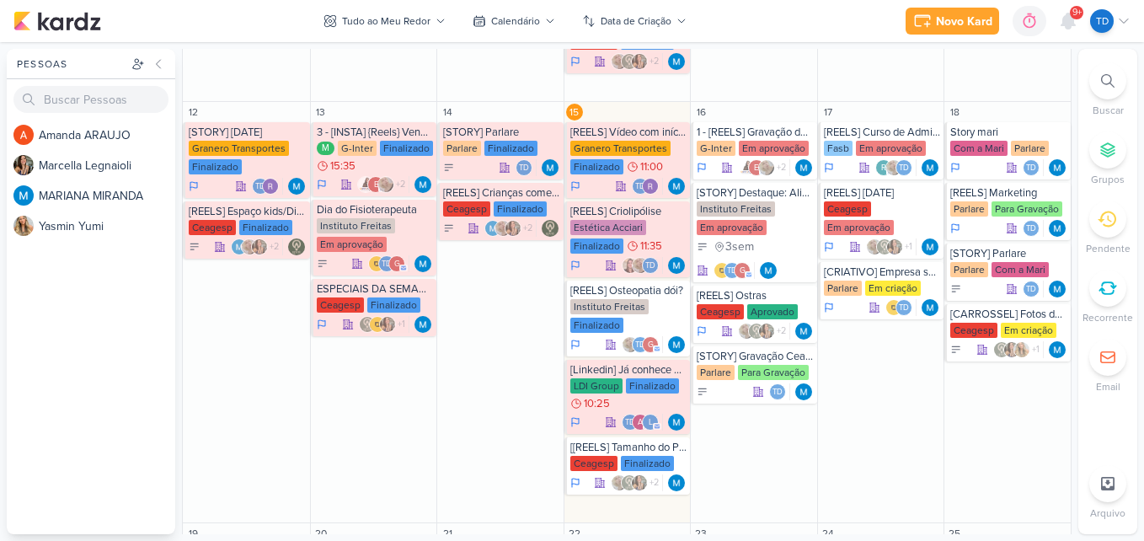
click at [1075, 19] on span "9+" at bounding box center [1076, 12] width 9 height 13
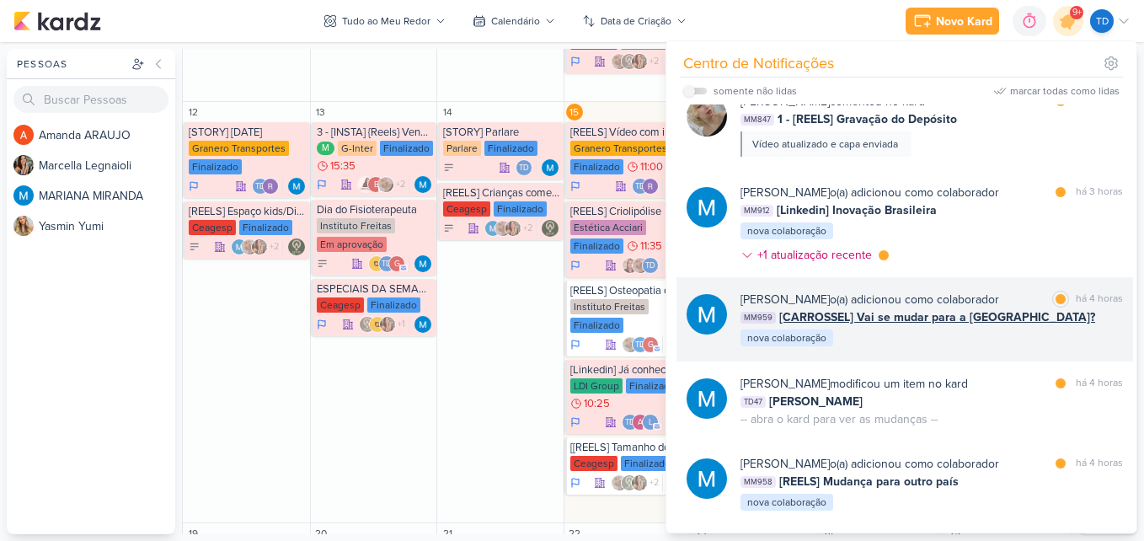
scroll to position [0, 0]
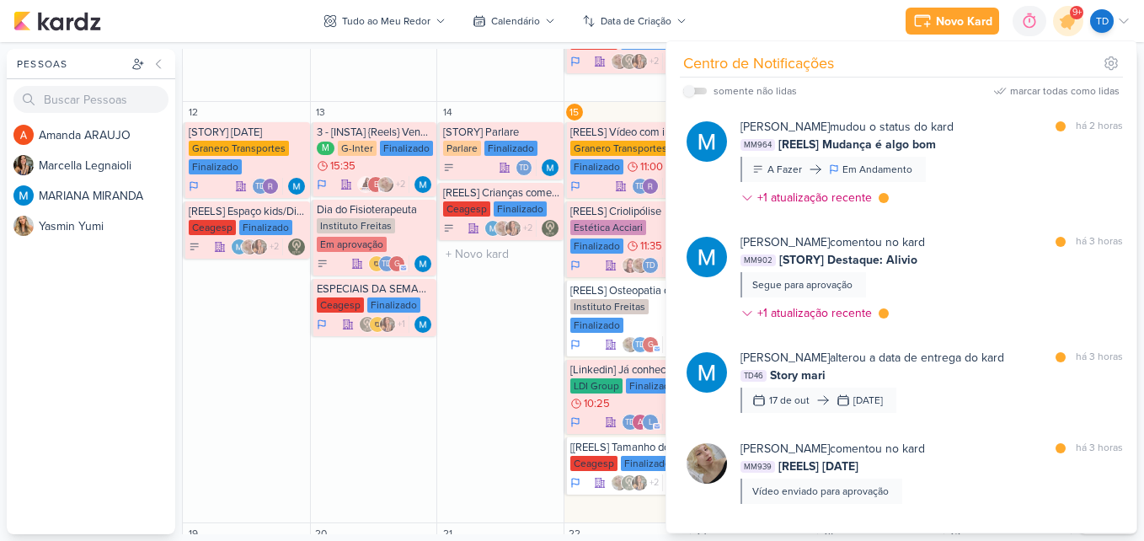
click at [492, 410] on div "14 [STORY] Parlare Parlare Finalizado Td" at bounding box center [499, 312] width 127 height 421
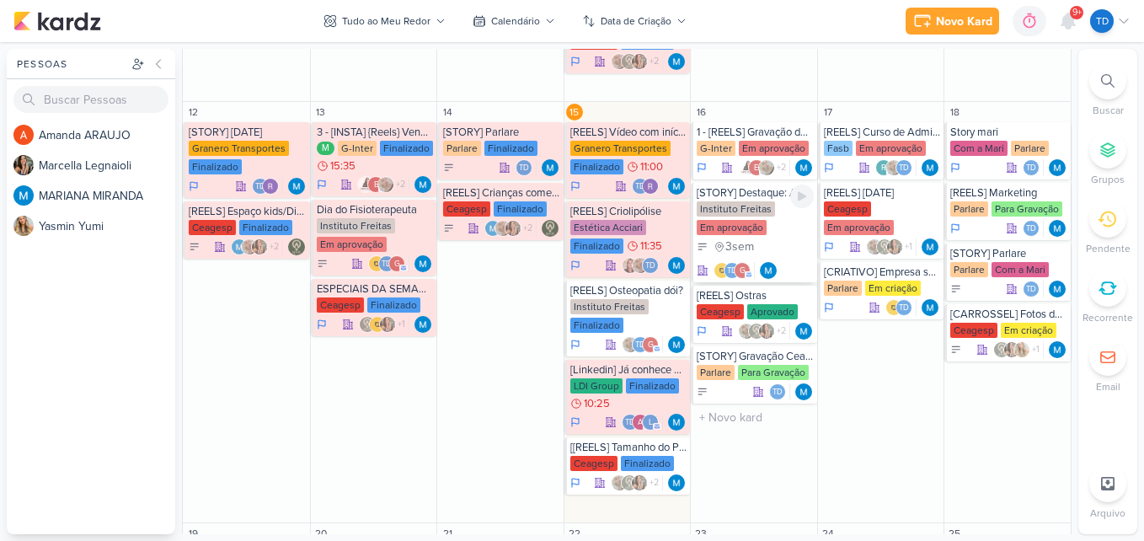
click at [743, 221] on div "Em aprovação" at bounding box center [731, 227] width 70 height 15
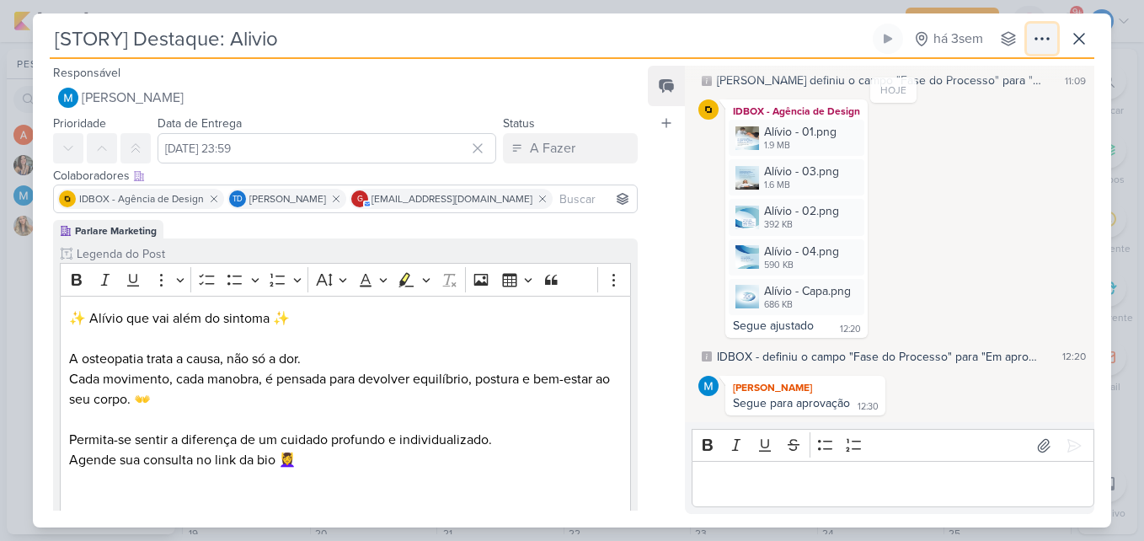
click at [1043, 35] on icon at bounding box center [1042, 39] width 20 height 20
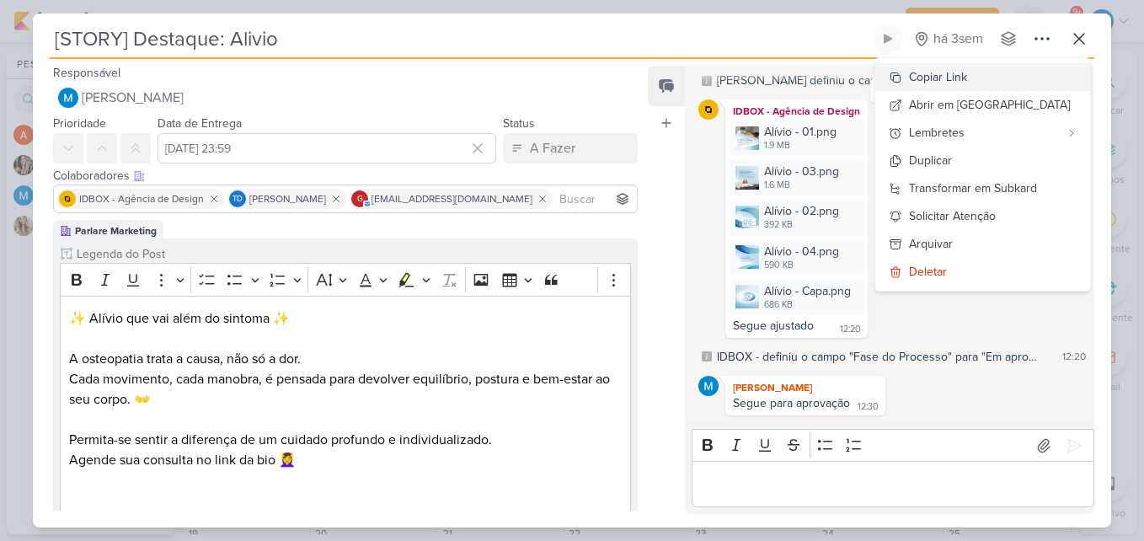
click at [1008, 77] on button "Copiar Link" at bounding box center [982, 77] width 215 height 28
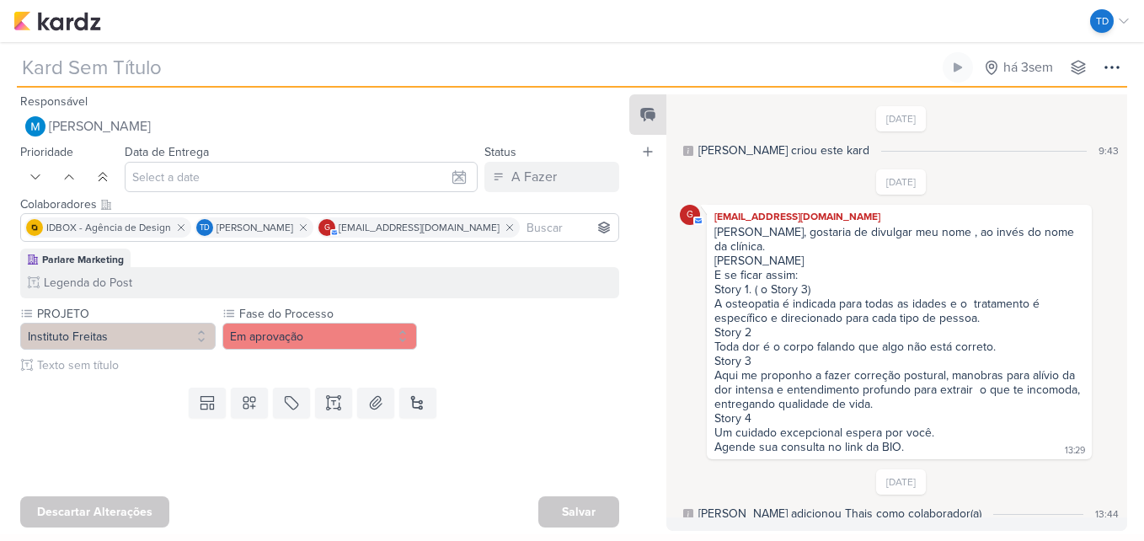
type input "[STORY] Destaque: Alivio"
type input "[DATE] 23:59"
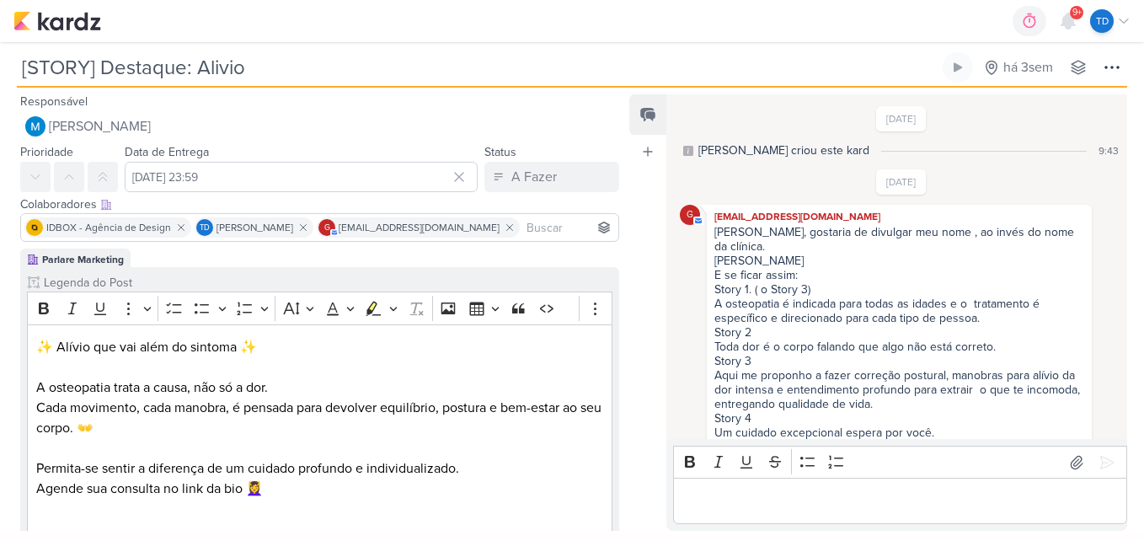
scroll to position [771, 0]
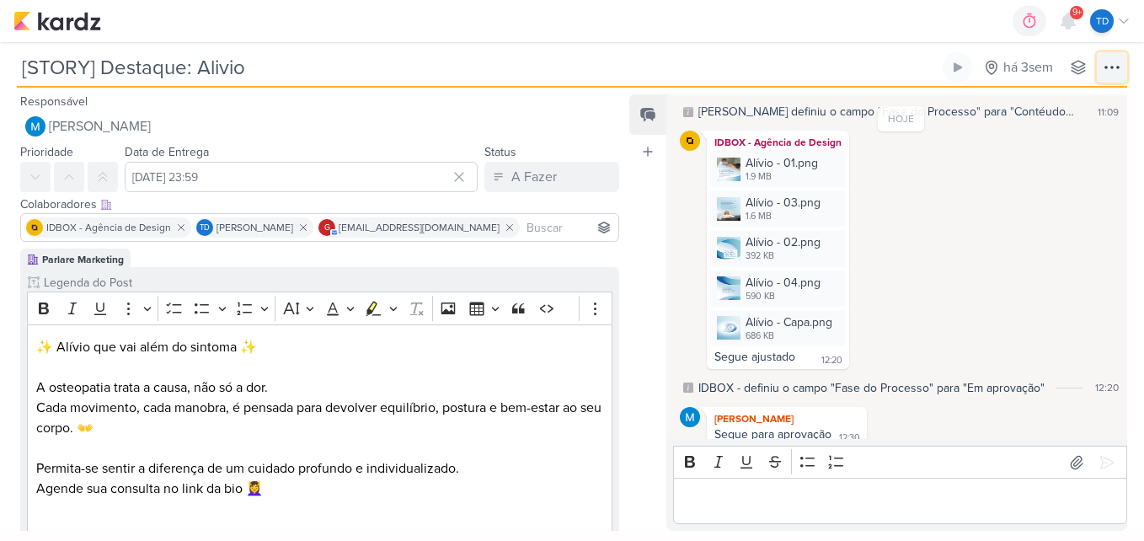
click at [1111, 67] on icon at bounding box center [1111, 68] width 13 height 2
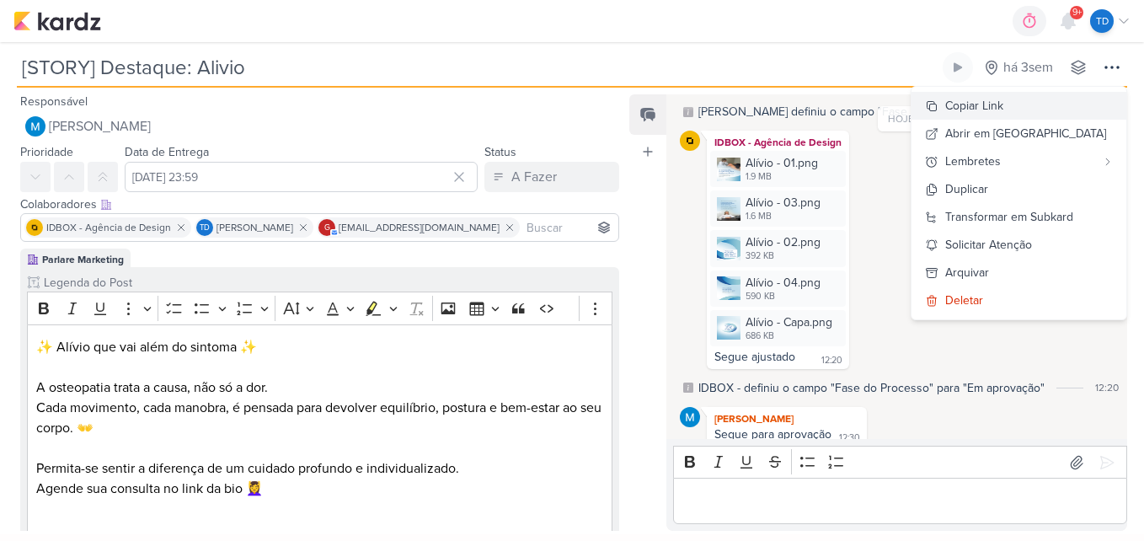
click at [1059, 104] on button "Copiar Link" at bounding box center [1018, 106] width 215 height 28
